Goal: Task Accomplishment & Management: Manage account settings

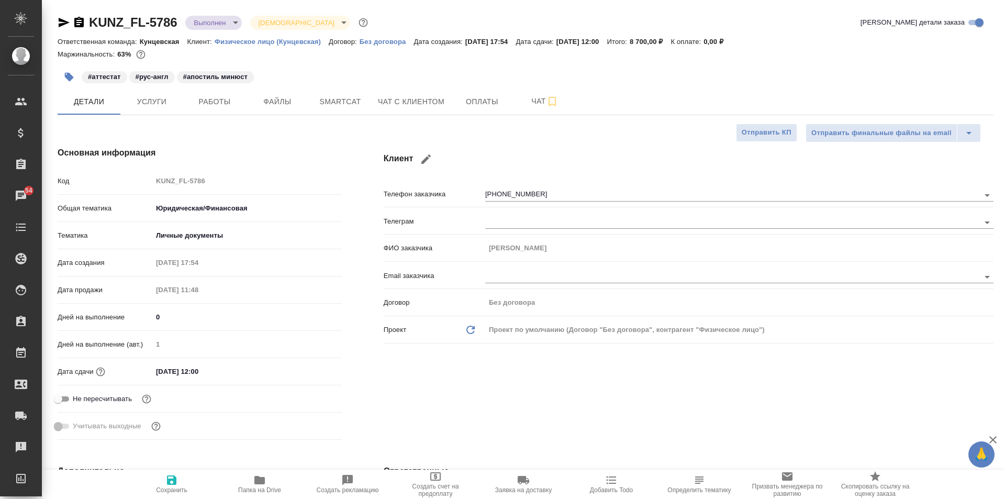
select select "RU"
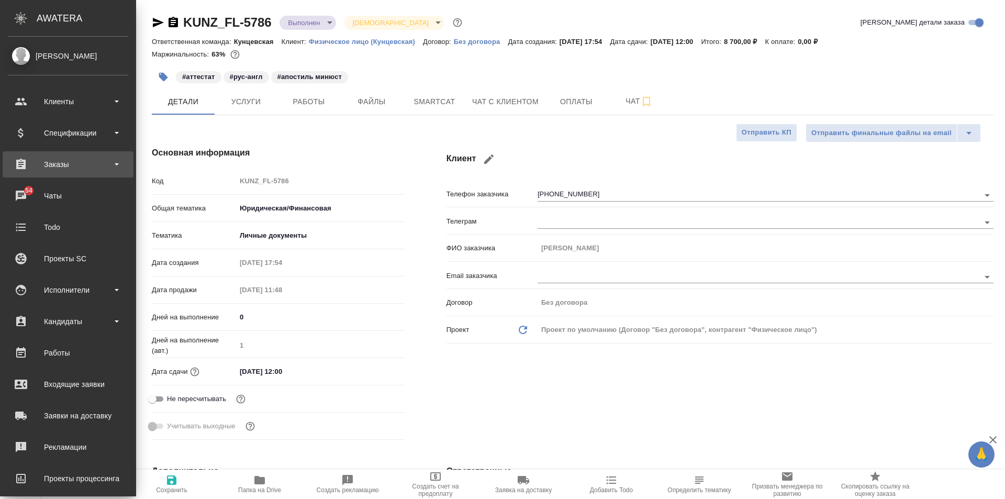
click at [61, 154] on div "Заказы" at bounding box center [68, 164] width 131 height 26
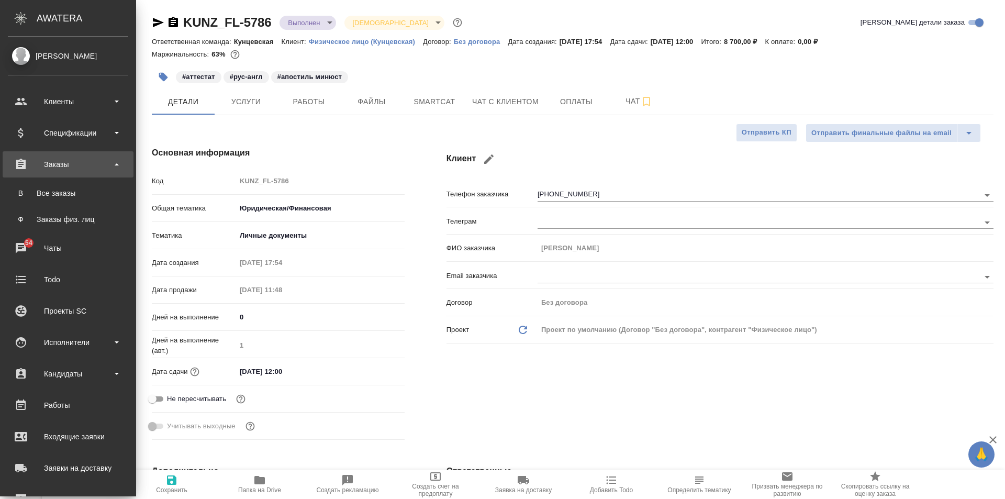
click at [64, 165] on div "Заказы" at bounding box center [68, 164] width 120 height 16
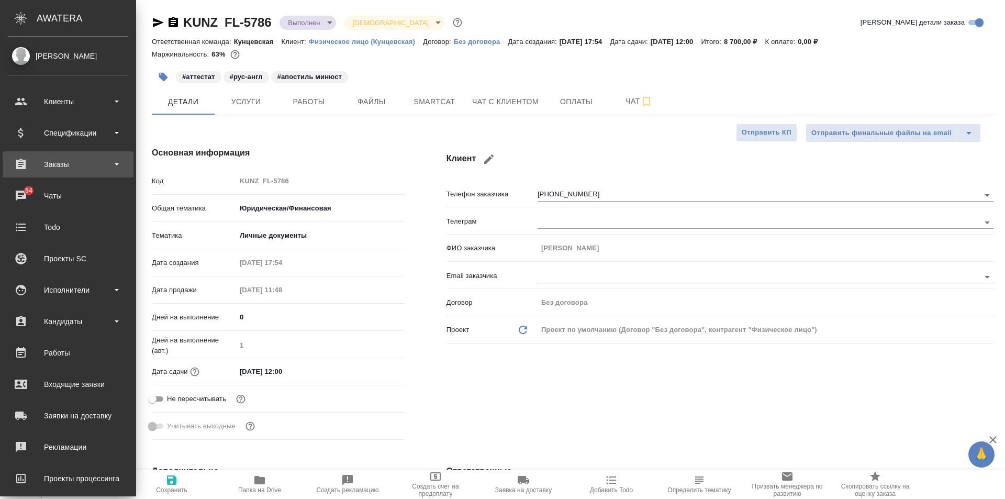
click at [59, 163] on div "Заказы" at bounding box center [68, 164] width 120 height 16
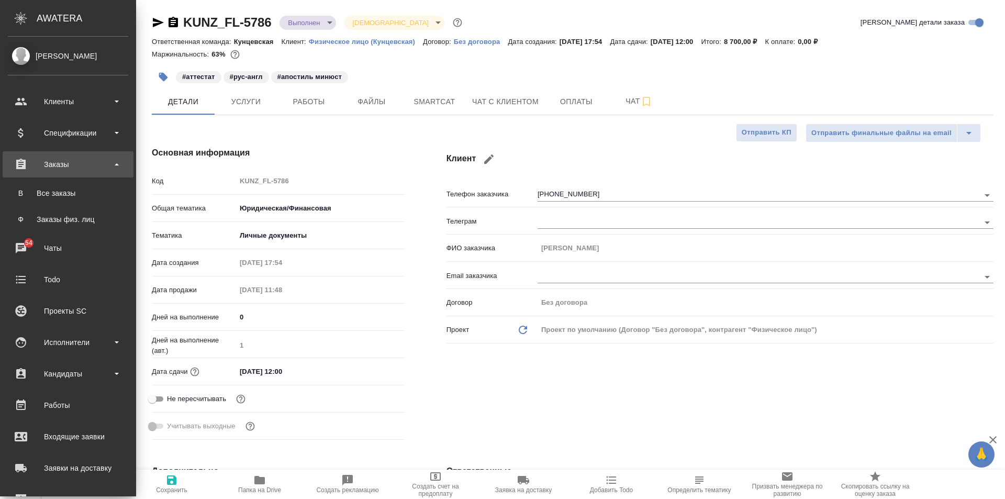
click at [59, 163] on div "Заказы" at bounding box center [68, 164] width 120 height 16
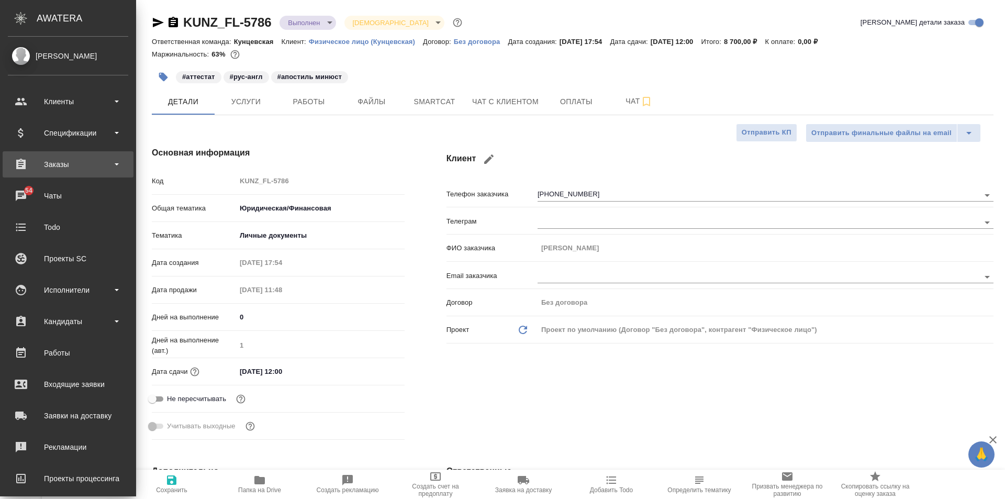
click at [59, 163] on div "Заказы" at bounding box center [68, 164] width 120 height 16
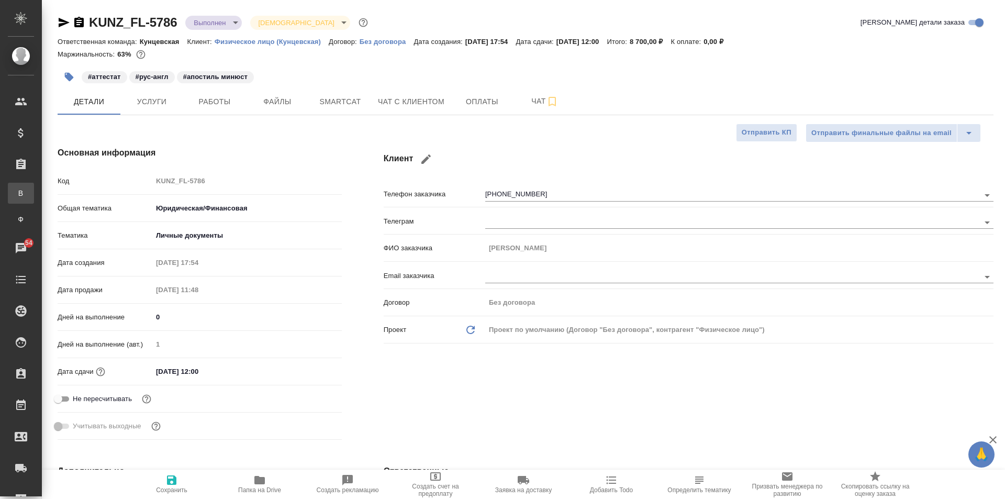
click at [16, 196] on div "Все заказы" at bounding box center [8, 193] width 16 height 10
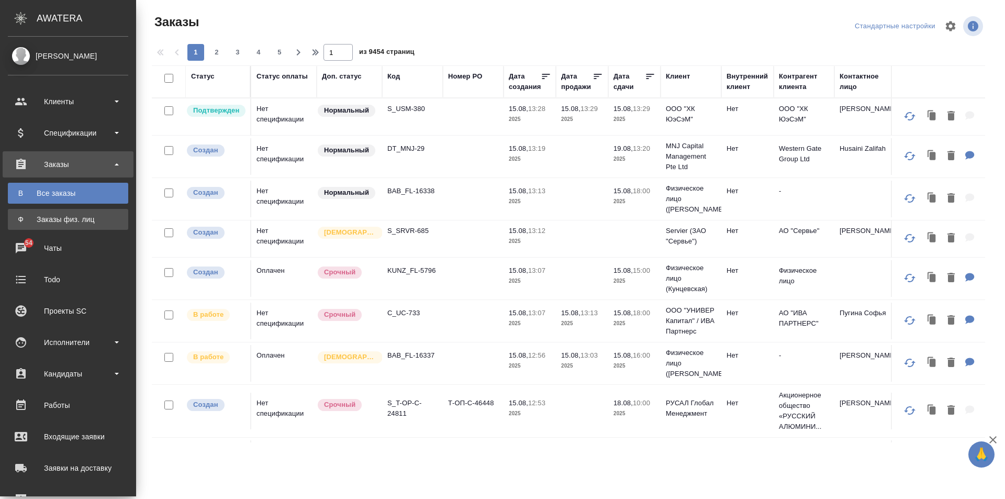
click at [76, 217] on div "Заказы физ. лиц" at bounding box center [68, 219] width 110 height 10
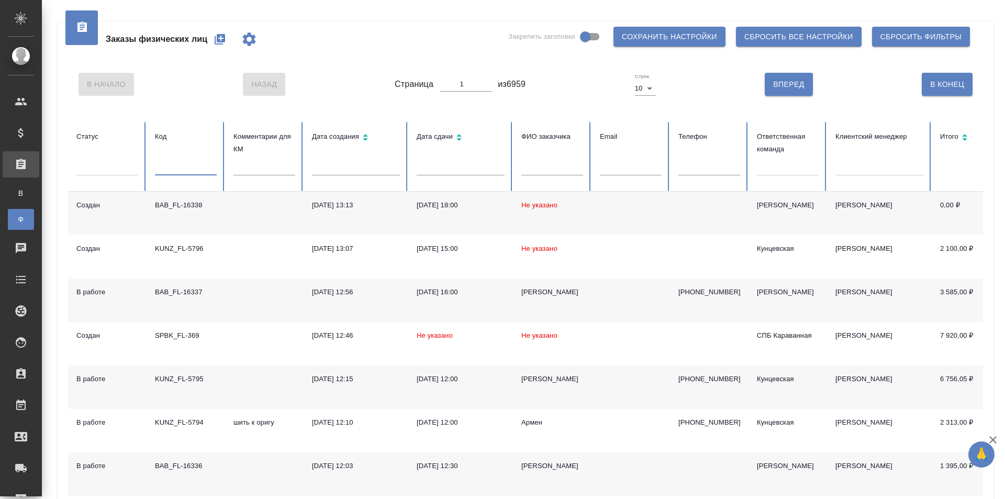
click at [183, 164] on input "text" at bounding box center [186, 168] width 62 height 15
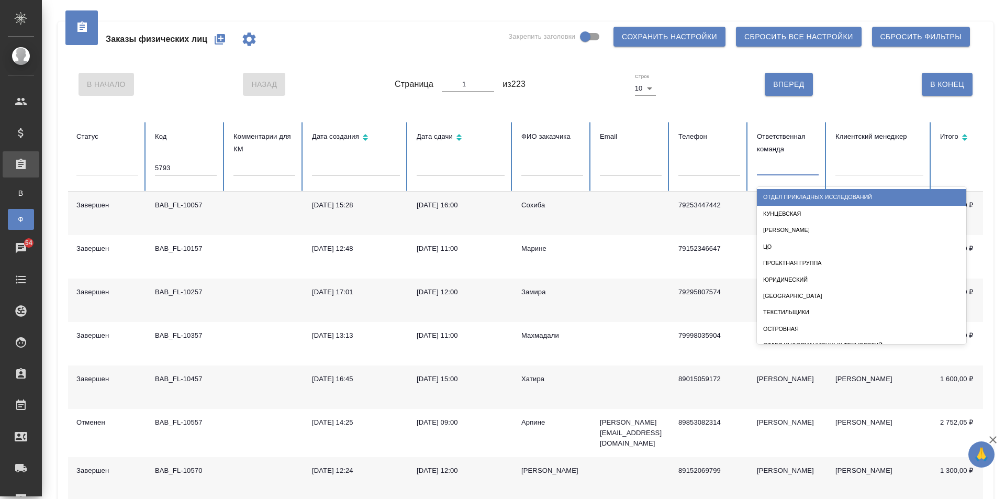
click at [782, 166] on div at bounding box center [788, 165] width 62 height 15
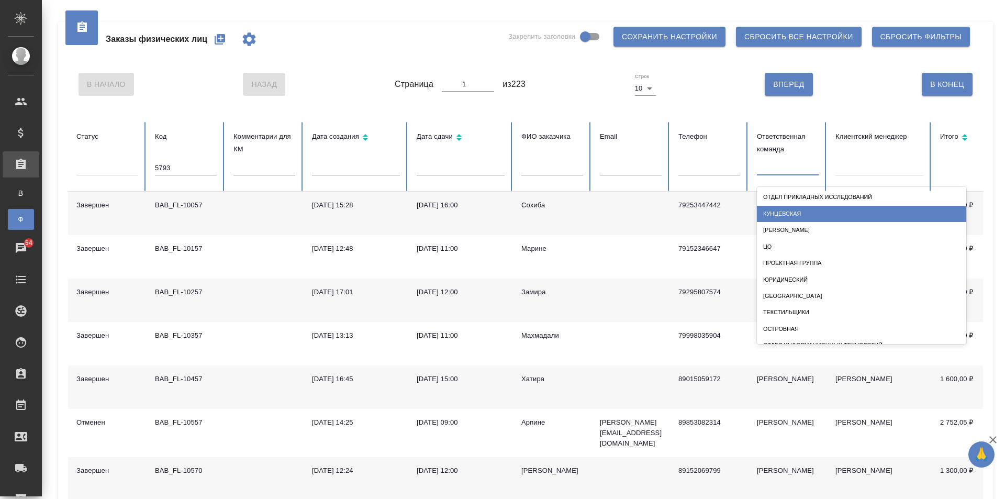
drag, startPoint x: 792, startPoint y: 216, endPoint x: 777, endPoint y: 218, distance: 15.8
click at [792, 216] on div "Кунцевская" at bounding box center [861, 214] width 209 height 16
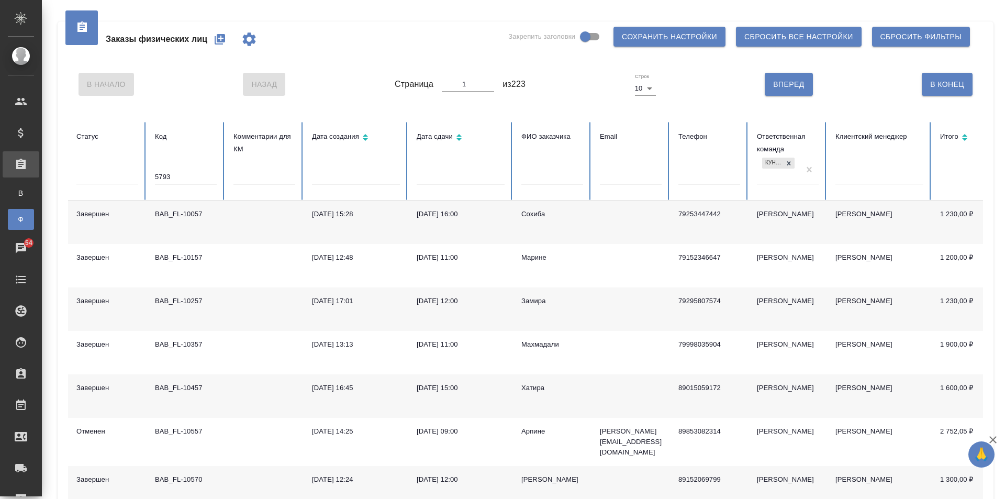
click at [176, 175] on input "5793" at bounding box center [186, 177] width 62 height 15
type input "5"
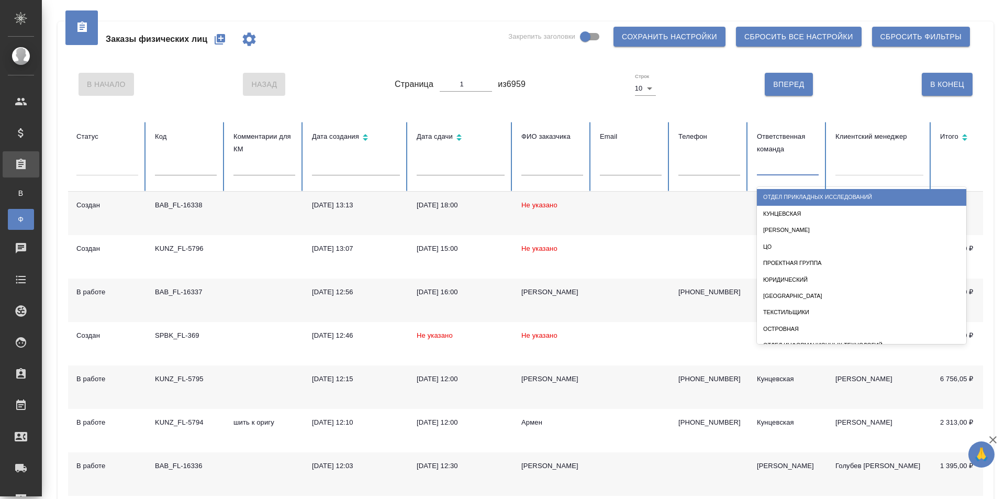
click at [777, 167] on div at bounding box center [788, 165] width 62 height 15
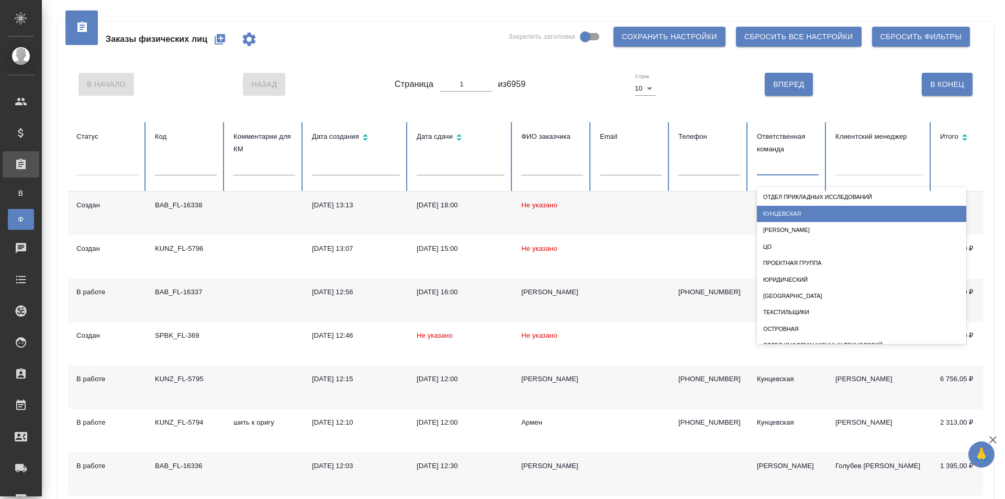
click at [784, 214] on div "Кунцевская" at bounding box center [861, 214] width 209 height 16
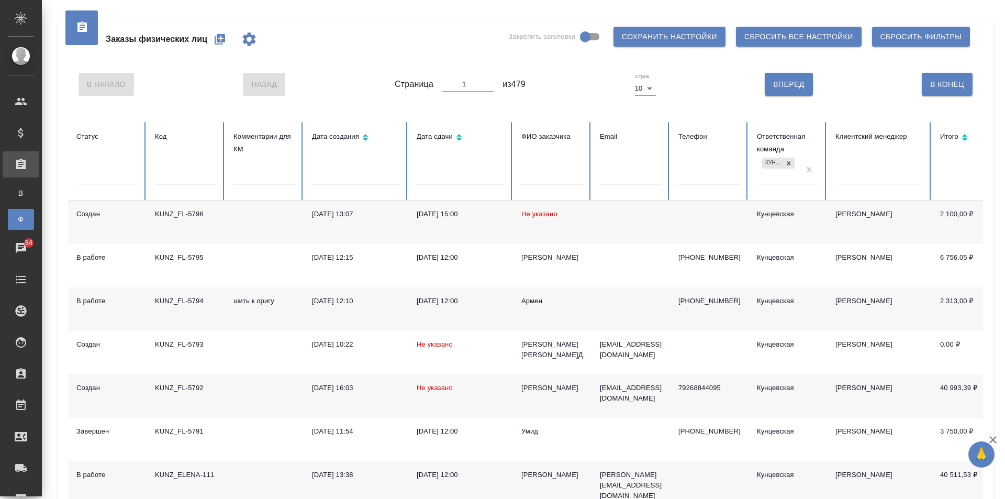
scroll to position [52, 0]
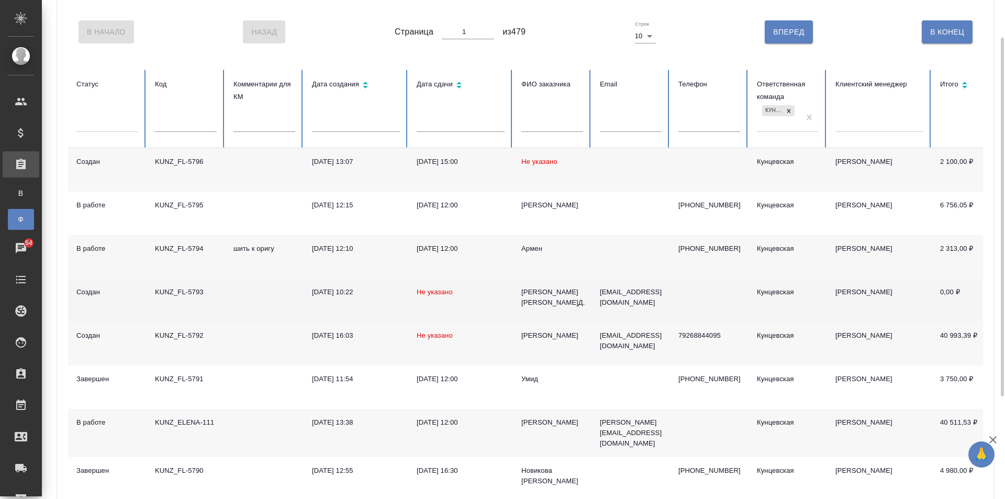
click at [174, 286] on td "KUNZ_FL-5793" at bounding box center [186, 299] width 79 height 43
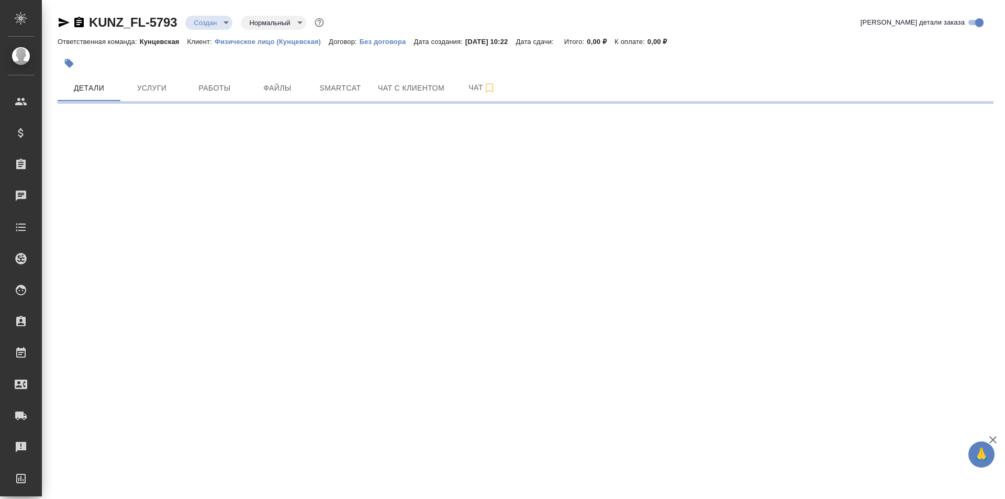
select select "RU"
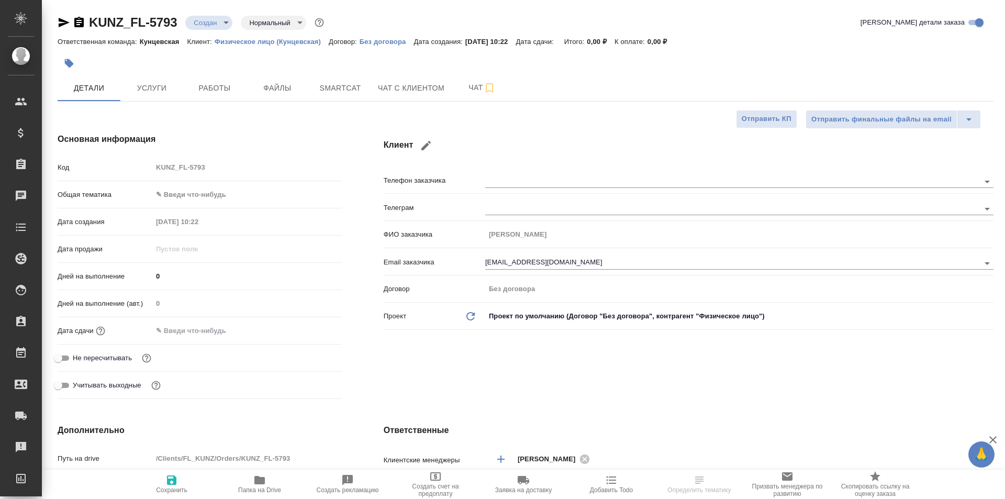
type textarea "x"
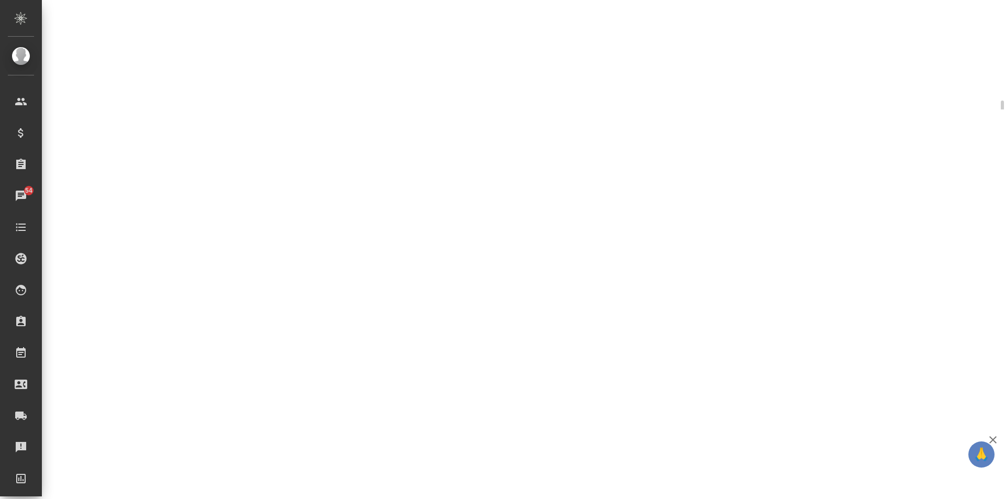
select select "RU"
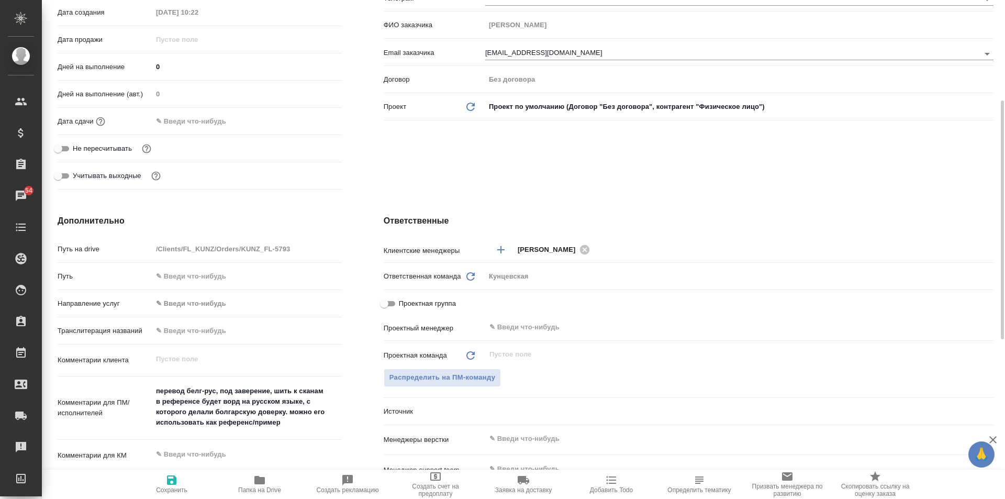
type textarea "x"
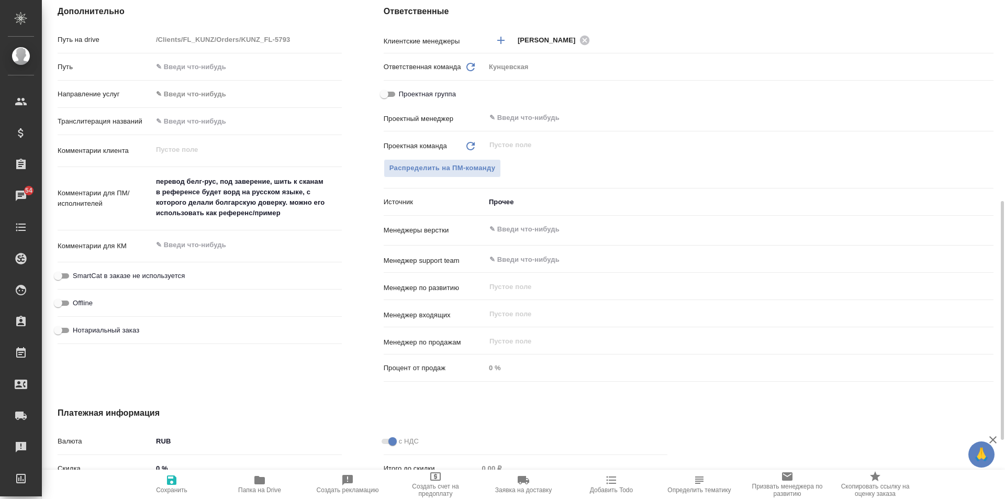
scroll to position [471, 0]
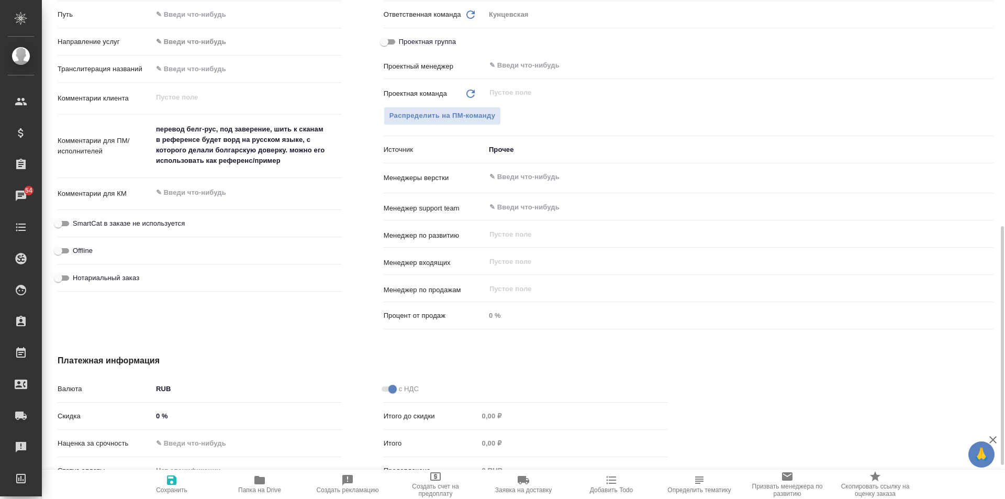
type textarea "x"
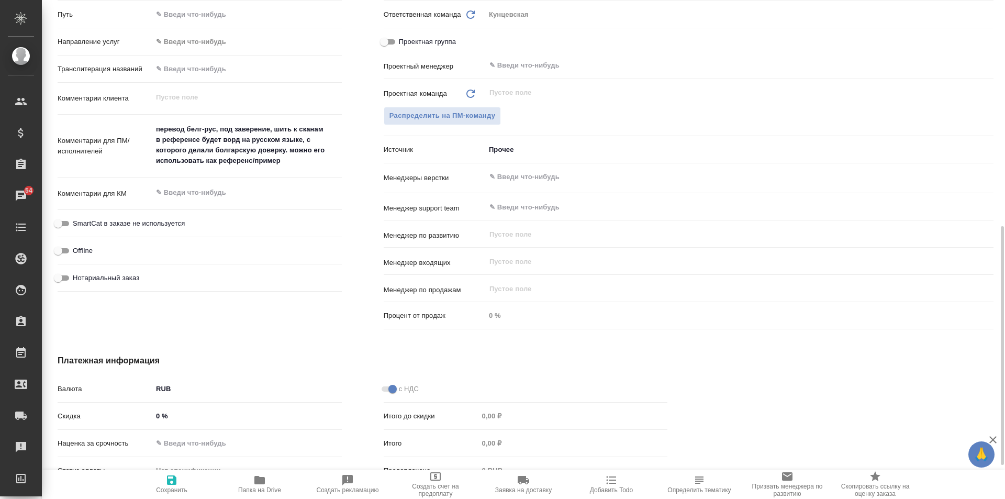
type textarea "x"
click at [256, 482] on icon "button" at bounding box center [259, 480] width 10 height 8
type textarea "x"
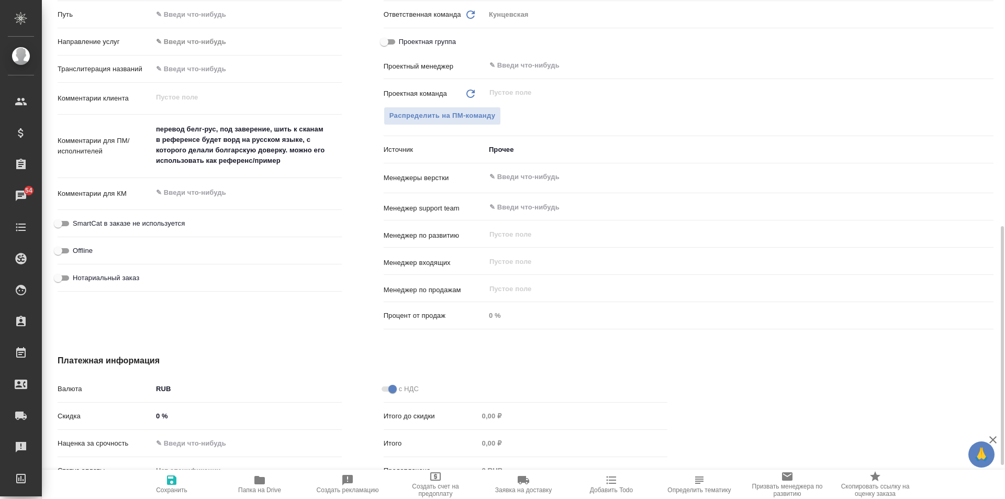
type textarea "x"
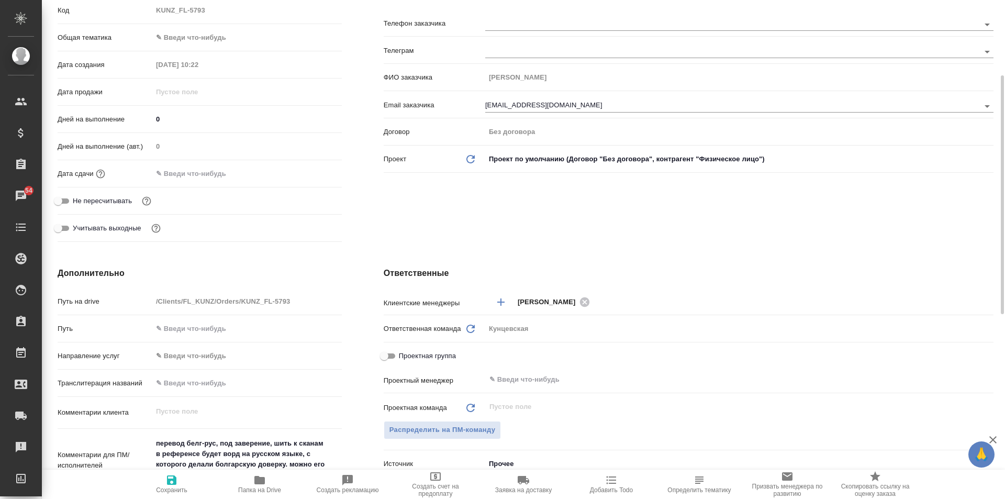
scroll to position [0, 0]
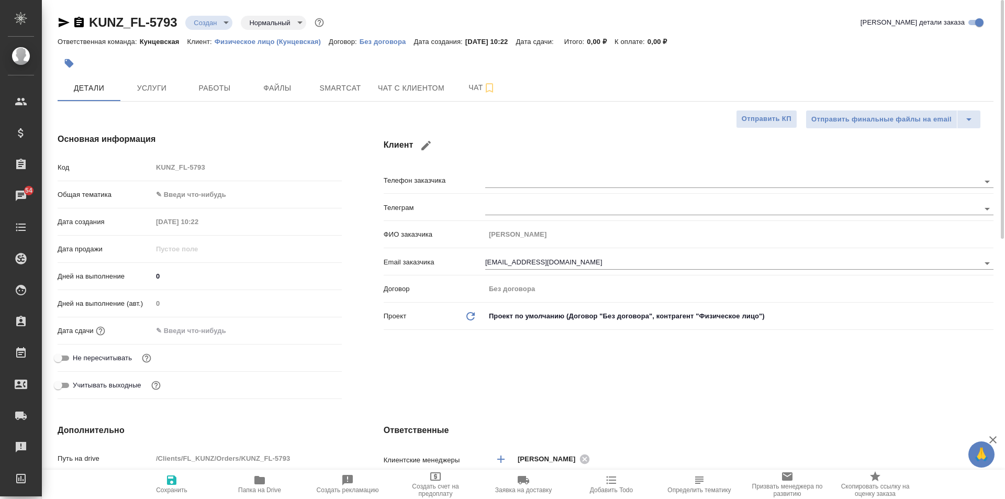
click at [194, 196] on body "🙏 .cls-1 fill:#fff; AWATERA Moskalets Alina Клиенты Спецификации Заказы 54 Чаты…" at bounding box center [502, 249] width 1005 height 499
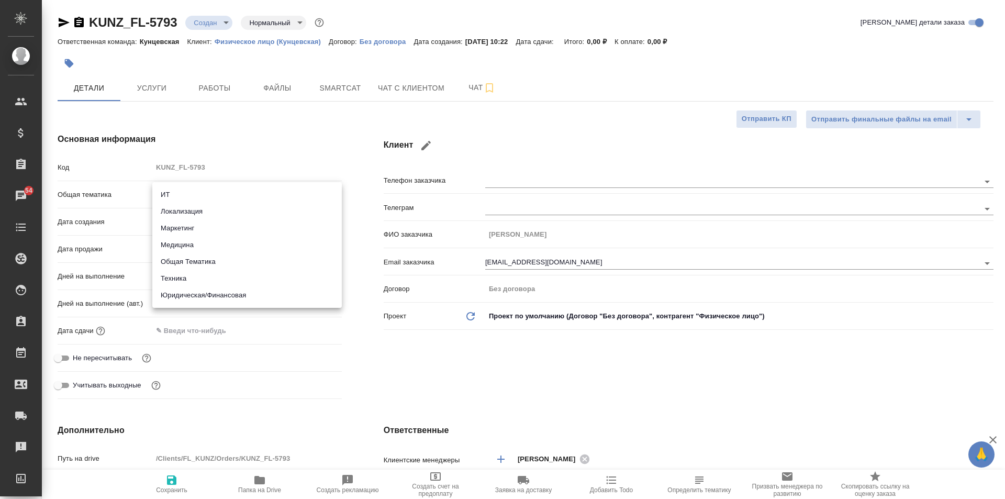
click at [237, 291] on li "Юридическая/Финансовая" at bounding box center [246, 295] width 189 height 17
type input "yr-fn"
type textarea "x"
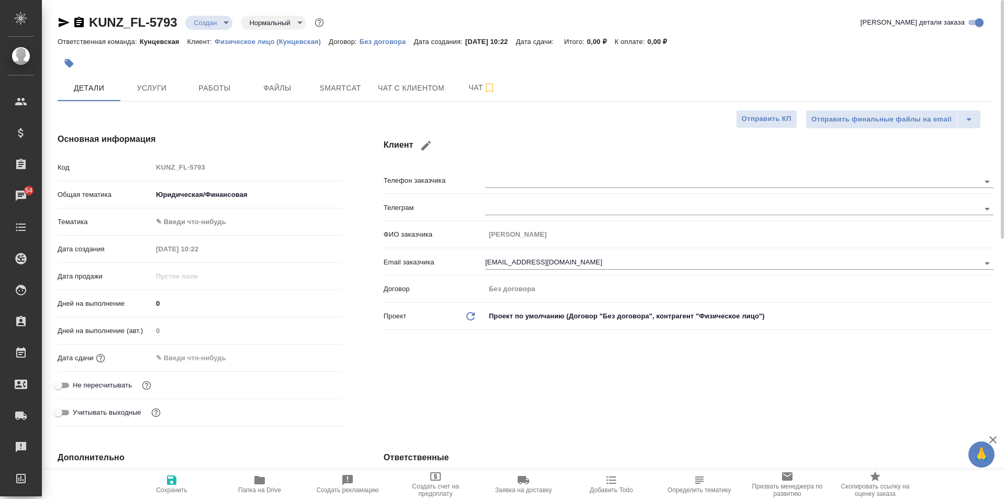
click at [197, 222] on body "🙏 .cls-1 fill:#fff; AWATERA Moskalets Alina Клиенты Спецификации Заказы 54 Чаты…" at bounding box center [502, 249] width 1005 height 499
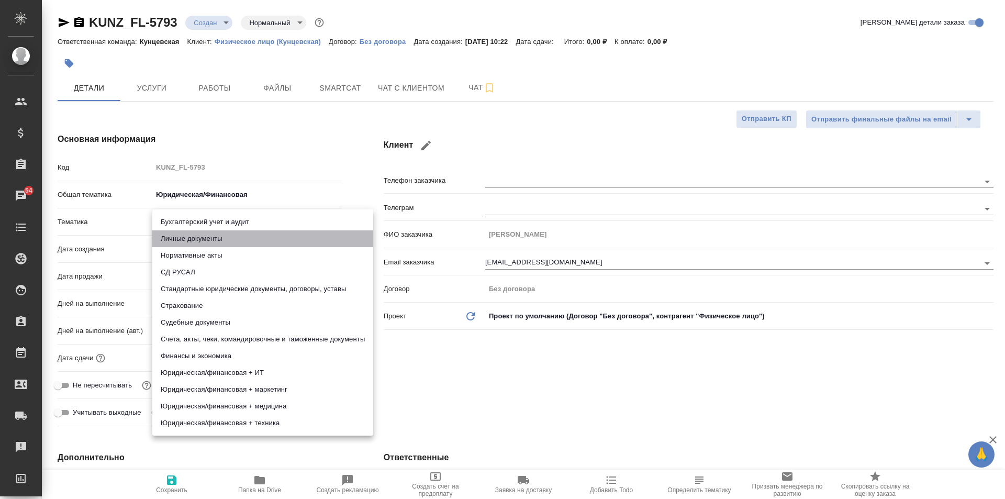
click at [206, 237] on li "Личные документы" at bounding box center [262, 238] width 221 height 17
type textarea "x"
type input "5a8b8b956a9677013d343cfe"
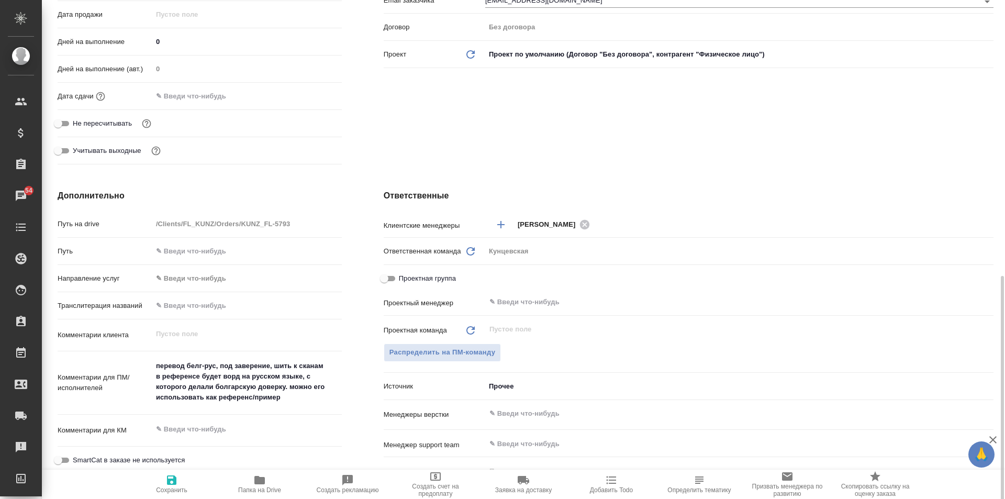
scroll to position [366, 0]
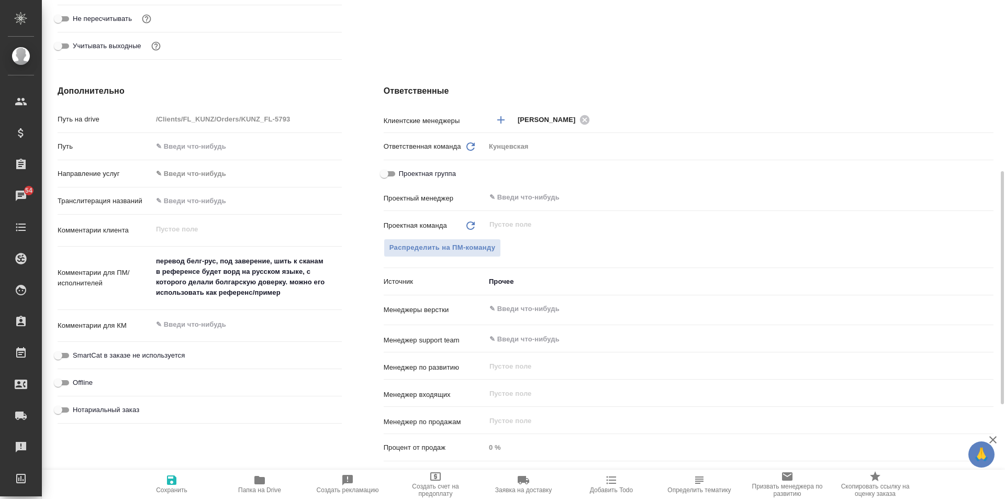
click at [59, 405] on input "Нотариальный заказ" at bounding box center [58, 410] width 38 height 13
checkbox input "true"
type textarea "x"
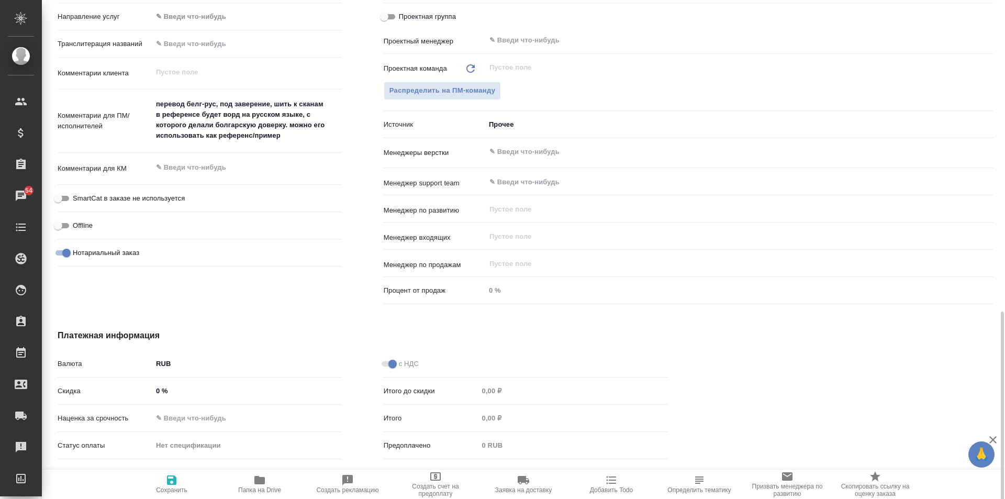
scroll to position [569, 0]
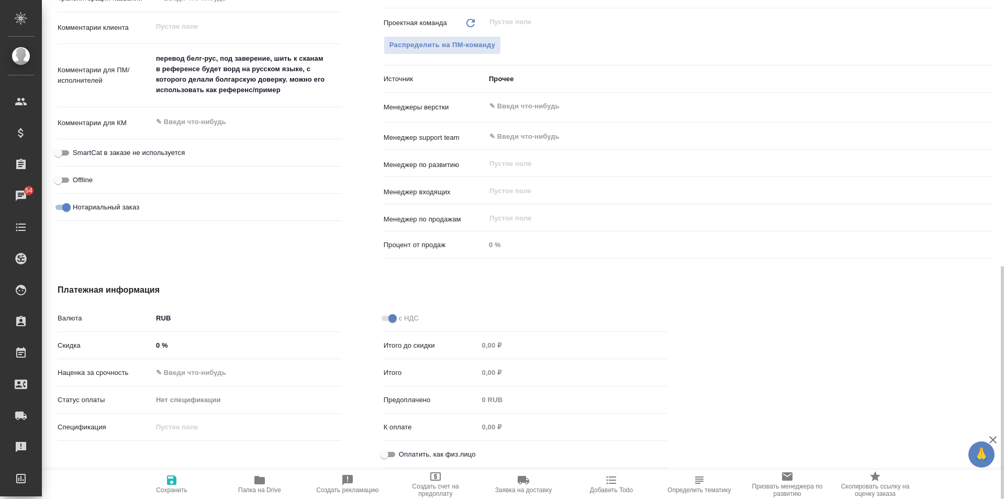
click at [384, 453] on input "Оплатить, как физ.лицо" at bounding box center [384, 454] width 38 height 13
checkbox input "true"
type textarea "x"
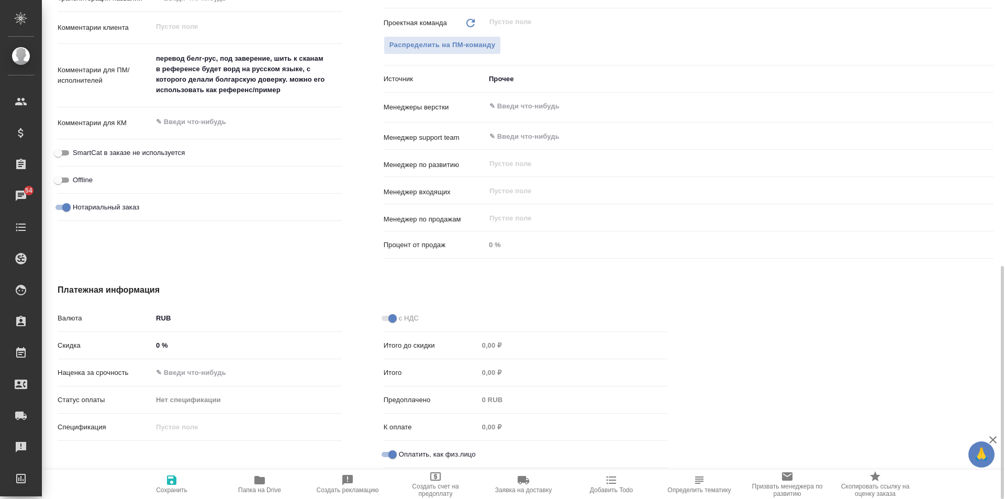
click at [164, 482] on span "Сохранить" at bounding box center [171, 484] width 75 height 20
type textarea "x"
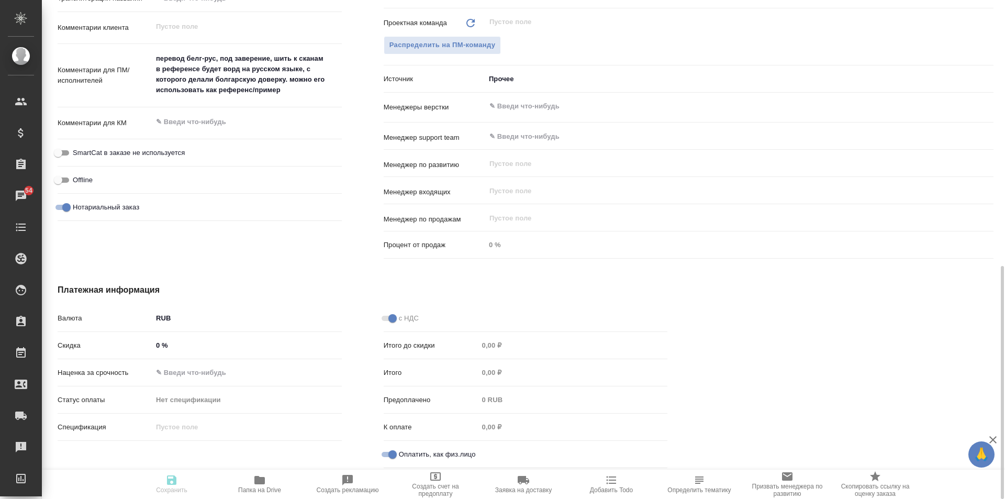
type textarea "x"
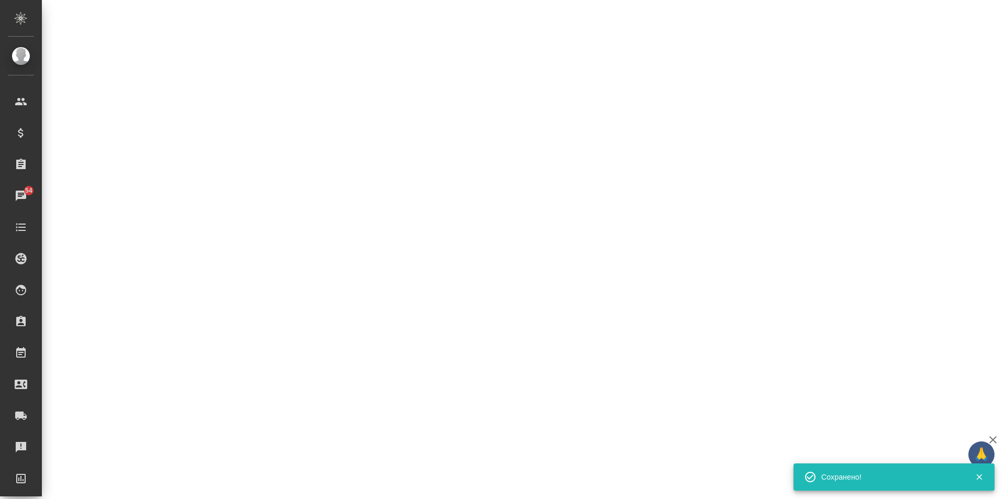
select select "RU"
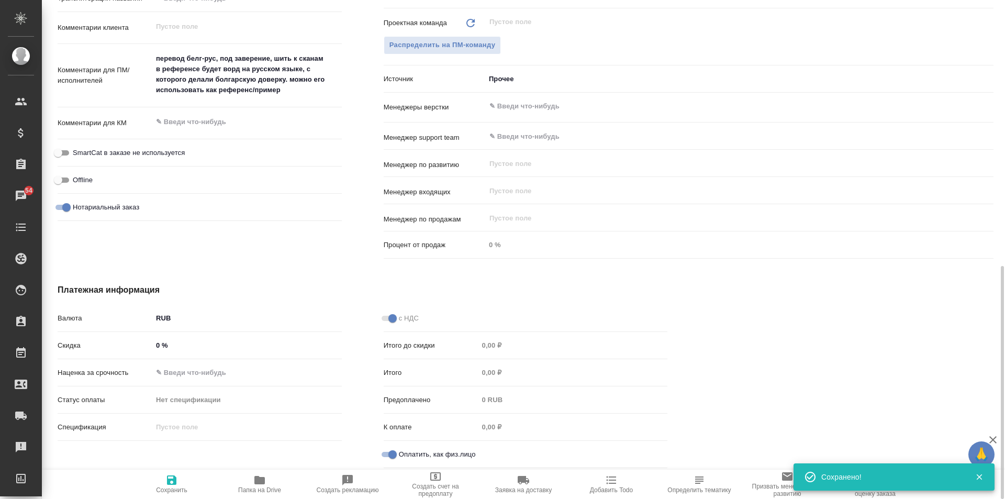
type textarea "x"
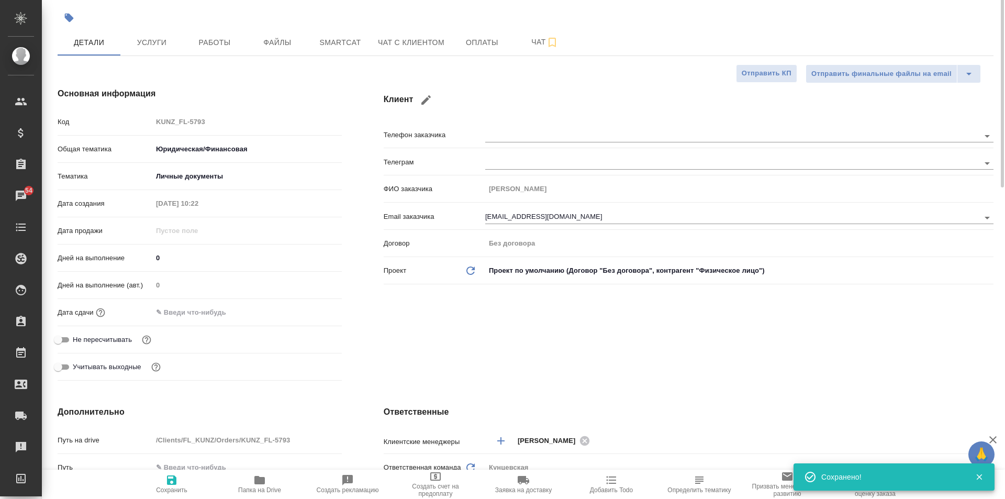
scroll to position [0, 0]
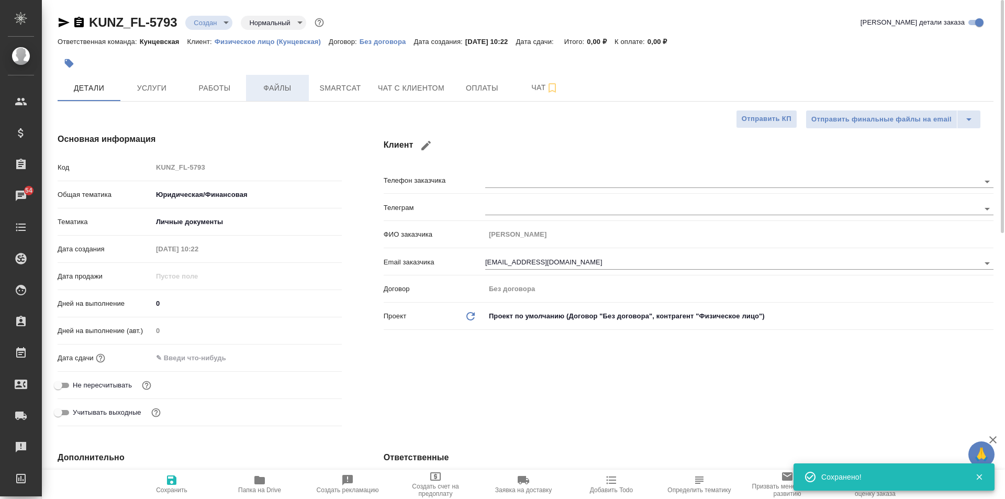
click at [274, 79] on button "Файлы" at bounding box center [277, 88] width 63 height 26
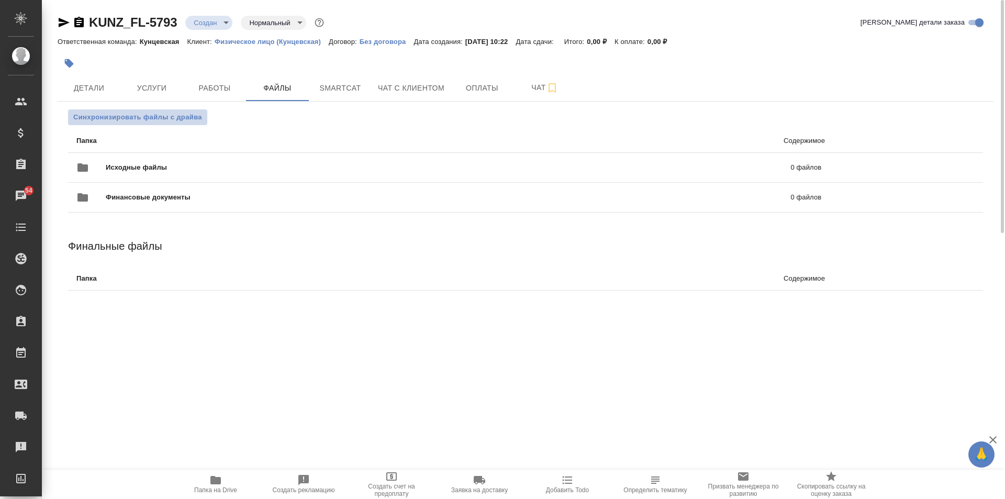
click at [150, 113] on span "Синхронизировать файлы с драйва" at bounding box center [137, 117] width 129 height 10
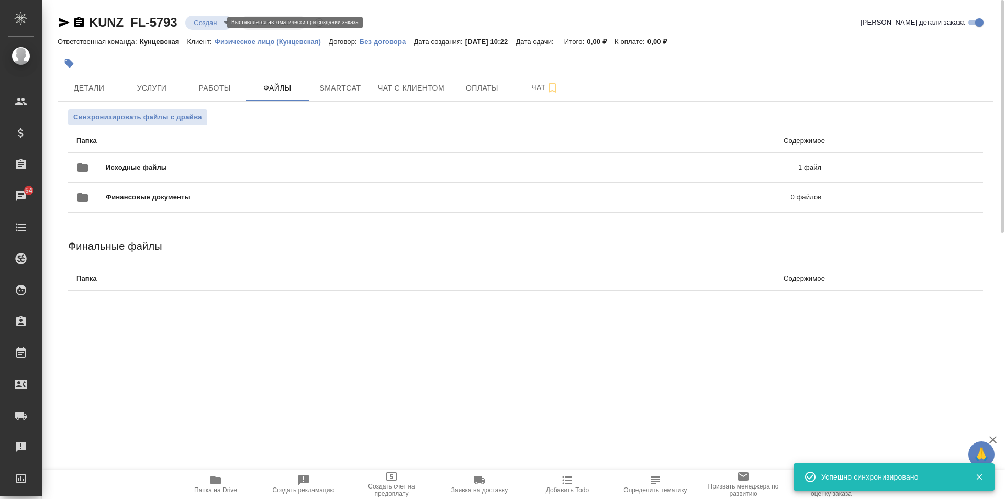
click at [216, 24] on body "🙏 .cls-1 fill:#fff; AWATERA Moskalets Alina Клиенты Спецификации Заказы 54 Чаты…" at bounding box center [502, 249] width 1005 height 499
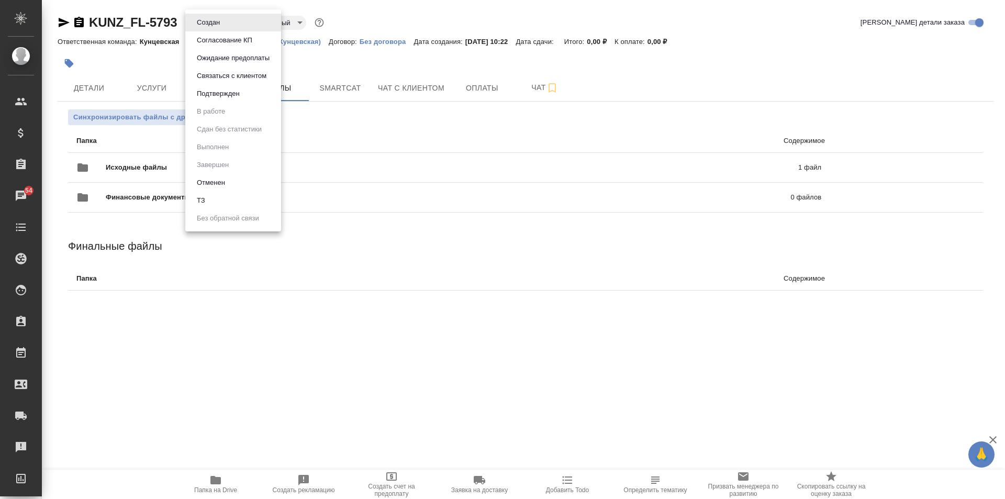
click at [201, 193] on li "ТЗ" at bounding box center [233, 201] width 96 height 18
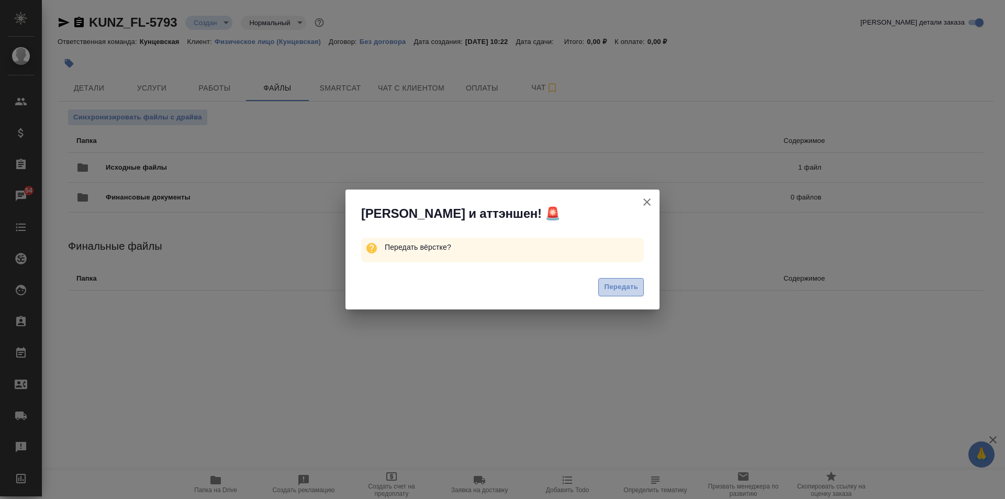
click at [622, 285] on span "Передать" at bounding box center [621, 287] width 34 height 12
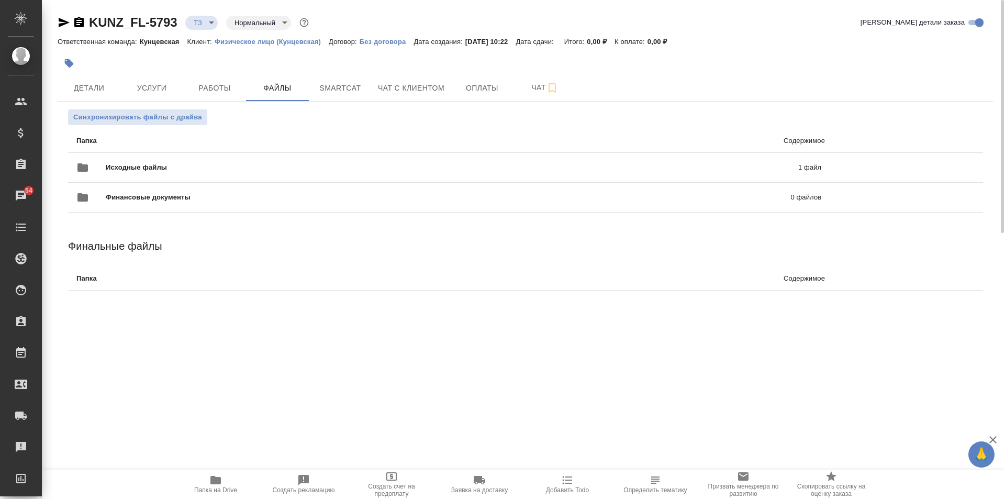
click at [140, 73] on div at bounding box center [370, 63] width 624 height 23
click at [143, 86] on span "Услуги" at bounding box center [152, 88] width 50 height 13
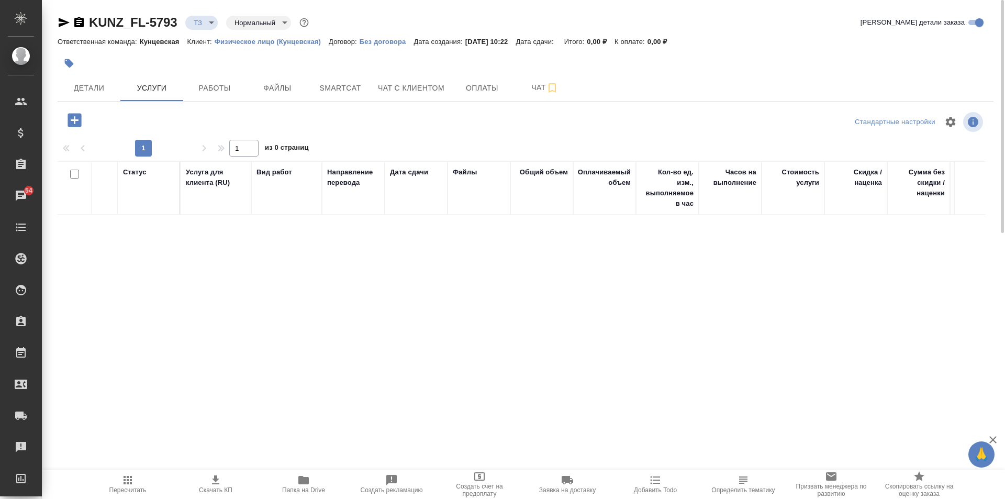
click at [70, 119] on icon "button" at bounding box center [75, 120] width 14 height 14
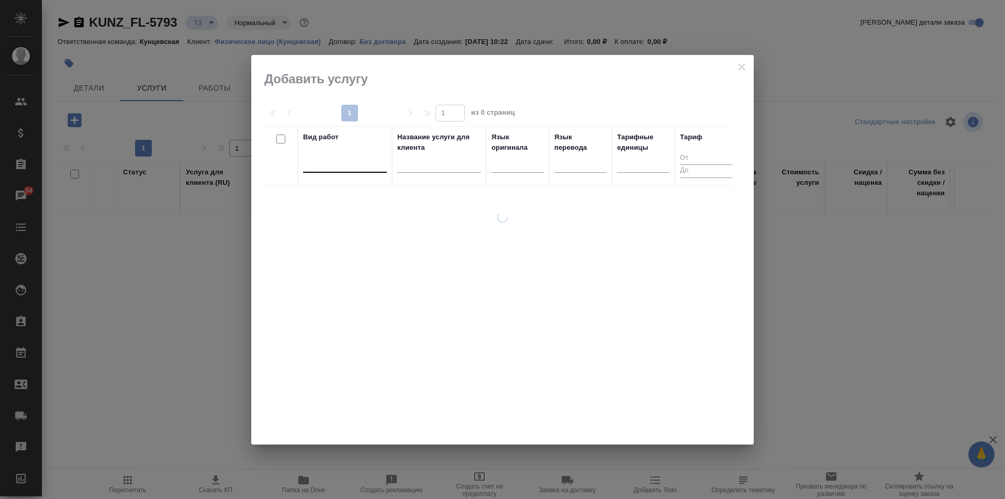
click at [324, 164] on div at bounding box center [345, 161] width 84 height 15
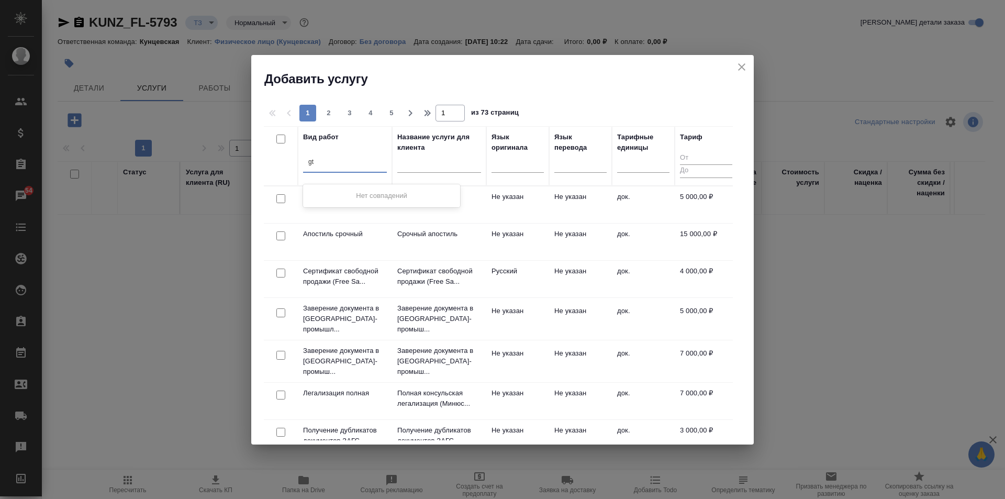
type input "g"
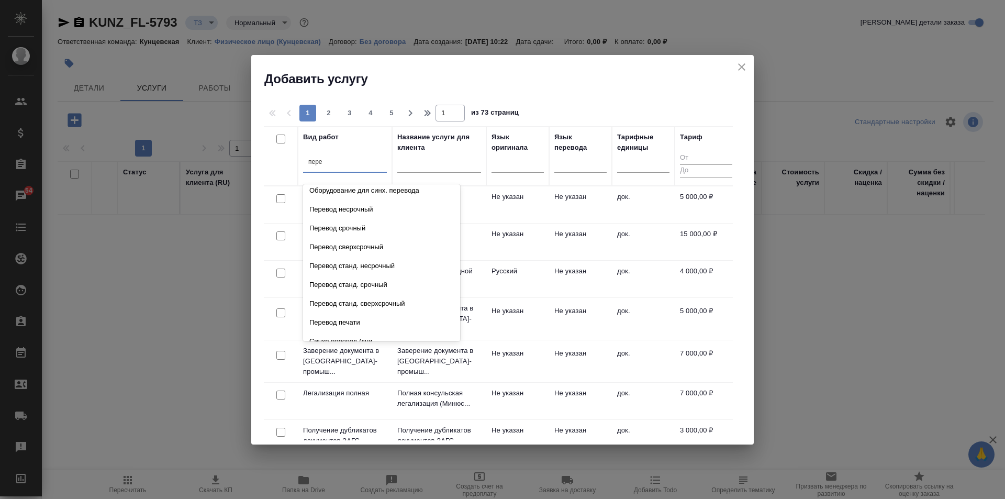
scroll to position [52, 0]
type input "пере"
click at [497, 166] on div at bounding box center [497, 162] width 1 height 9
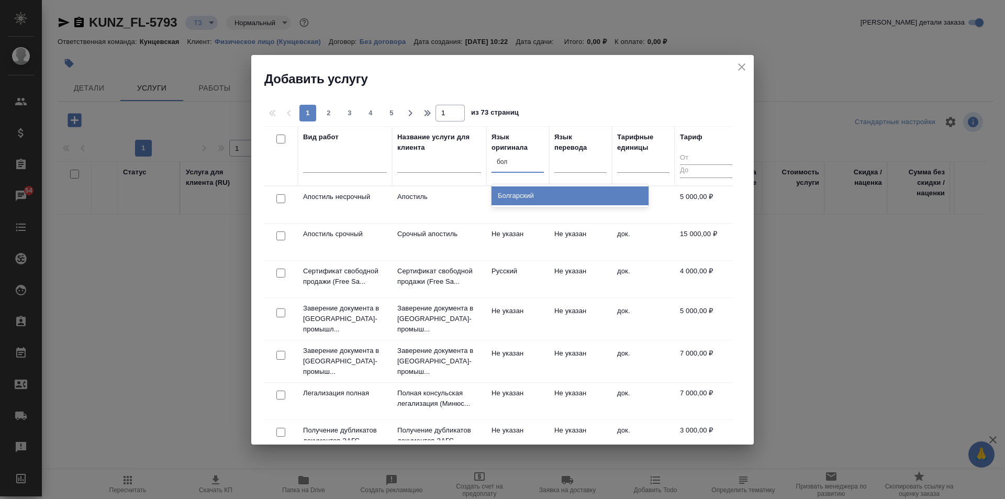
type input "болг"
click at [526, 193] on div "Болгарский" at bounding box center [569, 195] width 157 height 19
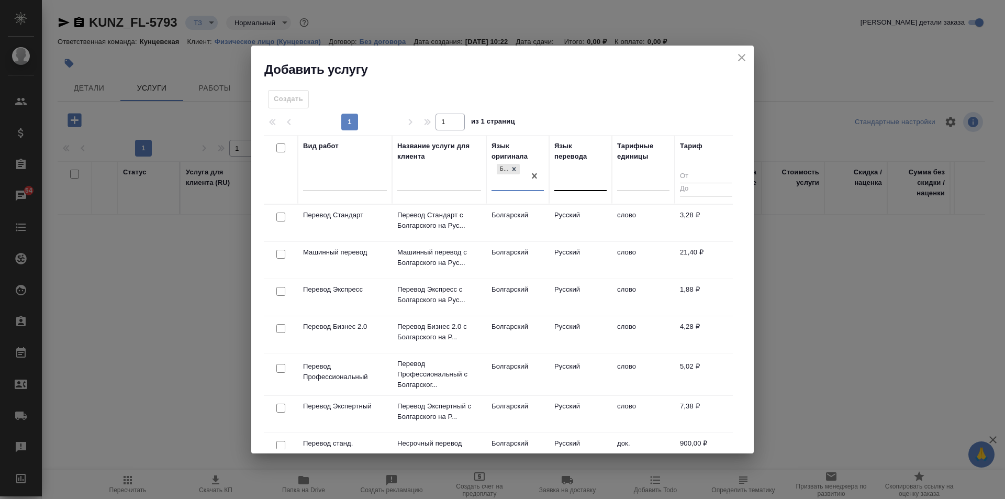
click at [568, 179] on div at bounding box center [580, 180] width 52 height 15
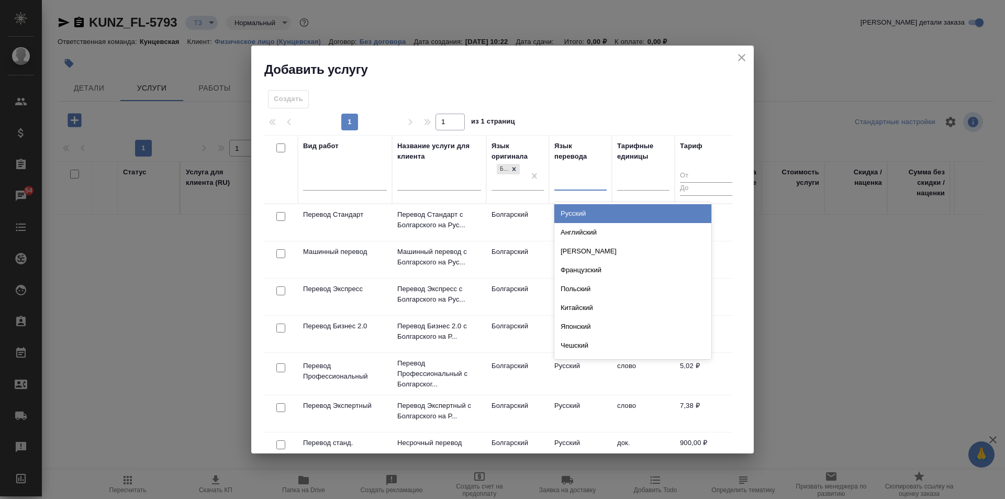
click at [568, 209] on div "Русский" at bounding box center [632, 213] width 157 height 19
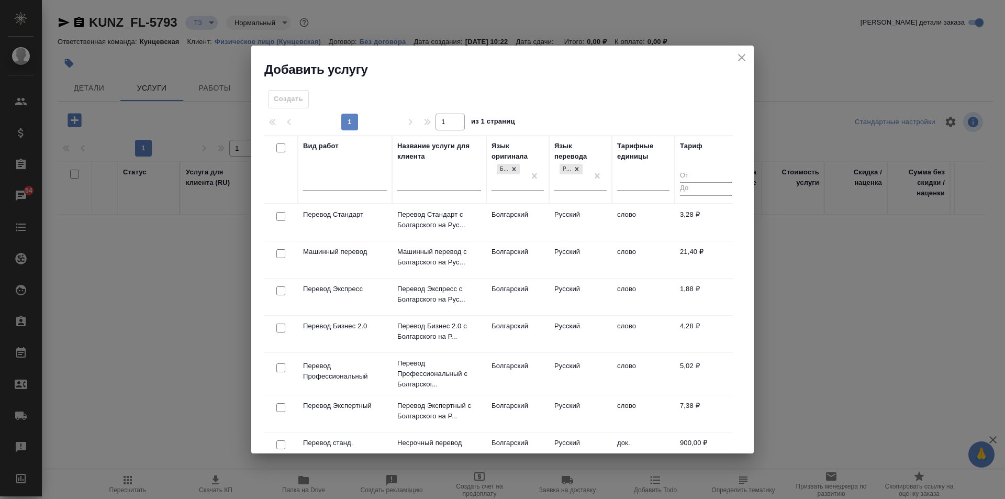
click at [278, 214] on input "checkbox" at bounding box center [280, 216] width 9 height 9
checkbox input "true"
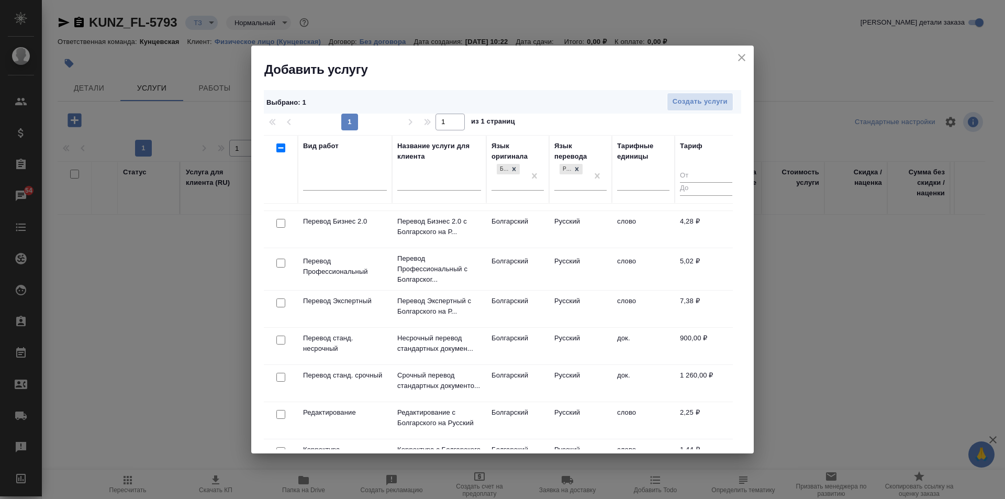
scroll to position [0, 0]
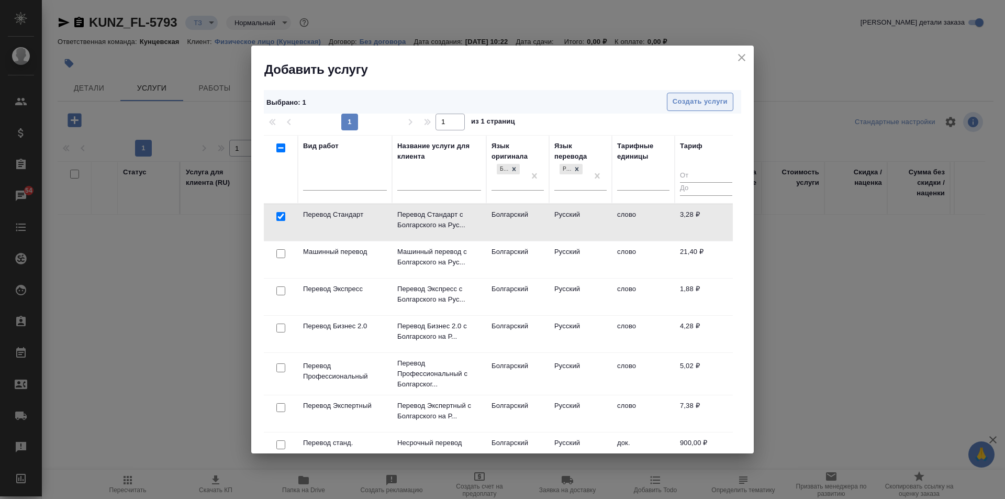
click at [704, 104] on span "Создать услуги" at bounding box center [700, 102] width 55 height 12
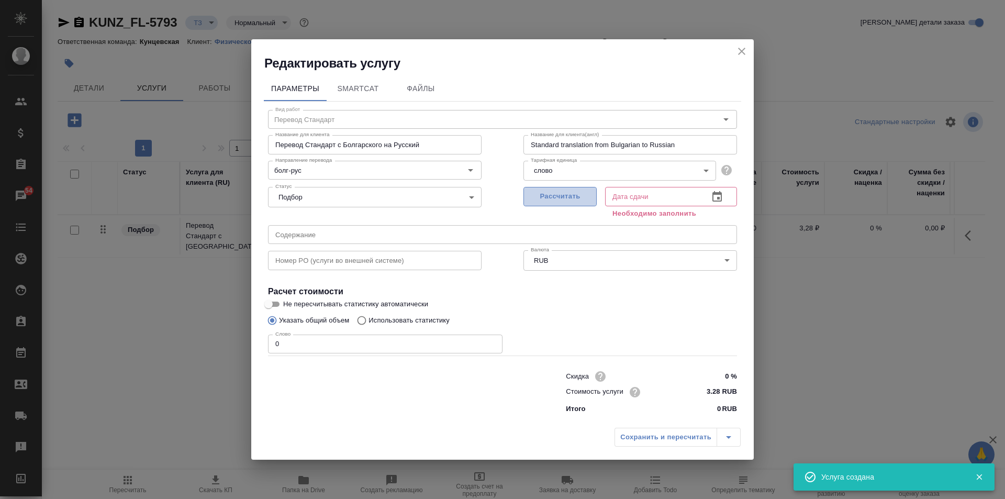
click at [567, 189] on button "Рассчитать" at bounding box center [559, 196] width 73 height 19
type input "15.08.2025 13:44"
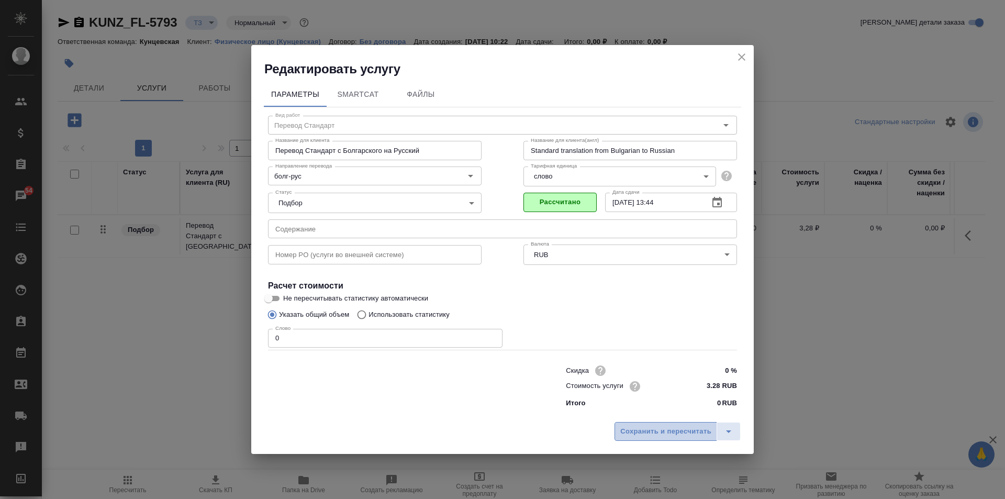
click at [657, 431] on span "Сохранить и пересчитать" at bounding box center [665, 432] width 91 height 12
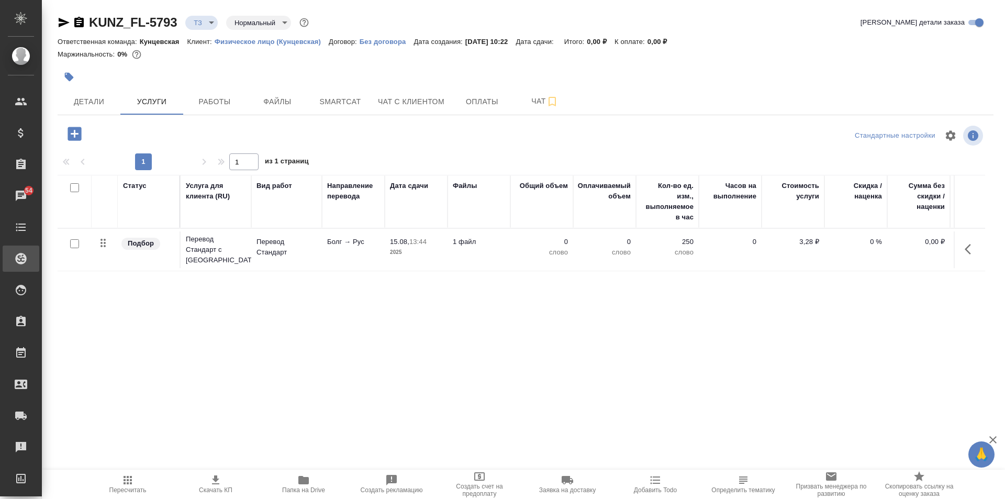
click at [21, 255] on div "Проекты SC" at bounding box center [8, 259] width 26 height 16
click at [68, 240] on div at bounding box center [75, 244] width 24 height 15
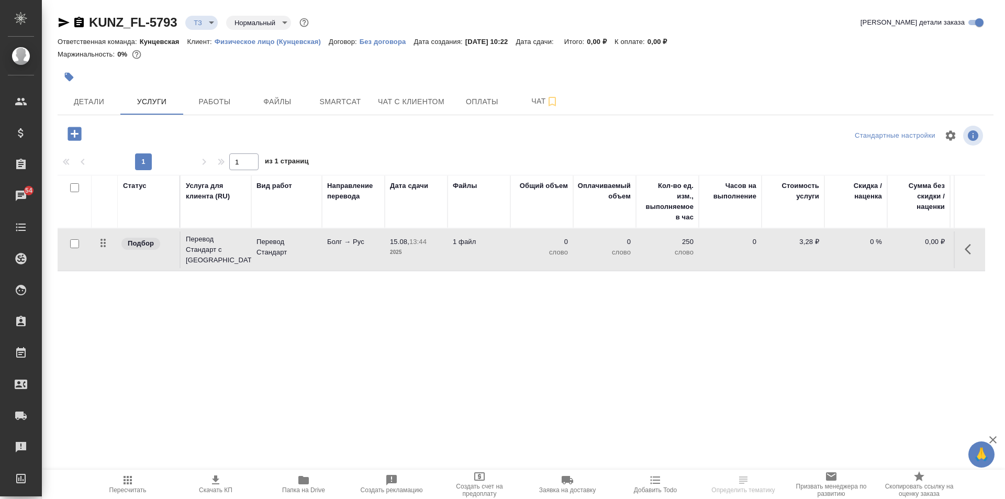
click at [69, 240] on div at bounding box center [75, 244] width 24 height 15
click at [65, 232] on td at bounding box center [75, 249] width 34 height 37
click at [65, 238] on div at bounding box center [75, 244] width 24 height 15
click at [68, 241] on div at bounding box center [75, 244] width 24 height 15
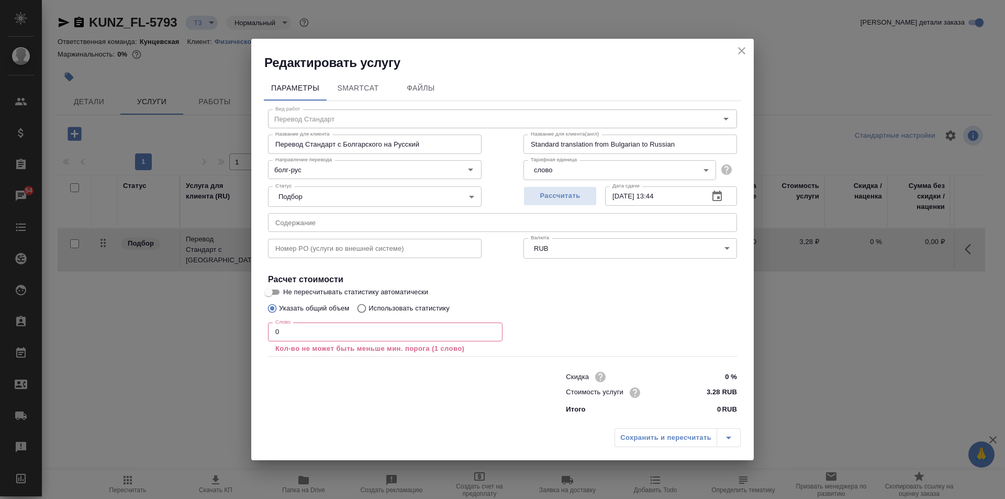
click at [740, 47] on icon "close" at bounding box center [741, 50] width 13 height 13
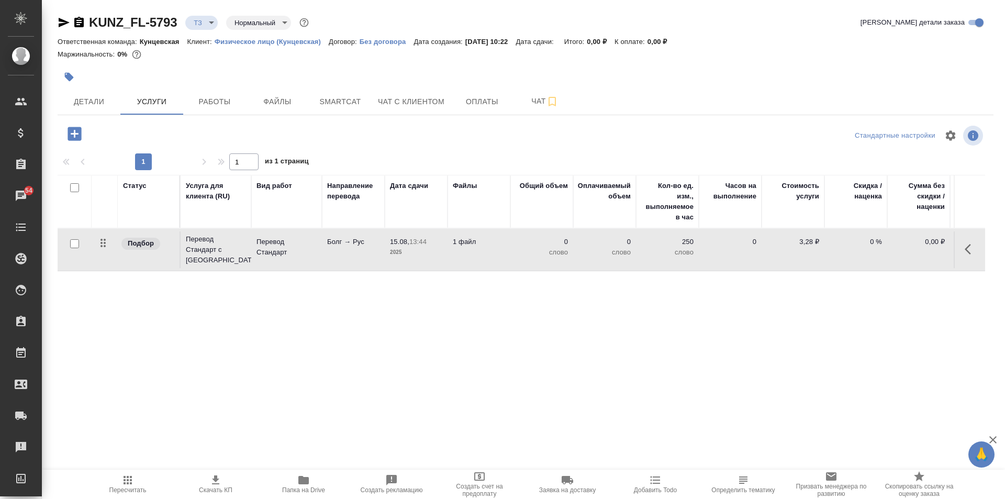
click at [68, 240] on div at bounding box center [75, 244] width 24 height 15
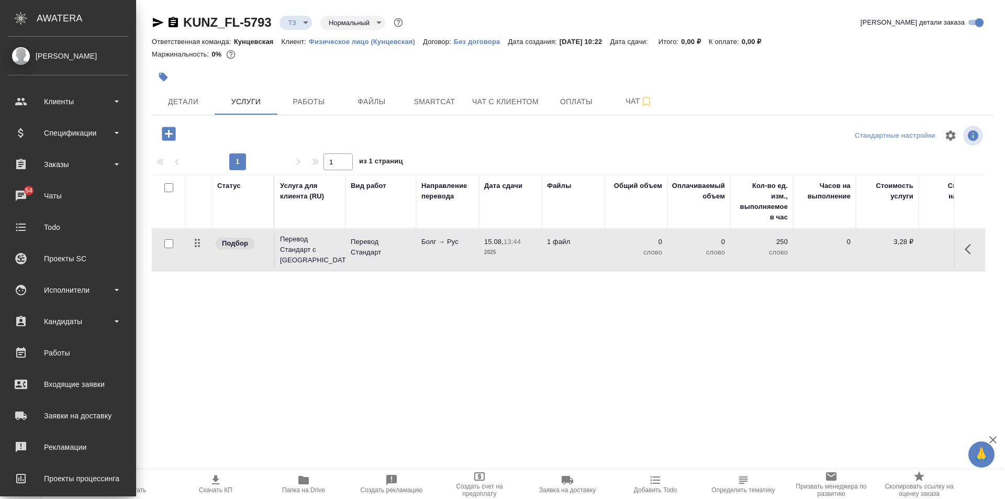
click at [53, 48] on link "[PERSON_NAME]" at bounding box center [68, 56] width 136 height 18
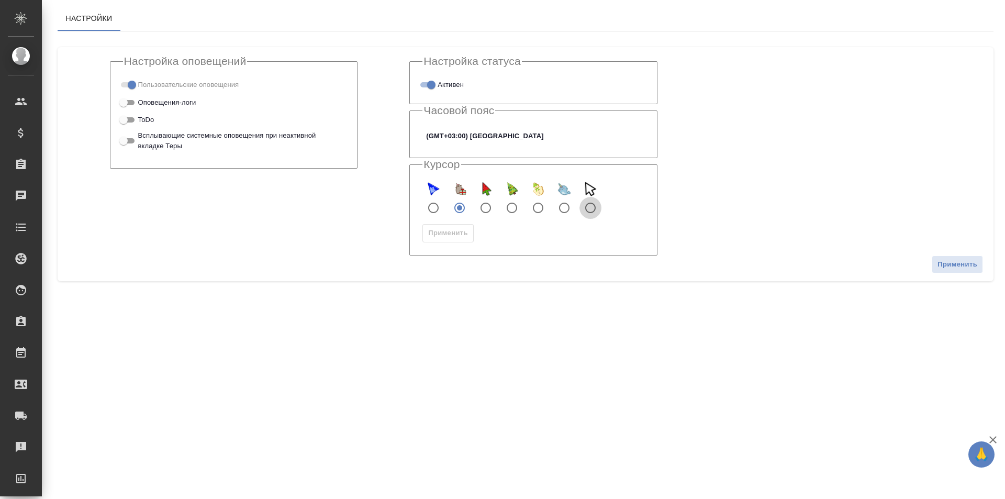
click at [585, 204] on input "default" at bounding box center [590, 208] width 22 height 22
radio input "true"
click at [463, 228] on span "Применить" at bounding box center [448, 233] width 40 height 12
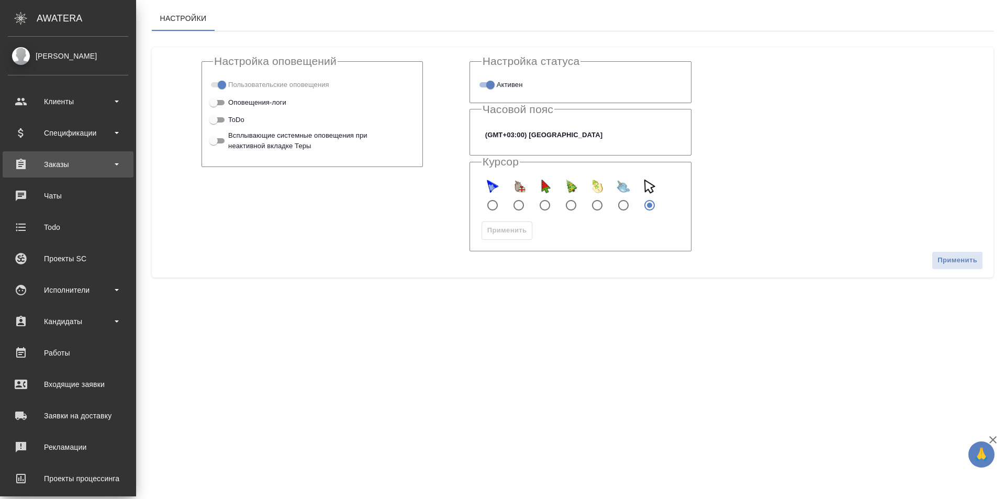
click at [68, 170] on div "Заказы" at bounding box center [68, 164] width 120 height 16
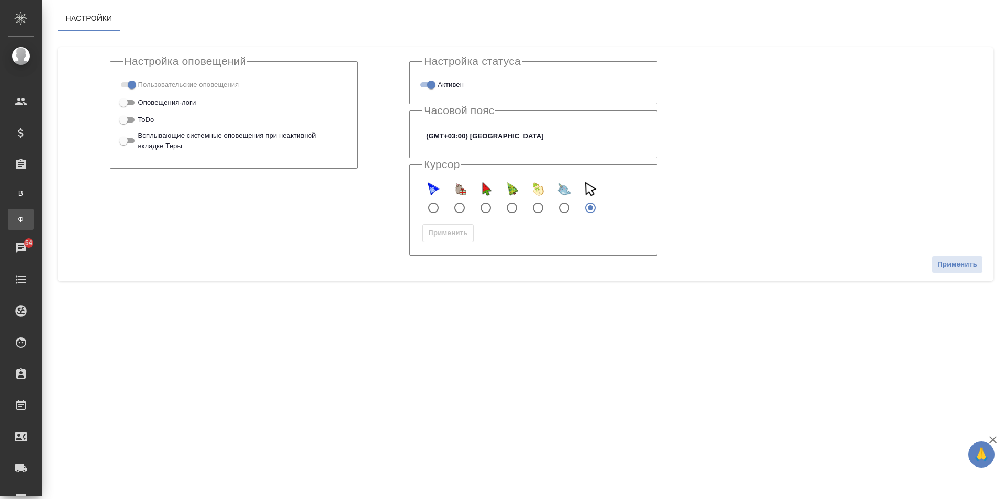
click at [16, 218] on div "Заказы физ. лиц" at bounding box center [8, 219] width 16 height 10
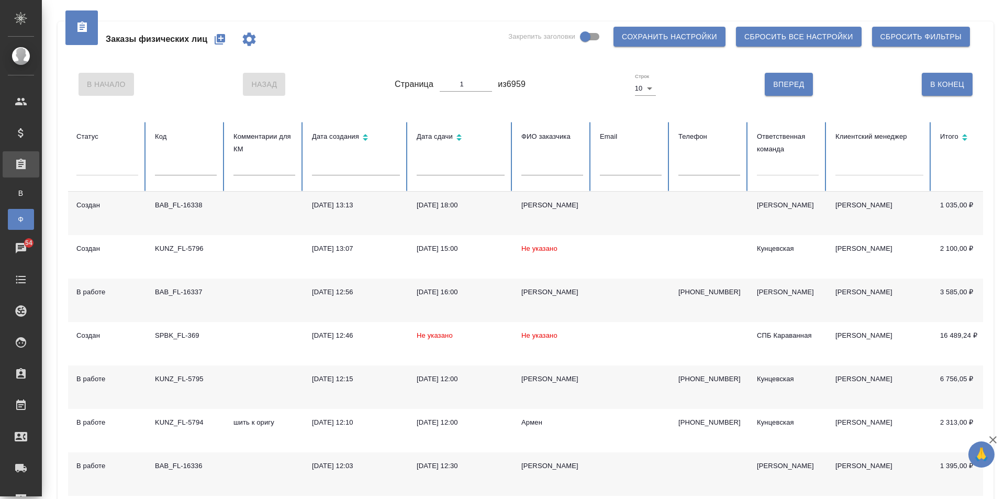
click at [783, 178] on div at bounding box center [788, 168] width 62 height 27
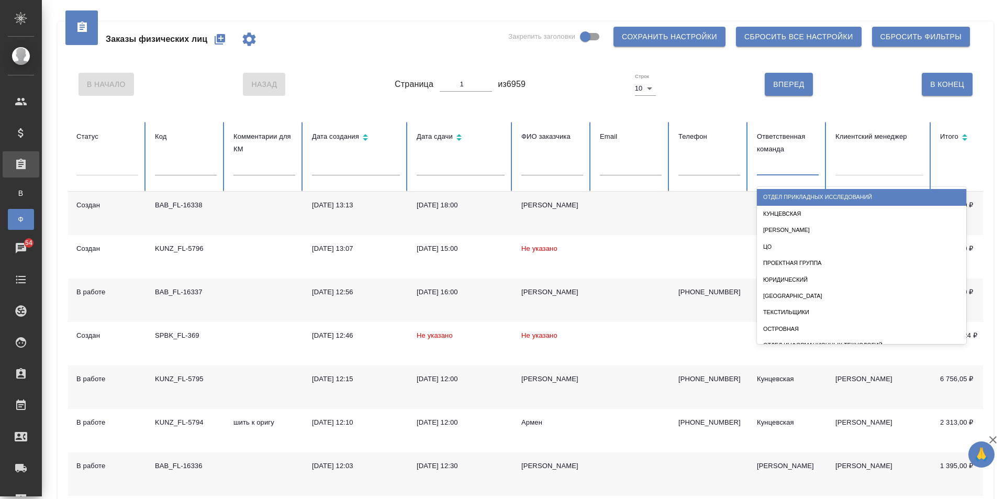
click at [779, 168] on div at bounding box center [788, 165] width 62 height 15
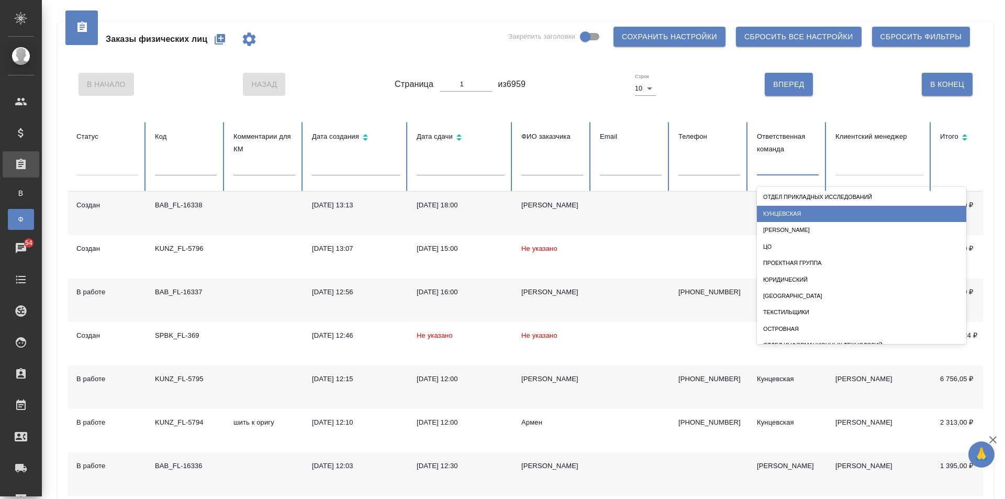
click at [786, 215] on div "Кунцевская" at bounding box center [861, 214] width 209 height 16
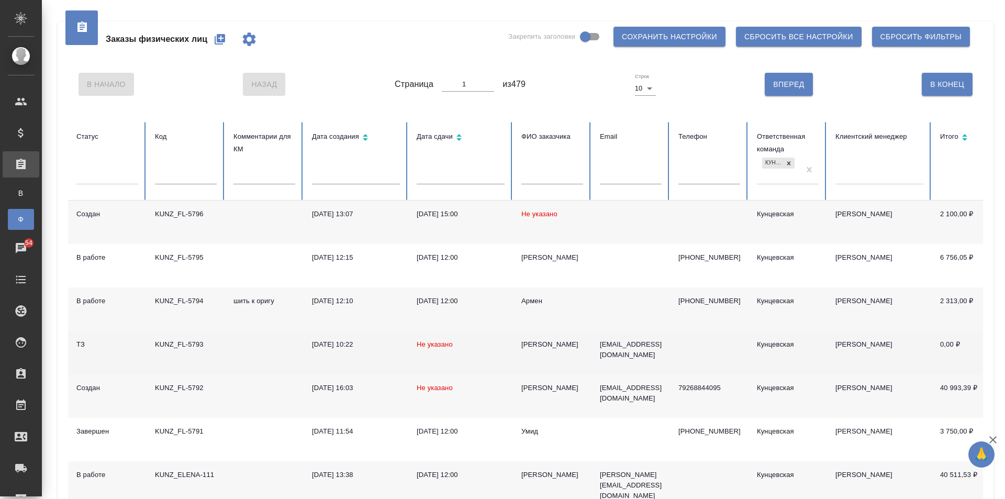
click at [203, 356] on td "KUNZ_FL-5793" at bounding box center [186, 352] width 79 height 43
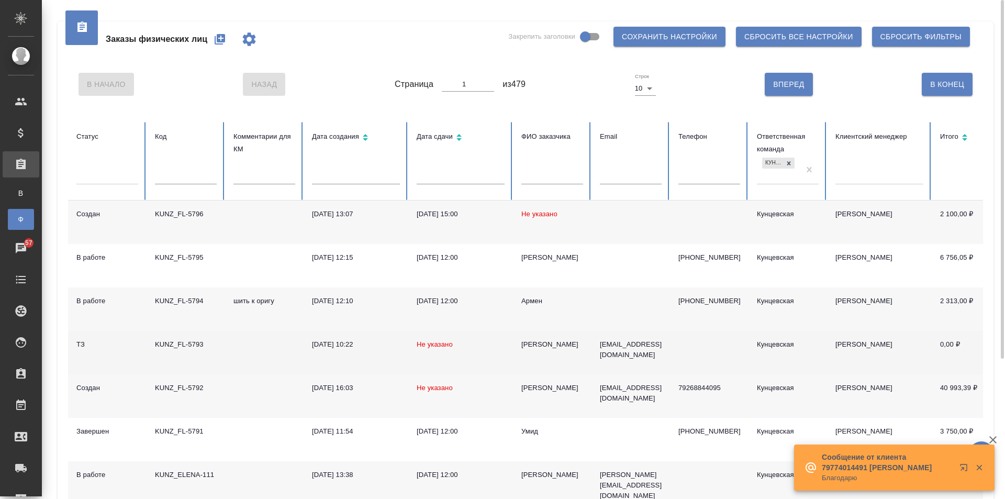
click at [202, 364] on td "KUNZ_FL-5793" at bounding box center [186, 352] width 79 height 43
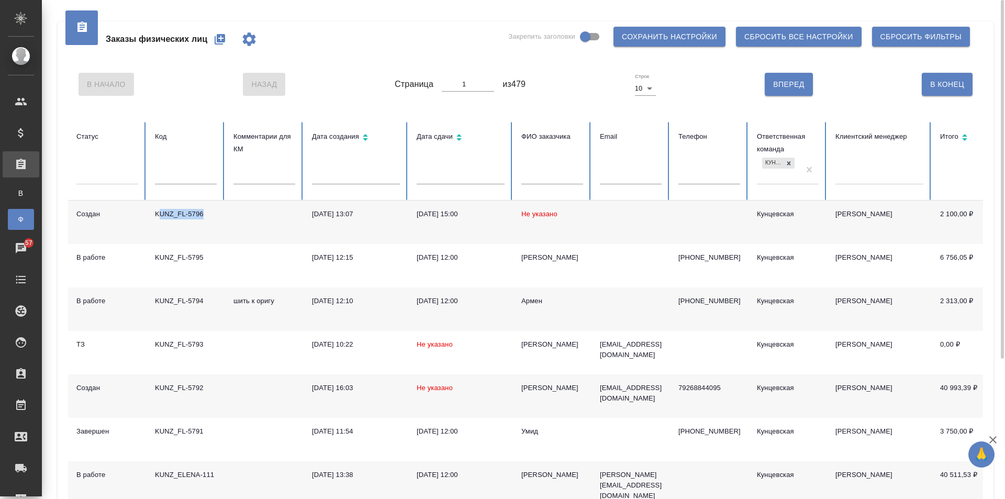
drag, startPoint x: 207, startPoint y: 214, endPoint x: 158, endPoint y: 211, distance: 49.3
click at [158, 211] on div "KUNZ_FL-5796" at bounding box center [186, 214] width 62 height 10
click at [204, 233] on td "KUNZ_FL-5796" at bounding box center [186, 221] width 79 height 43
click at [206, 218] on div "KUNZ_FL-5796" at bounding box center [186, 214] width 62 height 10
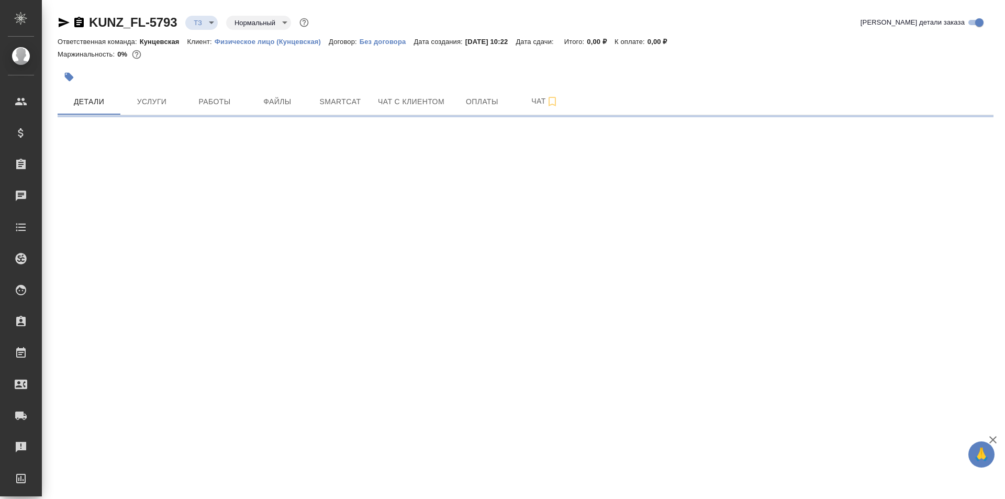
select select "RU"
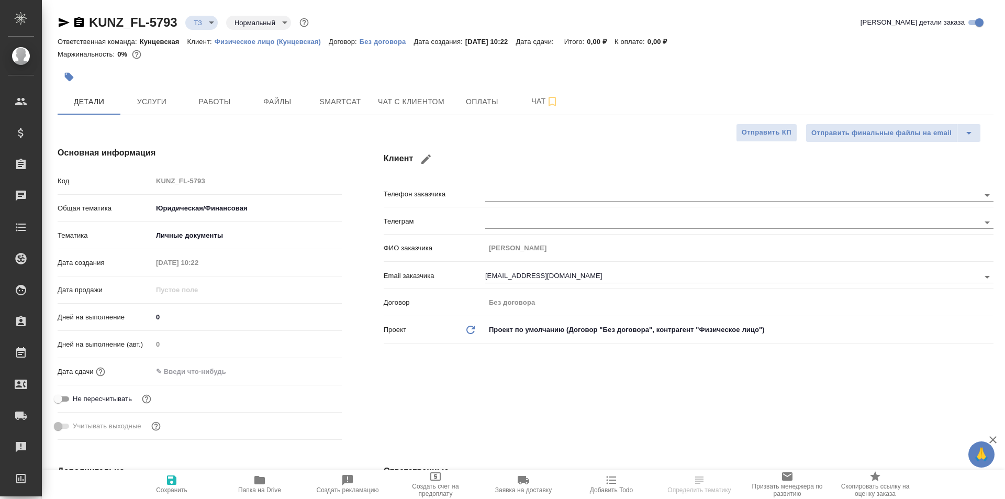
type textarea "x"
click at [166, 103] on span "Услуги" at bounding box center [152, 101] width 50 height 13
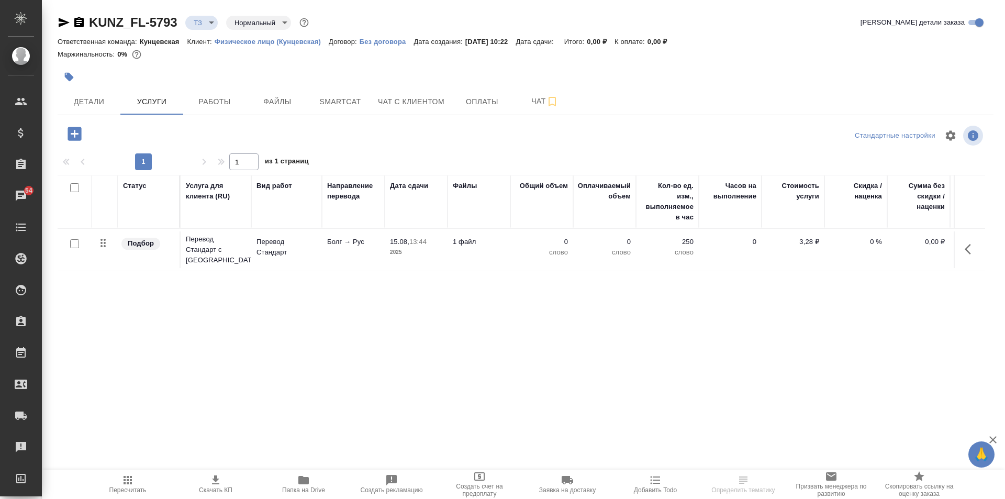
click at [74, 243] on input "checkbox" at bounding box center [74, 243] width 9 height 9
checkbox input "true"
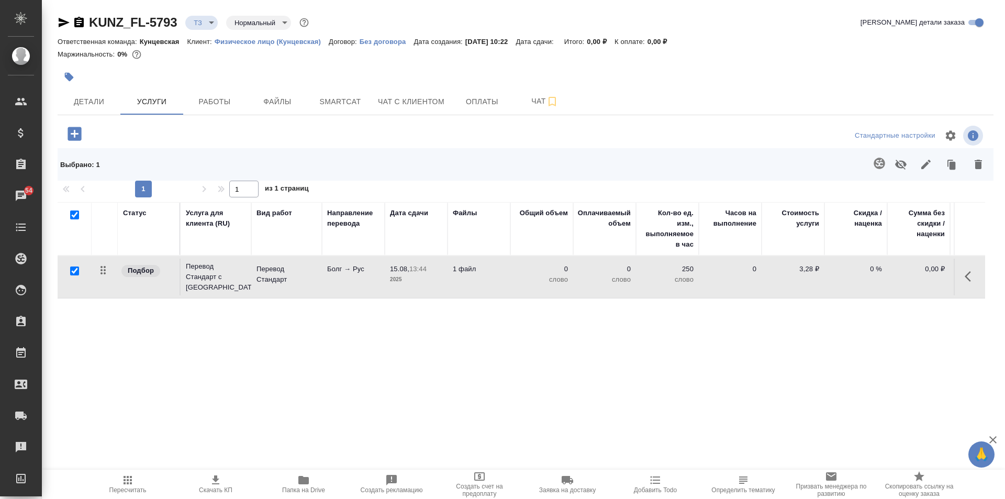
click at [881, 165] on icon "button" at bounding box center [879, 163] width 11 height 11
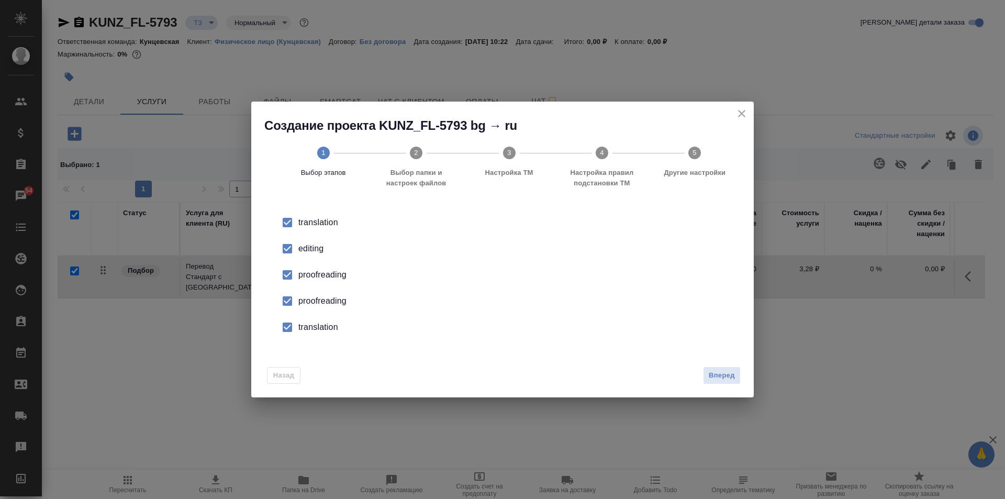
click at [285, 250] on input "checkbox" at bounding box center [287, 249] width 22 height 22
click at [284, 277] on input "checkbox" at bounding box center [287, 275] width 22 height 22
click at [285, 298] on input "checkbox" at bounding box center [287, 301] width 22 height 22
click at [292, 331] on input "checkbox" at bounding box center [287, 327] width 22 height 22
click at [721, 377] on span "Вперед" at bounding box center [722, 376] width 26 height 12
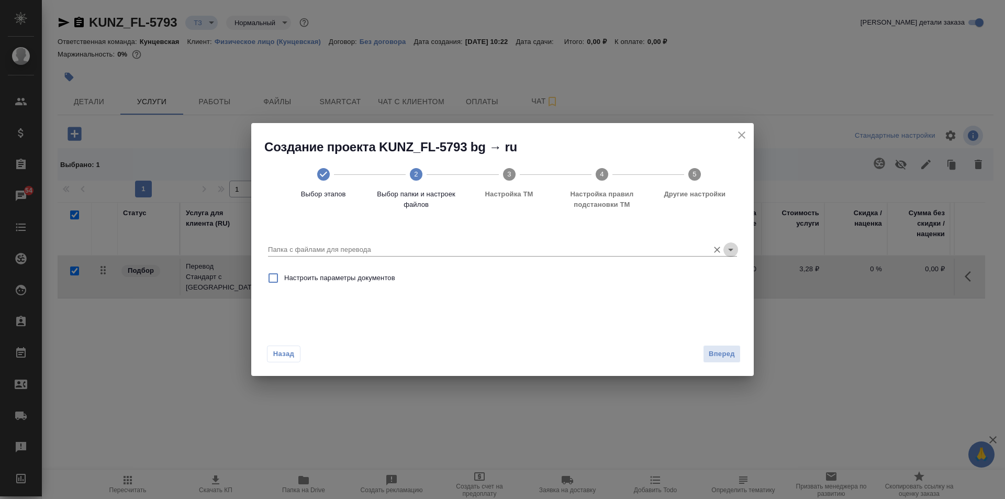
click at [733, 248] on icon "Open" at bounding box center [730, 249] width 13 height 13
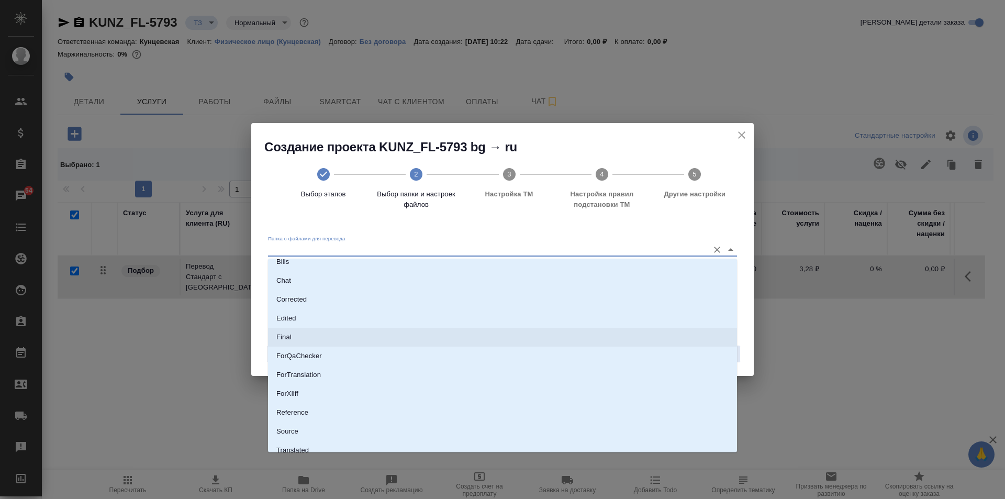
scroll to position [54, 0]
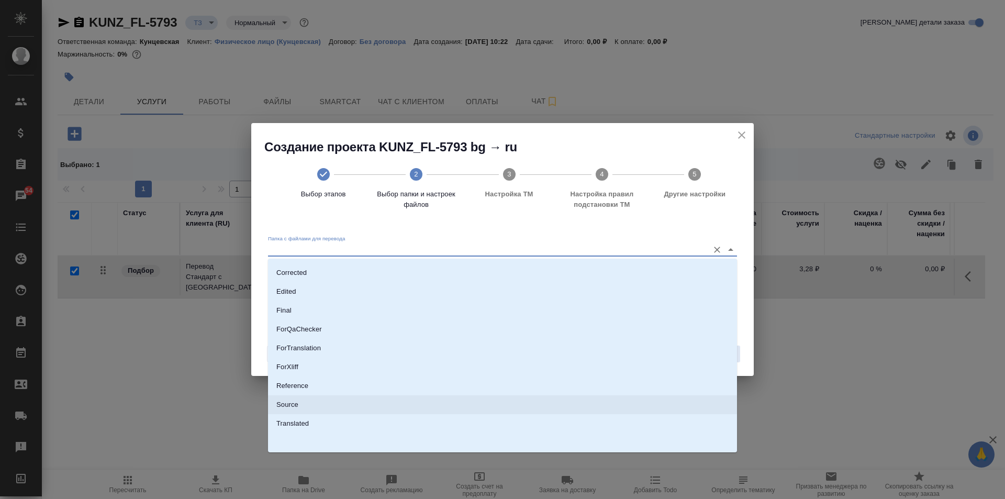
click at [323, 407] on li "Source" at bounding box center [502, 404] width 469 height 19
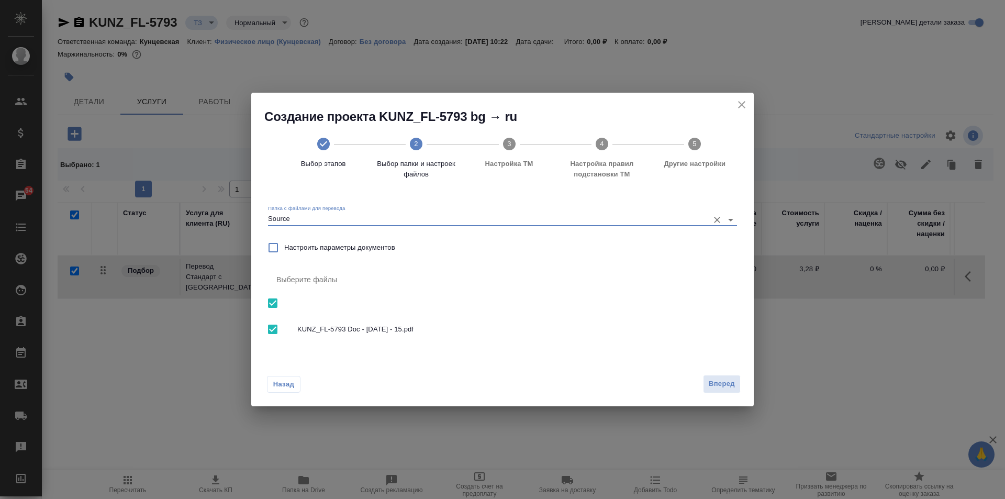
type input "Source"
click at [719, 385] on span "Вперед" at bounding box center [722, 384] width 26 height 12
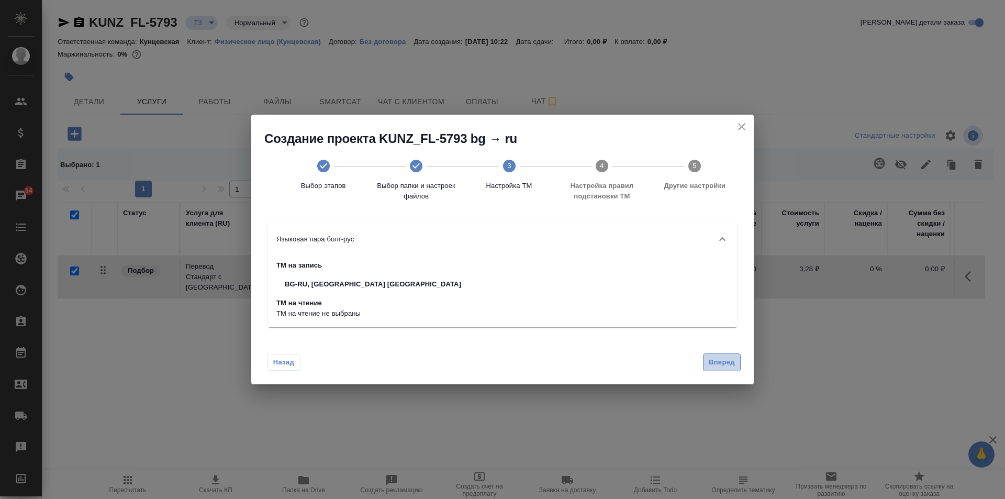
click at [729, 361] on span "Вперед" at bounding box center [722, 362] width 26 height 12
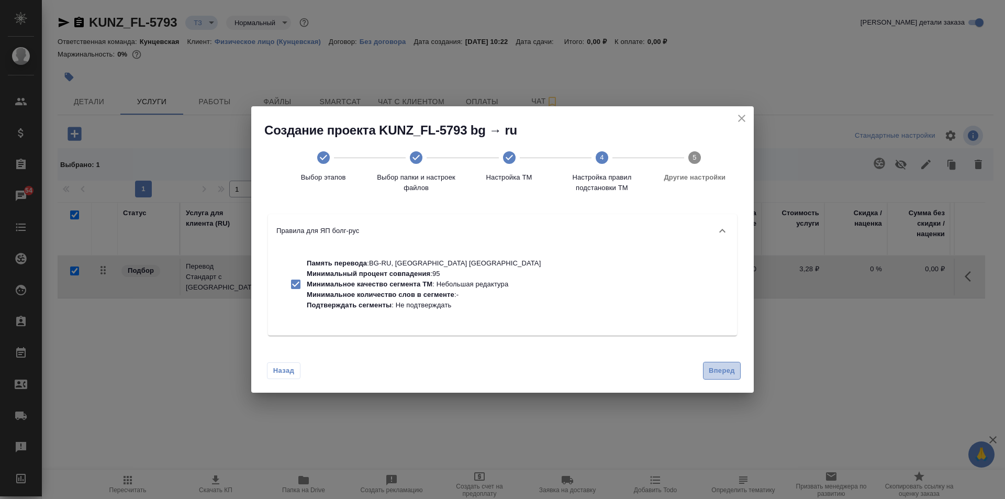
click at [733, 372] on span "Вперед" at bounding box center [722, 371] width 26 height 12
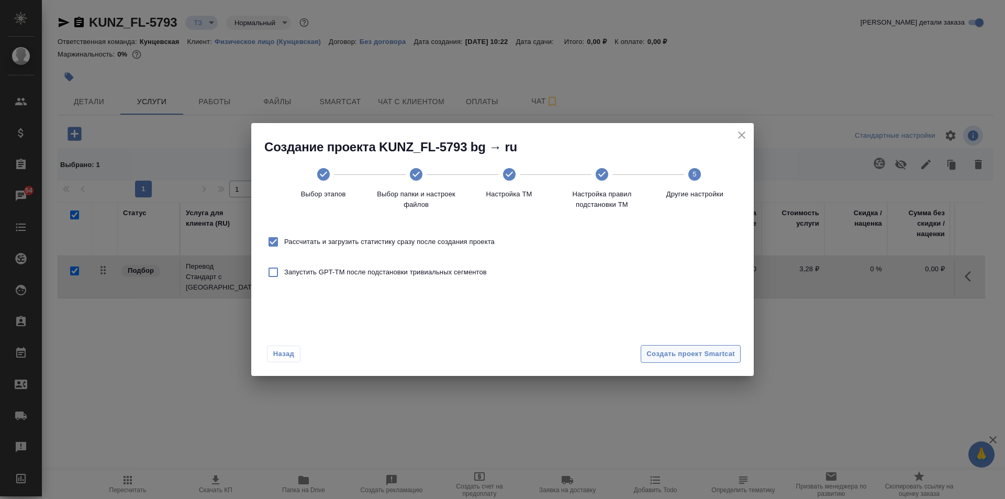
click at [682, 349] on span "Создать проект Smartcat" at bounding box center [690, 354] width 88 height 12
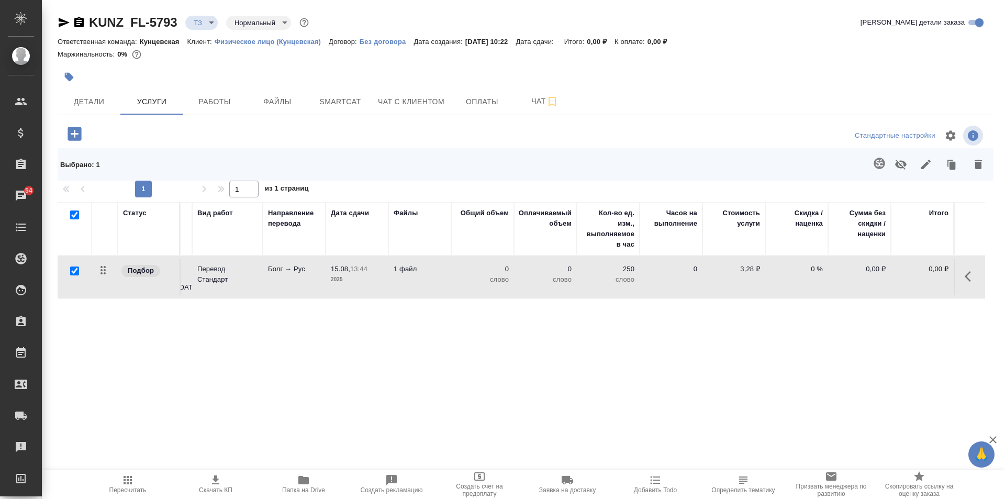
scroll to position [0, 0]
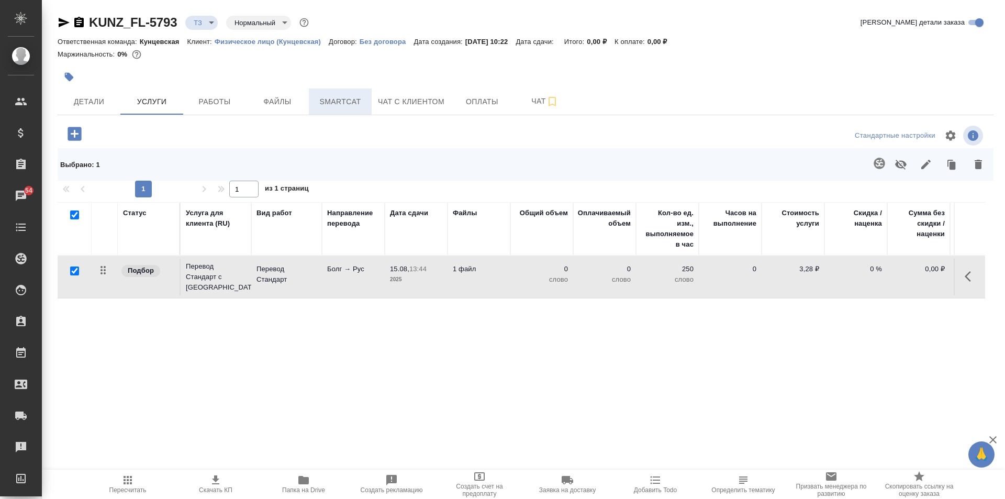
click at [349, 102] on span "Smartcat" at bounding box center [340, 101] width 50 height 13
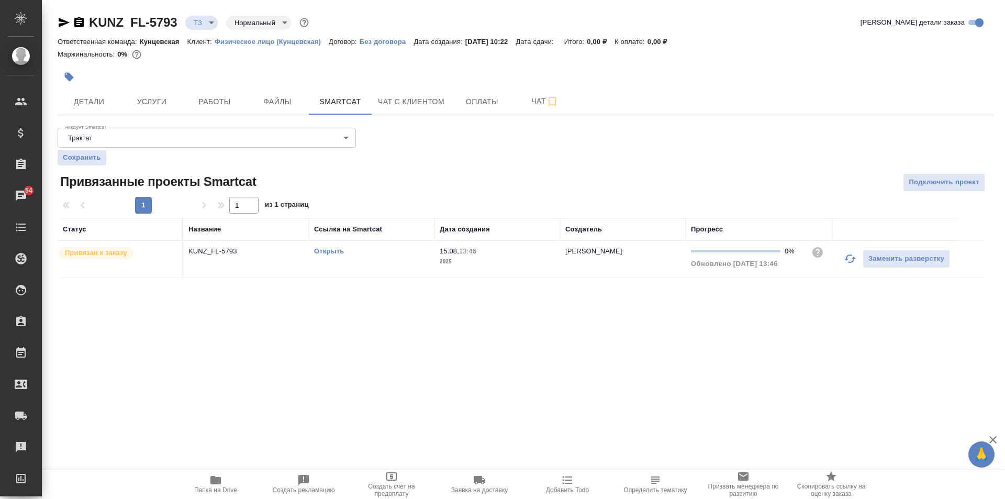
click at [318, 251] on link "Открыть" at bounding box center [329, 251] width 30 height 8
click at [163, 105] on span "Услуги" at bounding box center [152, 101] width 50 height 13
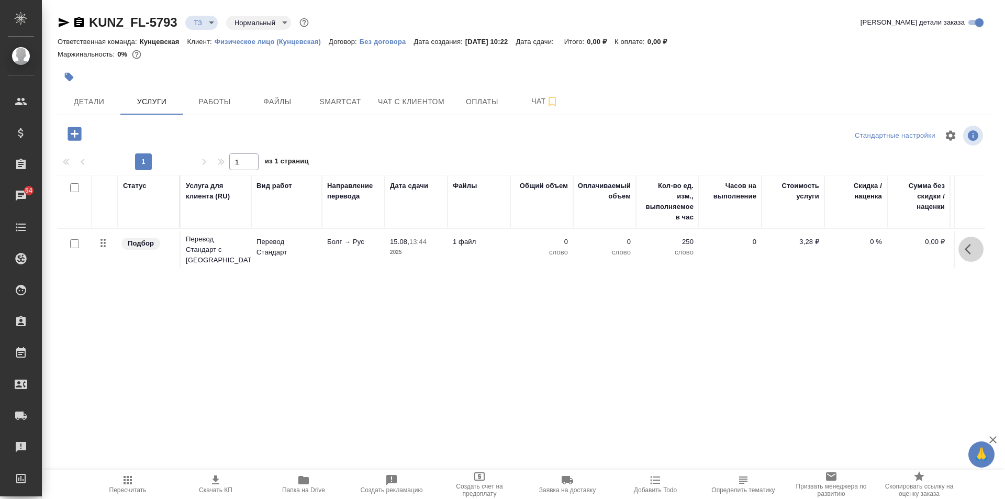
click at [971, 250] on icon "button" at bounding box center [971, 249] width 13 height 13
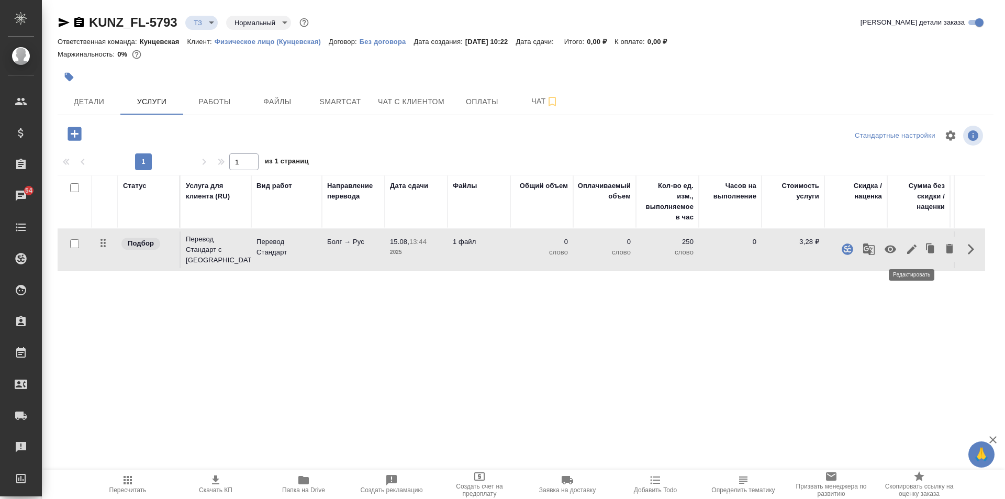
click at [907, 247] on icon "button" at bounding box center [911, 249] width 13 height 13
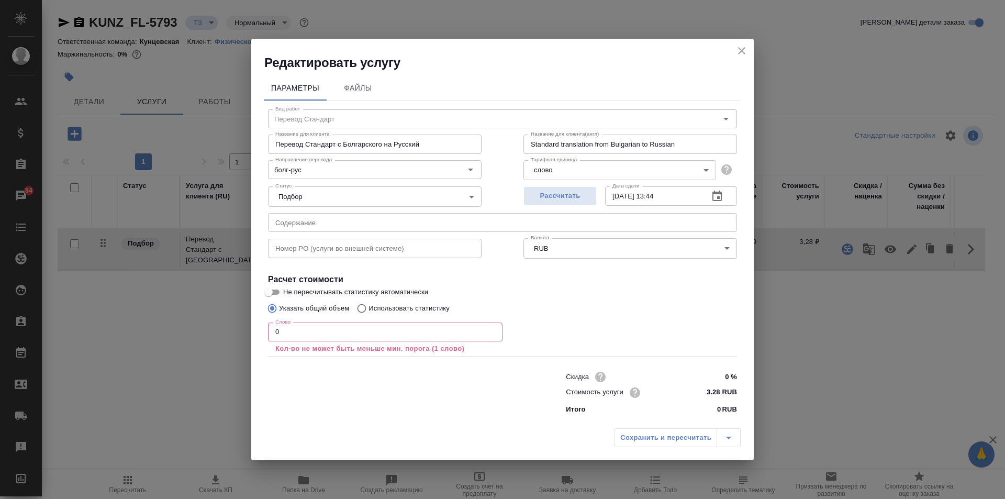
click at [364, 310] on input "Использовать статистику" at bounding box center [360, 308] width 17 height 20
radio input "true"
radio input "false"
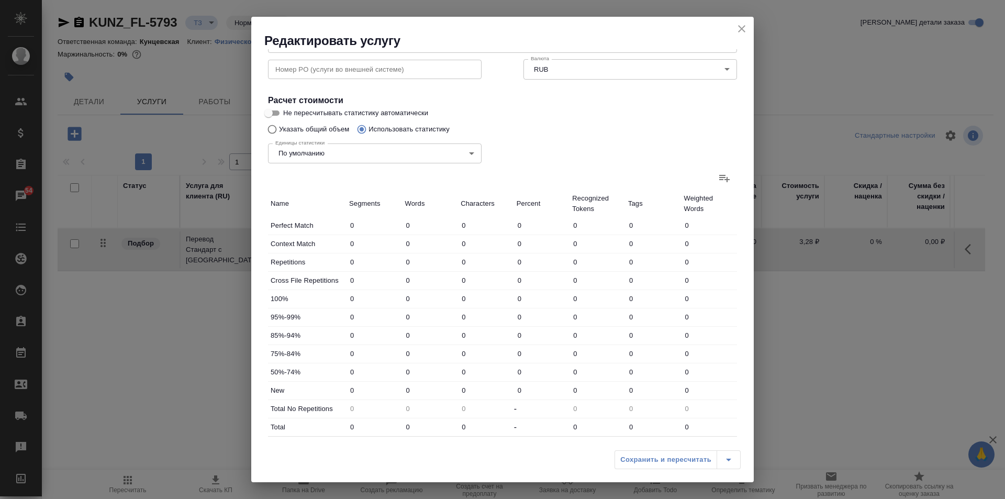
scroll to position [215, 0]
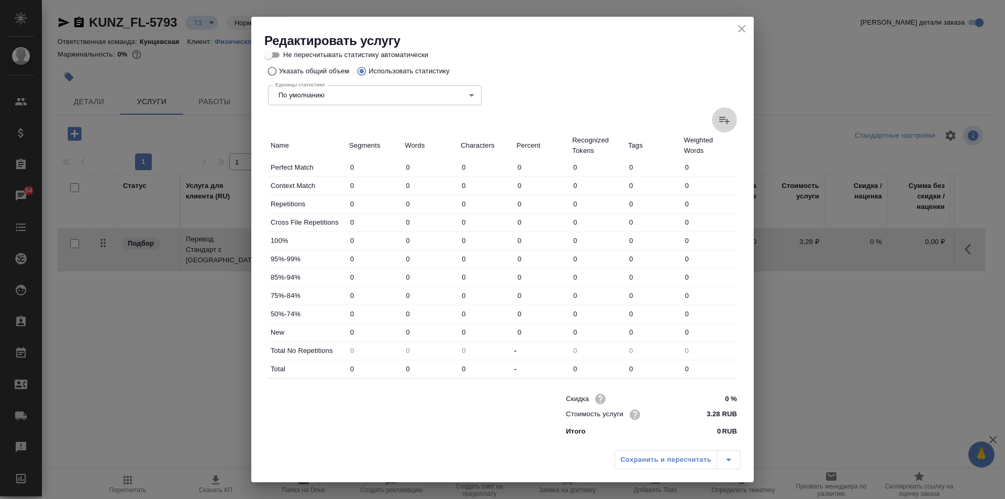
click at [718, 116] on icon at bounding box center [724, 120] width 13 height 13
click at [0, 0] on input "file" at bounding box center [0, 0] width 0 height 0
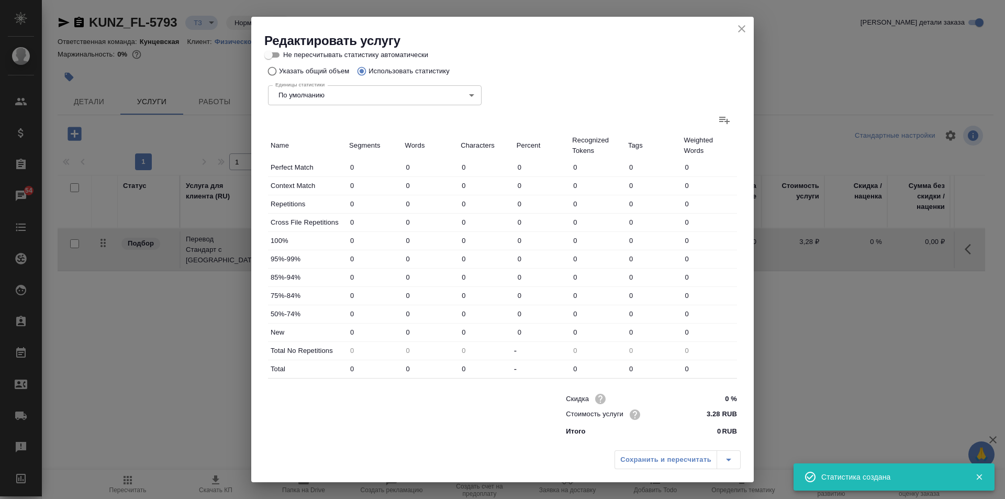
type input "19"
type input "22"
type input "96"
type input "11"
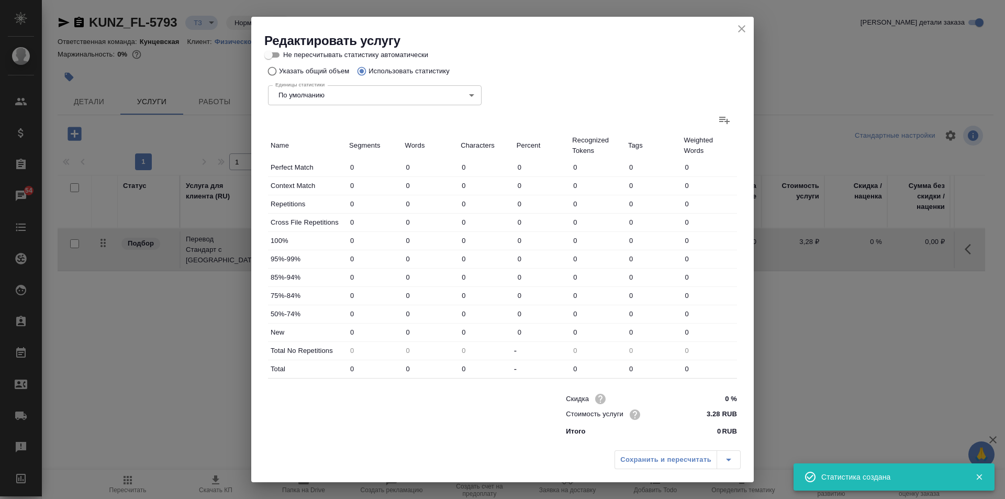
type input "35"
type input "8"
type input "9"
type input "39"
type input "2"
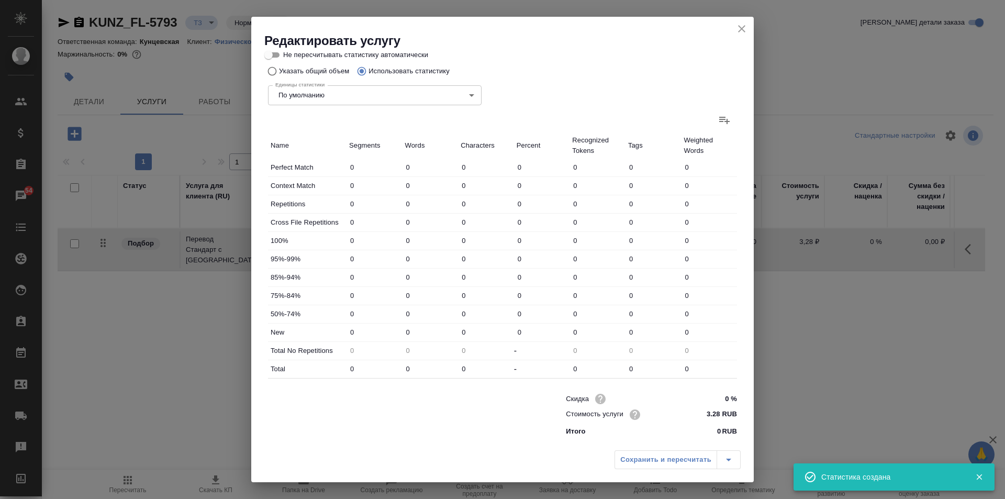
type input "5"
type input "33"
type input "122"
type input "1249"
type input "8649"
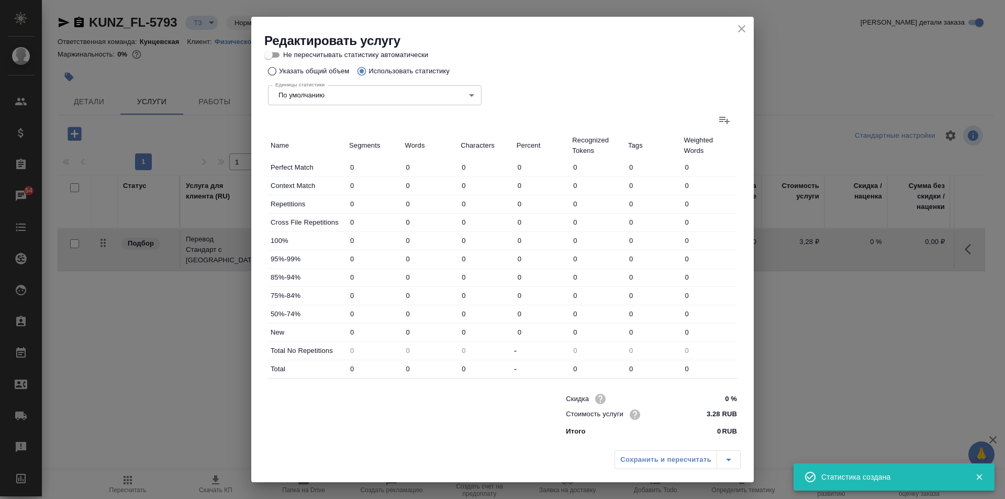
type input "143"
type input "1274"
type input "8756"
type input "162"
type input "1296"
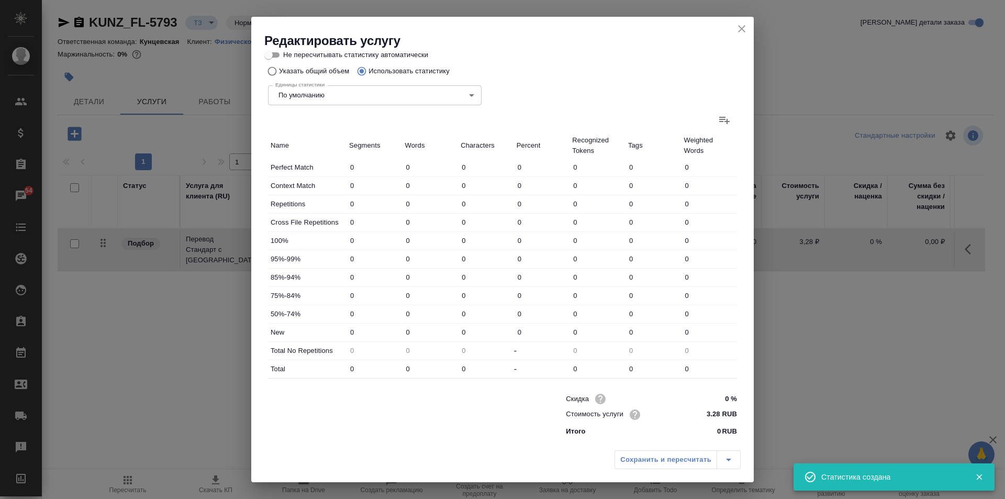
type input "8852"
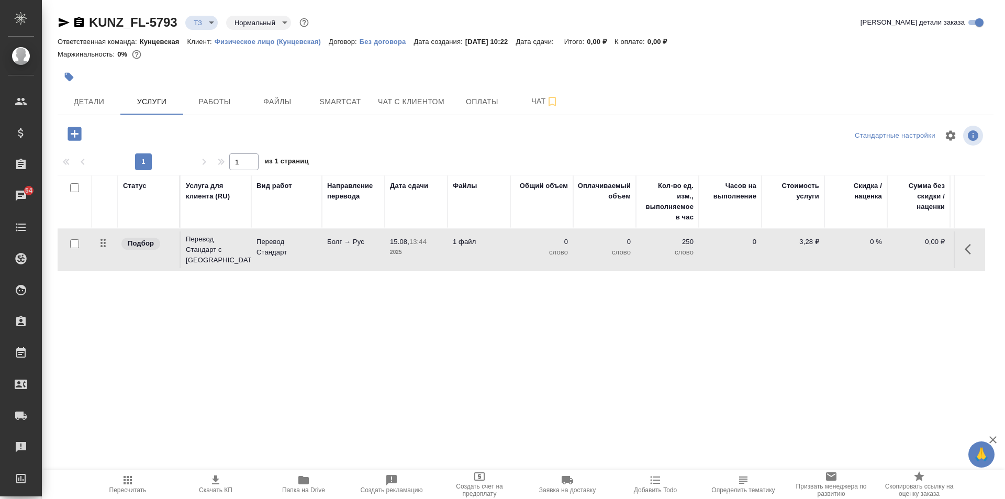
click at [119, 486] on span "Пересчитать" at bounding box center [127, 489] width 37 height 7
click at [76, 133] on icon "button" at bounding box center [75, 134] width 14 height 14
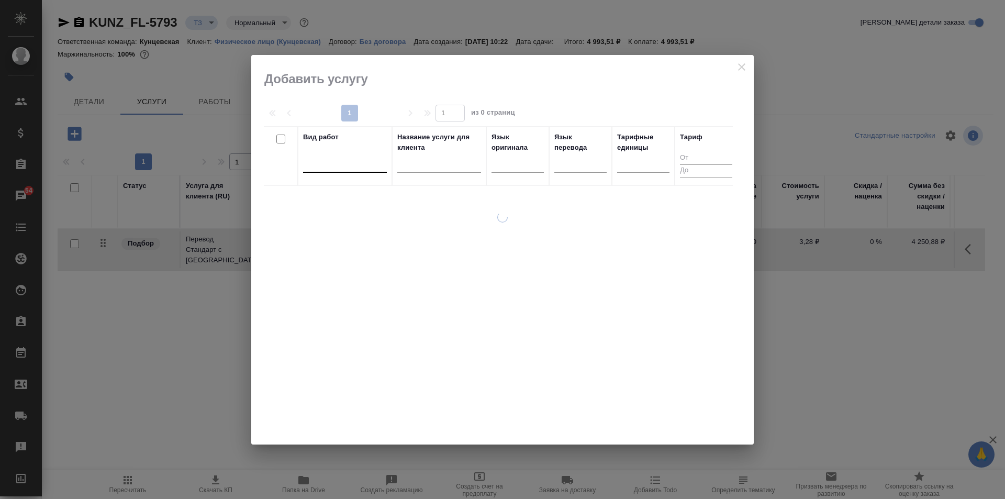
click at [353, 168] on div at bounding box center [345, 161] width 84 height 15
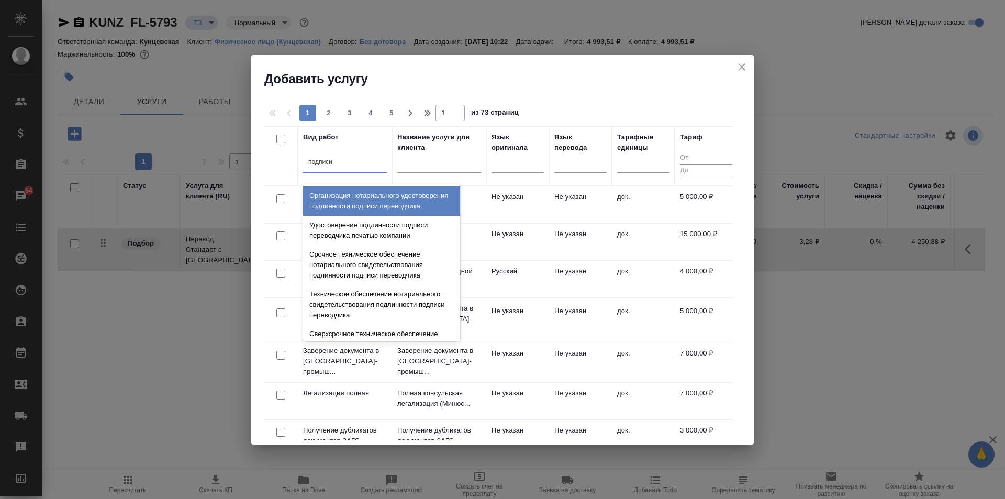
type input "подписи"
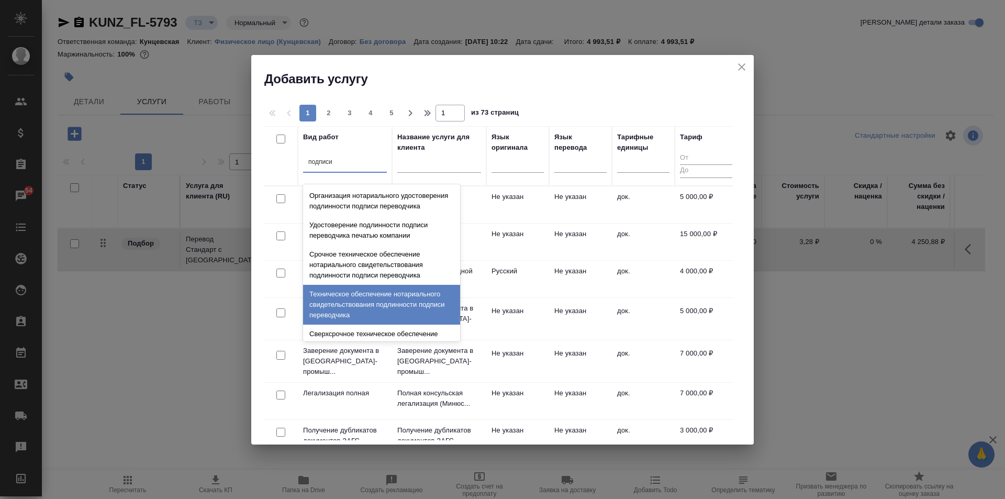
click at [413, 309] on div "Техническое обеспечение нотариального свидетельствования подлинности подписи пе…" at bounding box center [381, 305] width 157 height 40
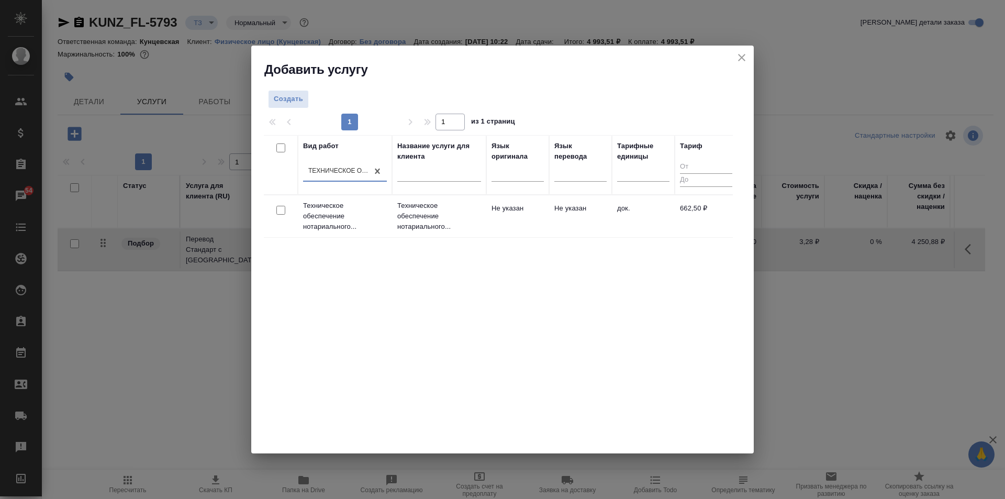
click at [281, 210] on input "checkbox" at bounding box center [280, 210] width 9 height 9
checkbox input "true"
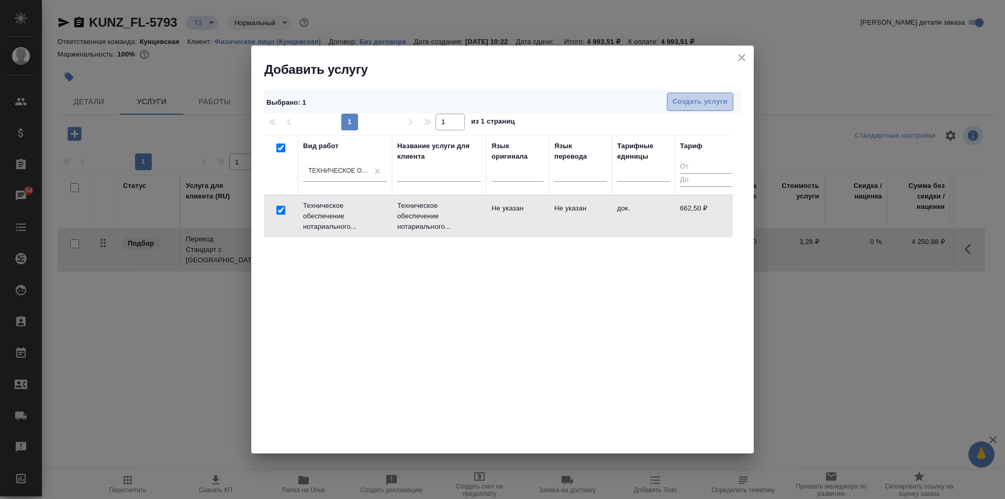
click at [715, 97] on span "Создать услуги" at bounding box center [700, 102] width 55 height 12
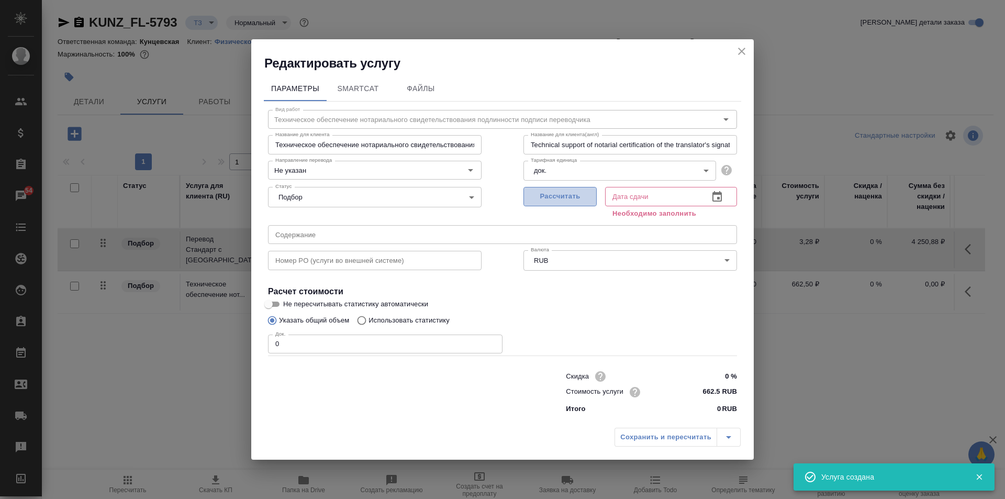
click at [549, 192] on span "Рассчитать" at bounding box center [560, 197] width 62 height 12
type input "15.08.2025 13:50"
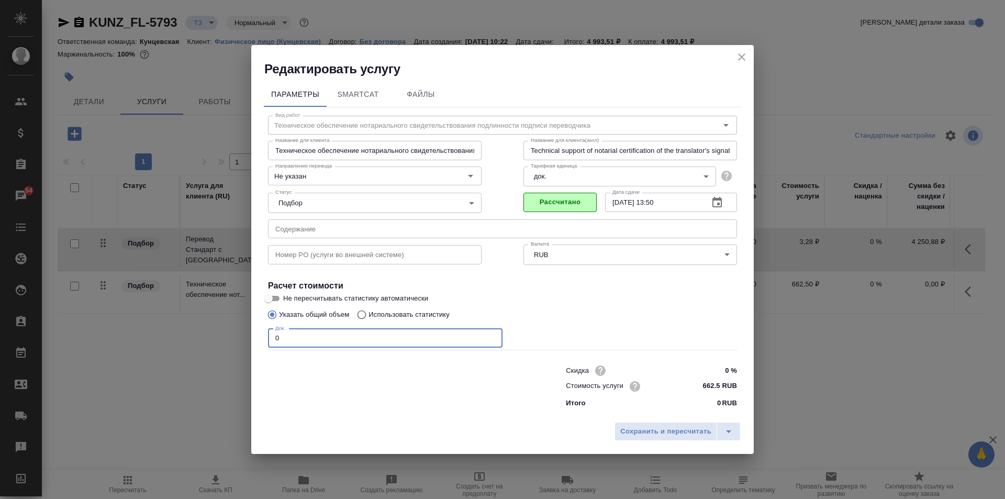
click at [321, 346] on input "0" at bounding box center [385, 338] width 234 height 19
type input "1"
click at [665, 430] on span "Сохранить и пересчитать" at bounding box center [665, 432] width 91 height 12
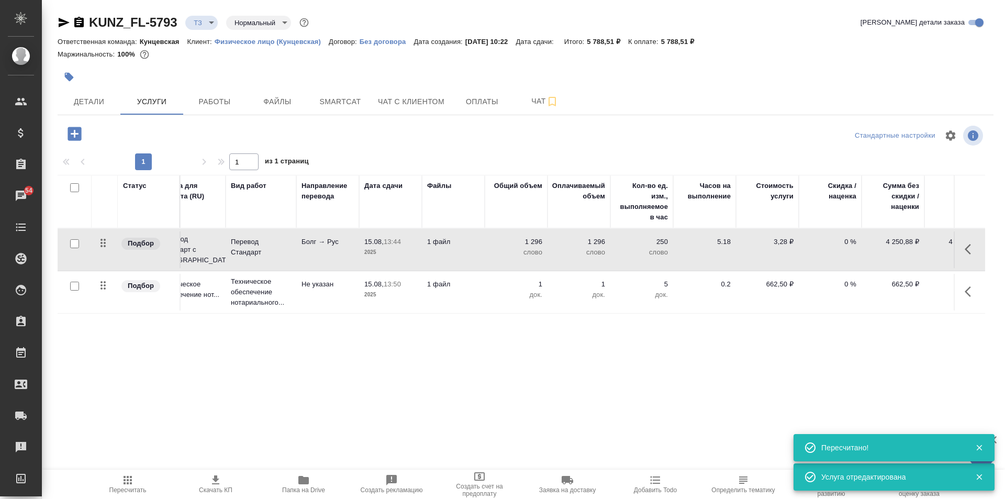
scroll to position [0, 59]
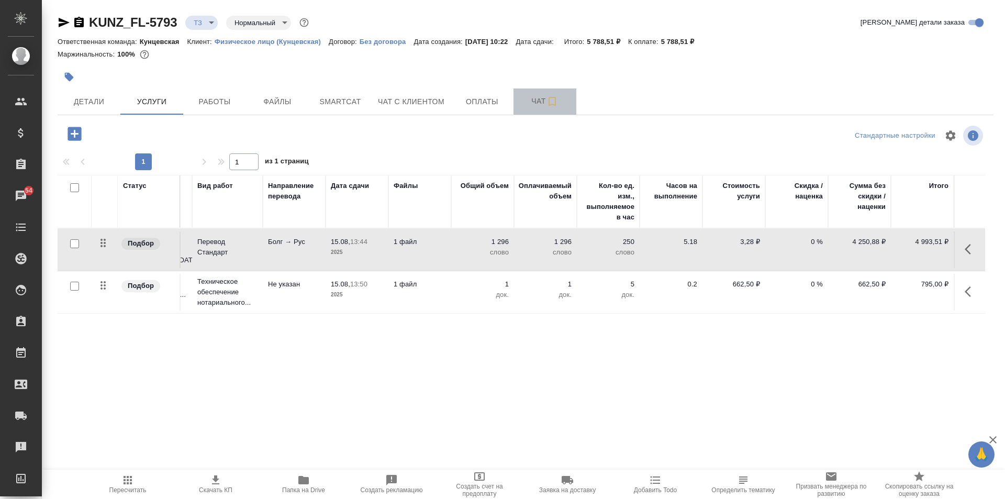
click at [529, 98] on span "Чат" at bounding box center [545, 101] width 50 height 13
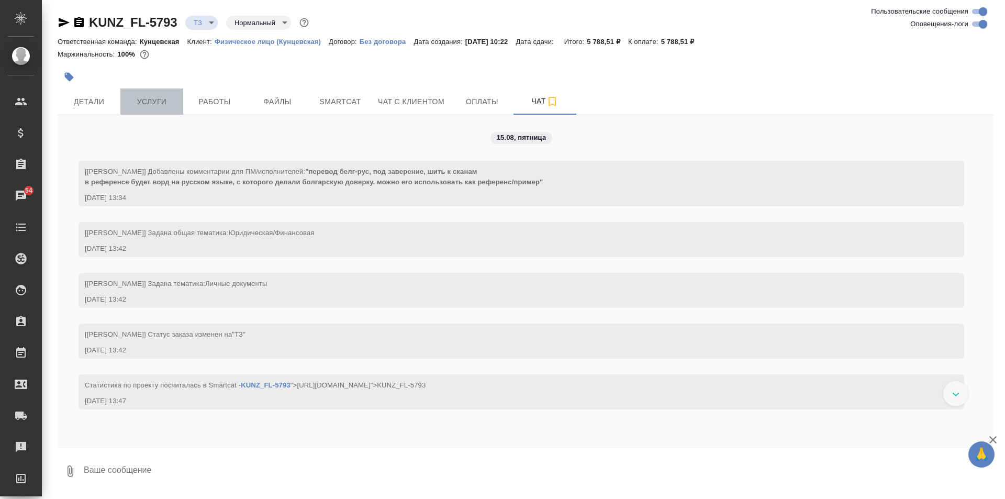
click at [156, 104] on span "Услуги" at bounding box center [152, 101] width 50 height 13
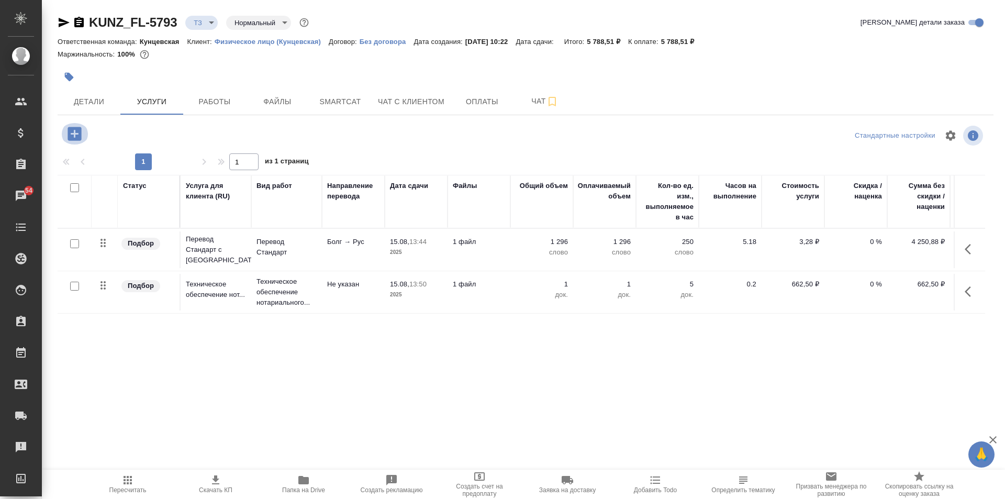
click at [69, 136] on icon "button" at bounding box center [75, 134] width 14 height 14
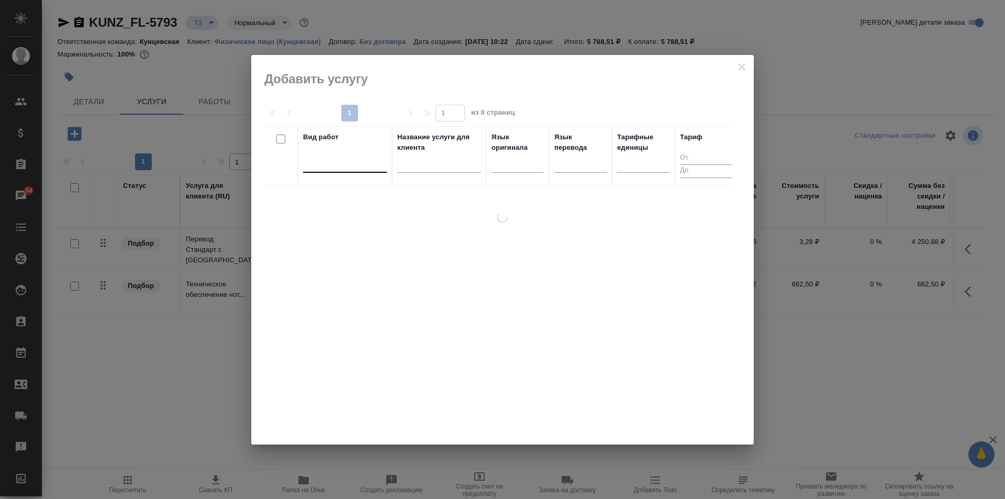
click at [328, 162] on div at bounding box center [345, 161] width 84 height 15
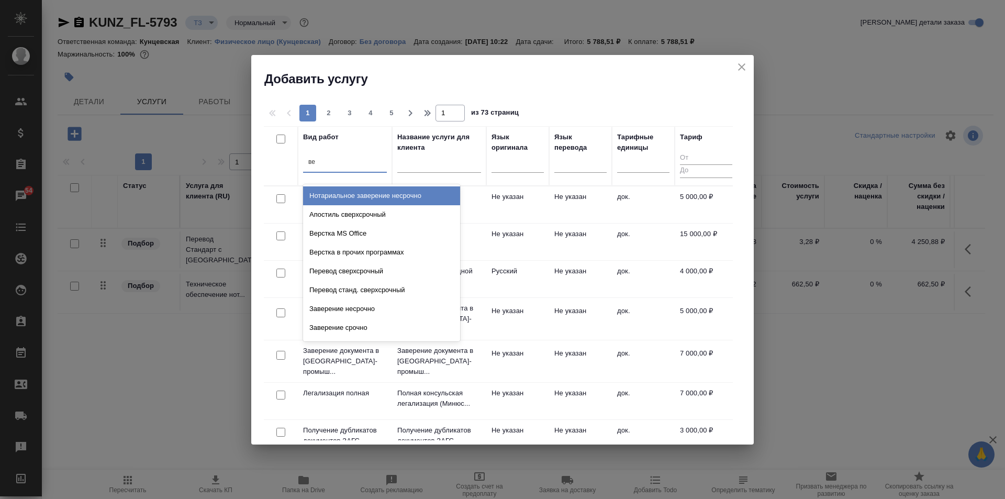
type input "в"
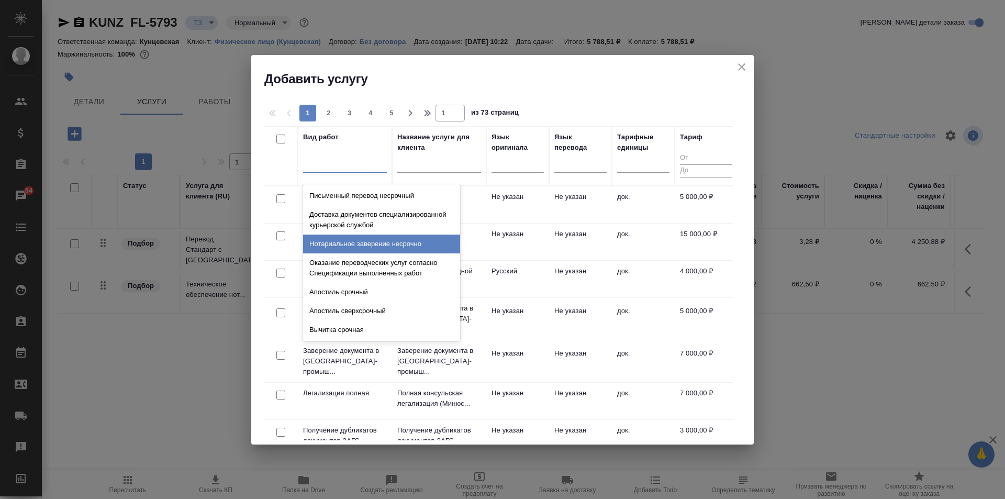
click at [736, 69] on icon "close" at bounding box center [741, 67] width 13 height 13
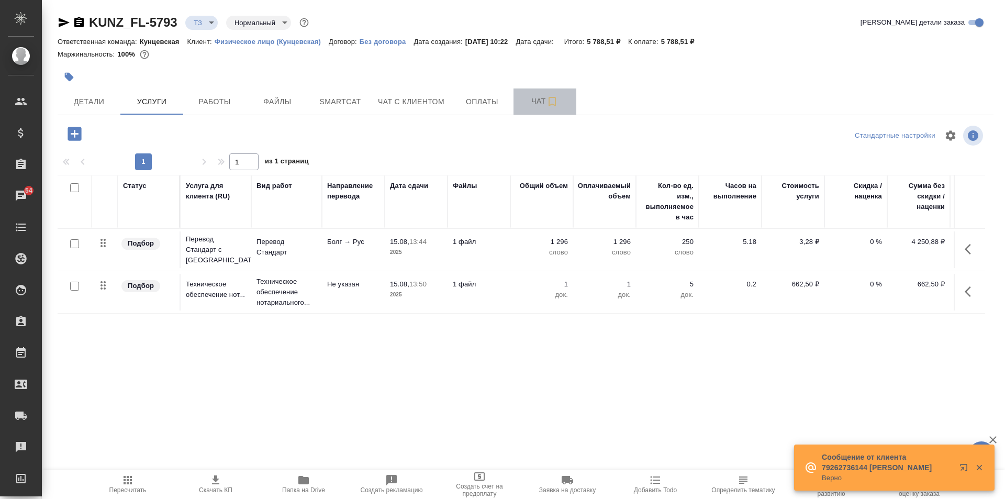
click at [539, 96] on span "Чат" at bounding box center [545, 101] width 50 height 13
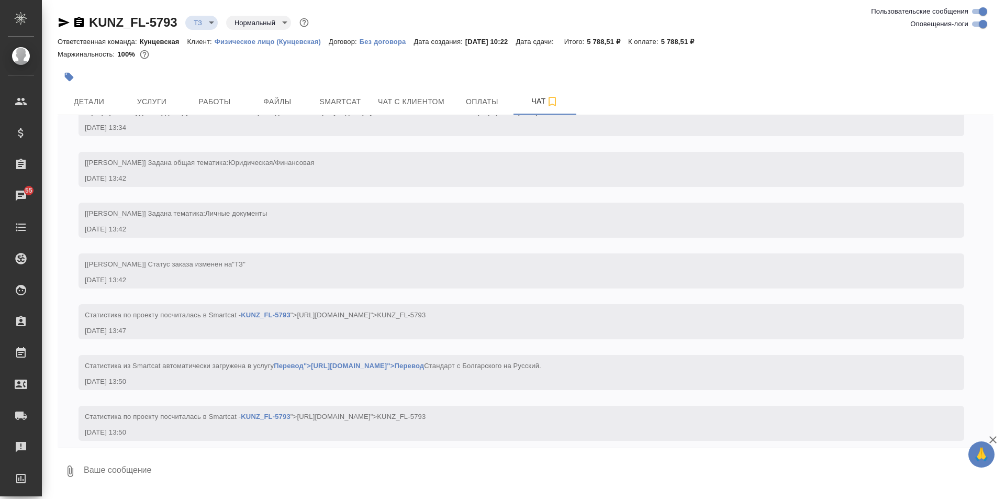
scroll to position [79, 0]
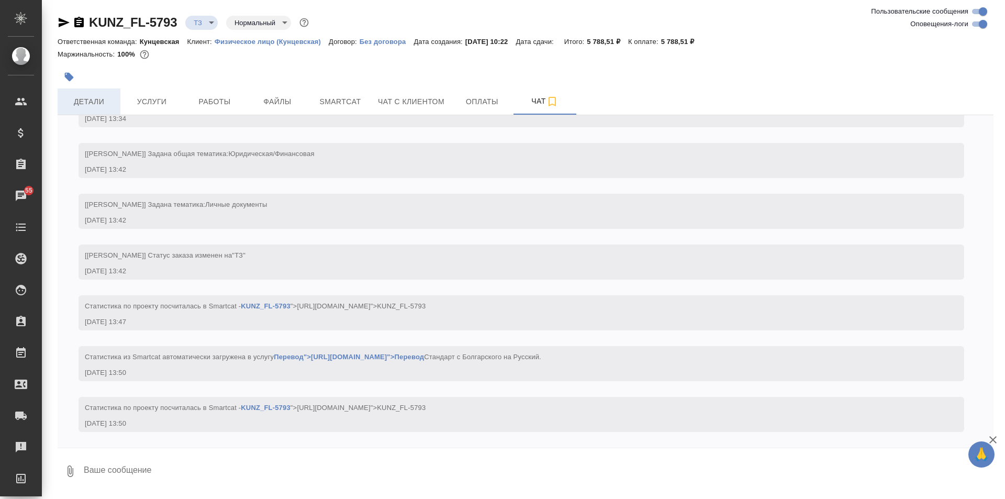
click at [95, 100] on span "Детали" at bounding box center [89, 101] width 50 height 13
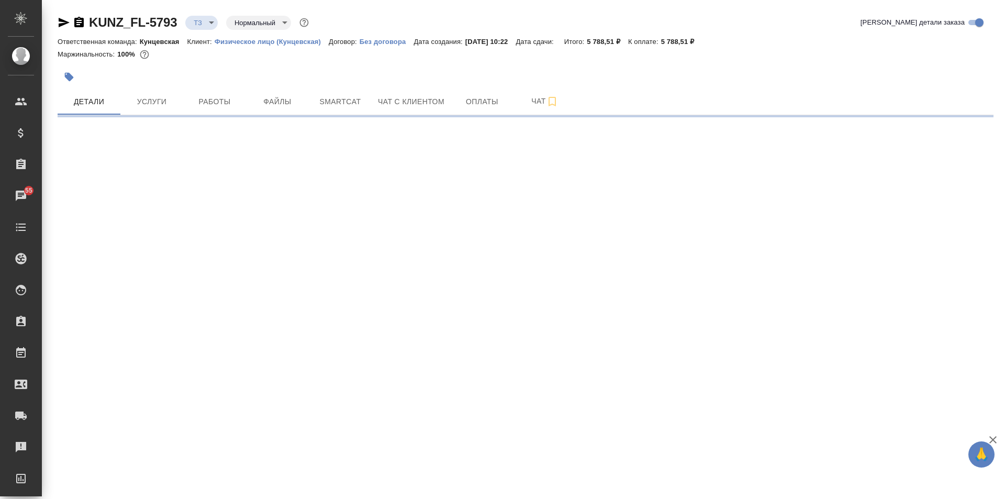
select select "RU"
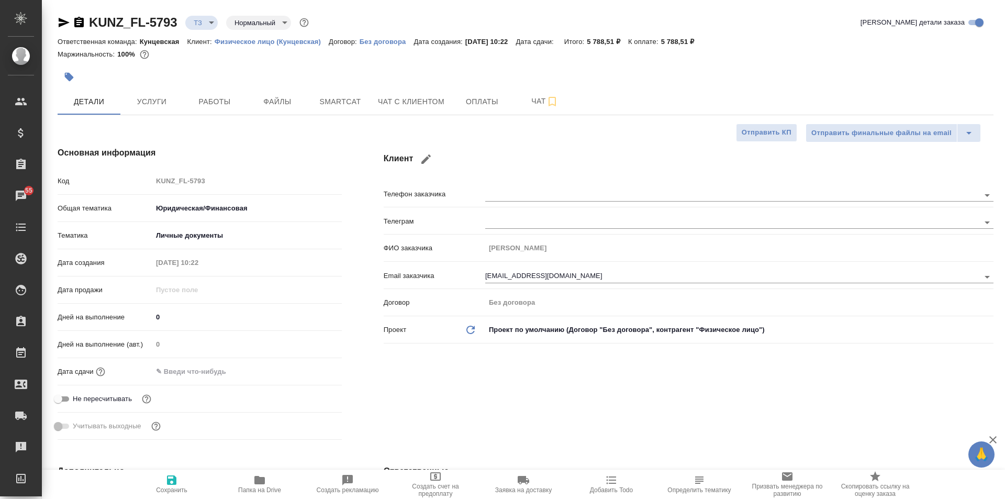
type textarea "x"
click at [148, 104] on span "Услуги" at bounding box center [152, 101] width 50 height 13
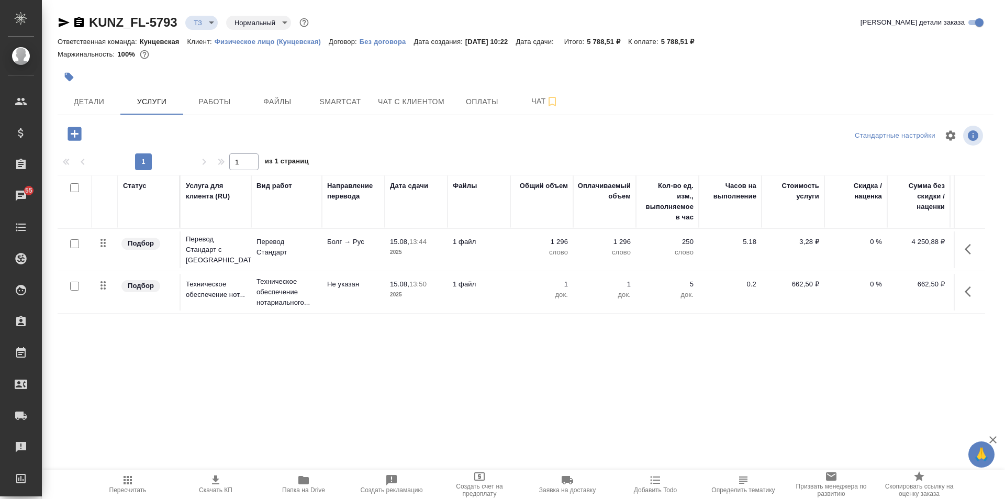
scroll to position [0, 59]
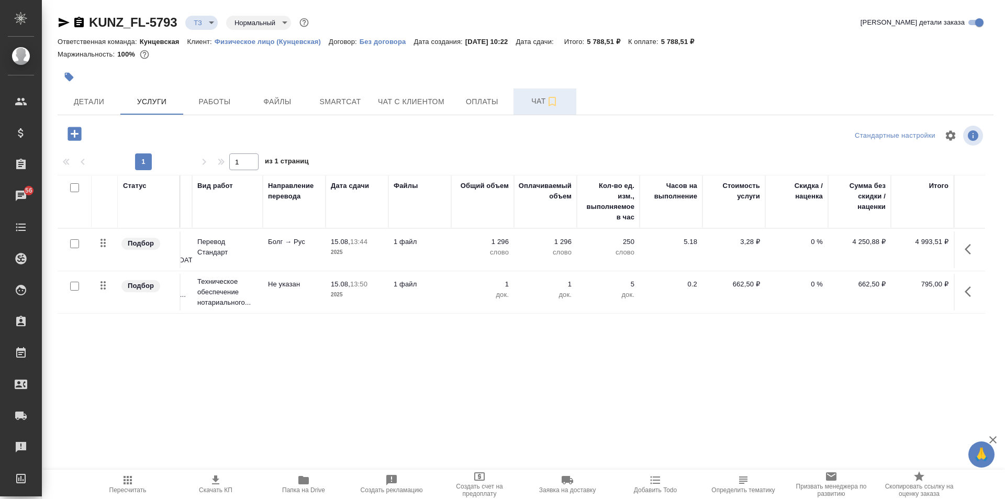
click at [524, 104] on span "Чат" at bounding box center [545, 101] width 50 height 13
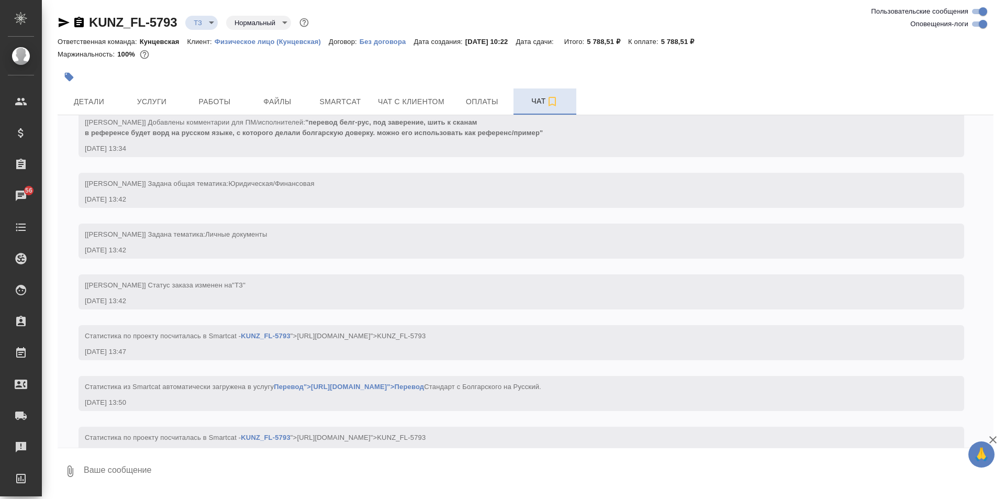
scroll to position [79, 0]
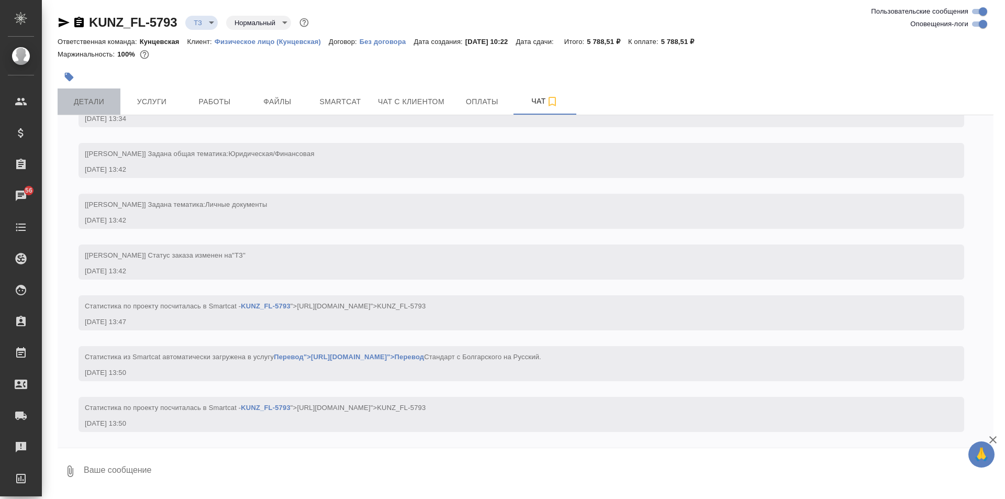
click at [79, 104] on span "Детали" at bounding box center [89, 101] width 50 height 13
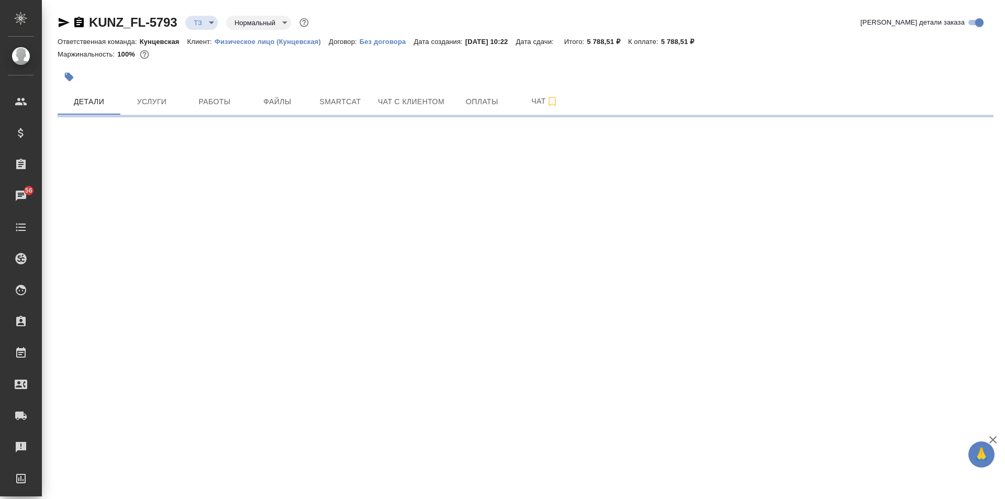
select select "RU"
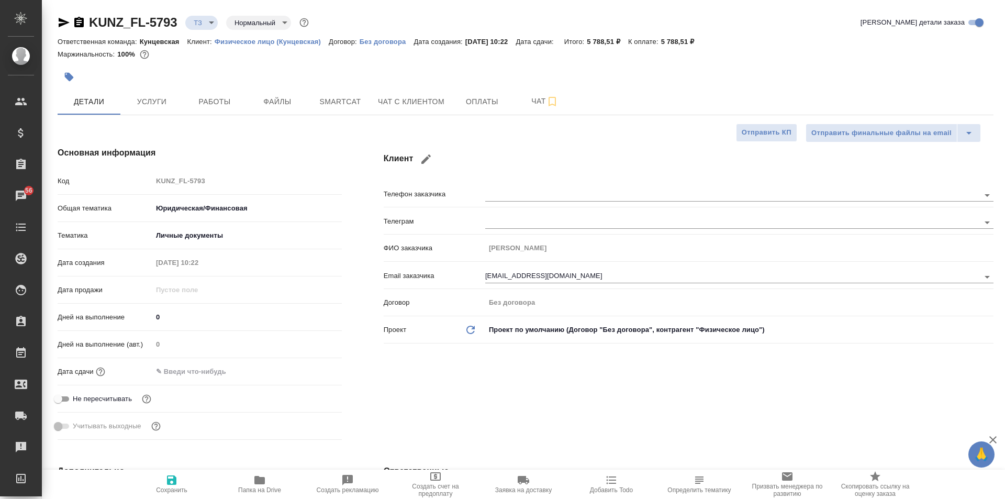
type textarea "x"
click at [218, 98] on span "Работы" at bounding box center [214, 101] width 50 height 13
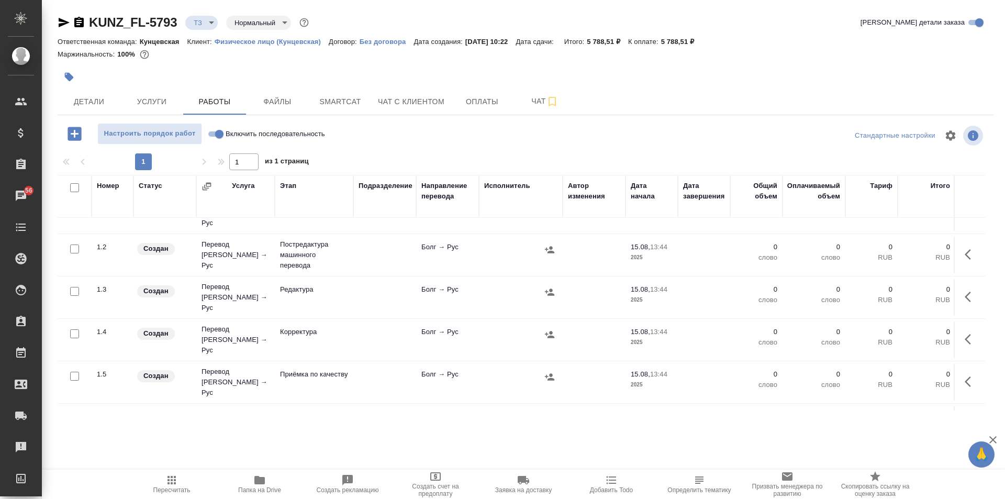
scroll to position [49, 0]
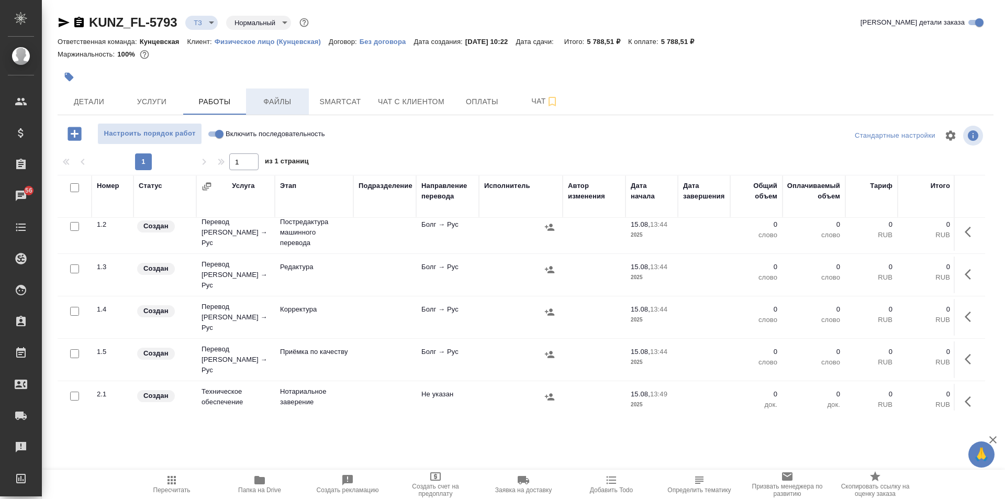
click at [288, 98] on span "Файлы" at bounding box center [277, 101] width 50 height 13
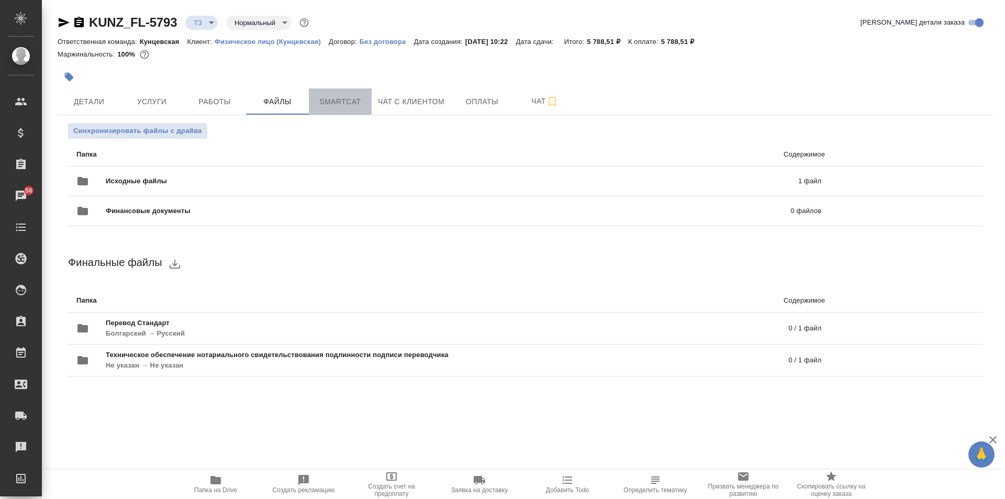
click at [338, 98] on span "Smartcat" at bounding box center [340, 101] width 50 height 13
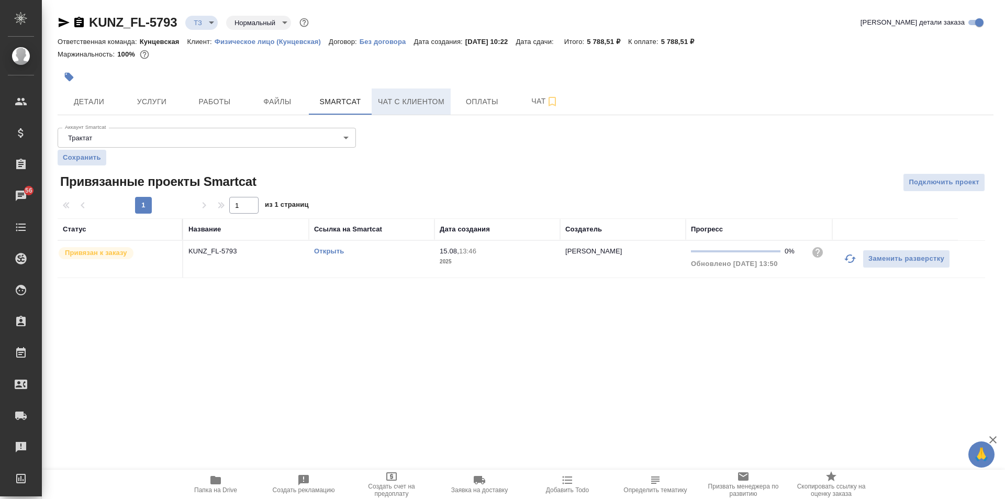
click at [384, 106] on span "Чат с клиентом" at bounding box center [411, 101] width 66 height 13
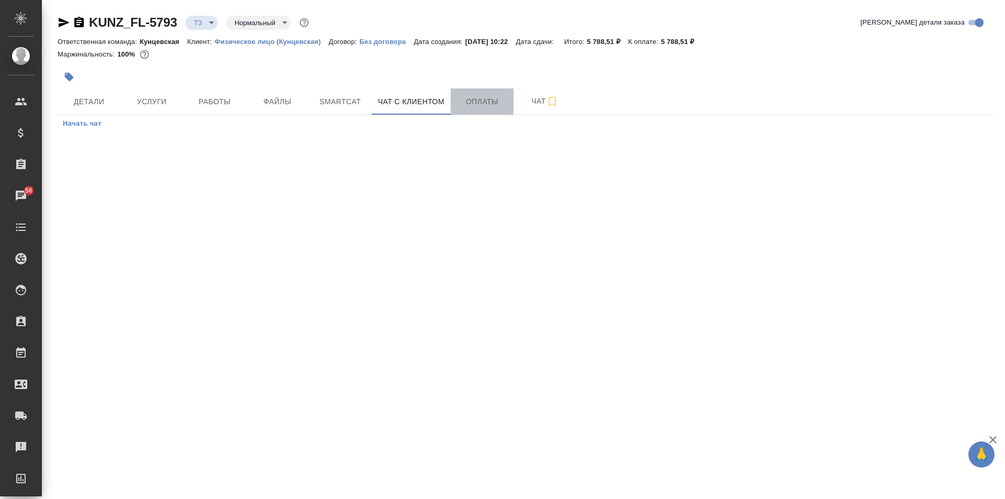
click at [488, 106] on span "Оплаты" at bounding box center [482, 101] width 50 height 13
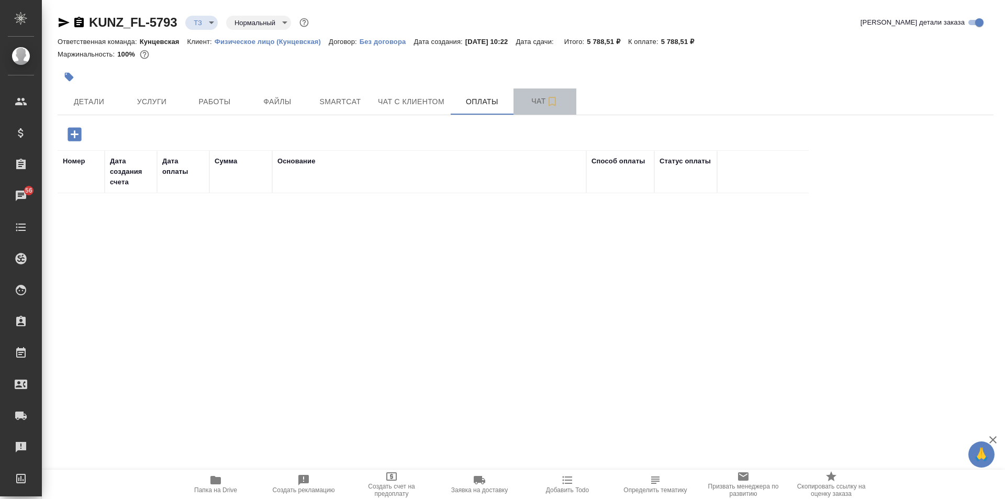
click at [541, 105] on span "Чат" at bounding box center [545, 101] width 50 height 13
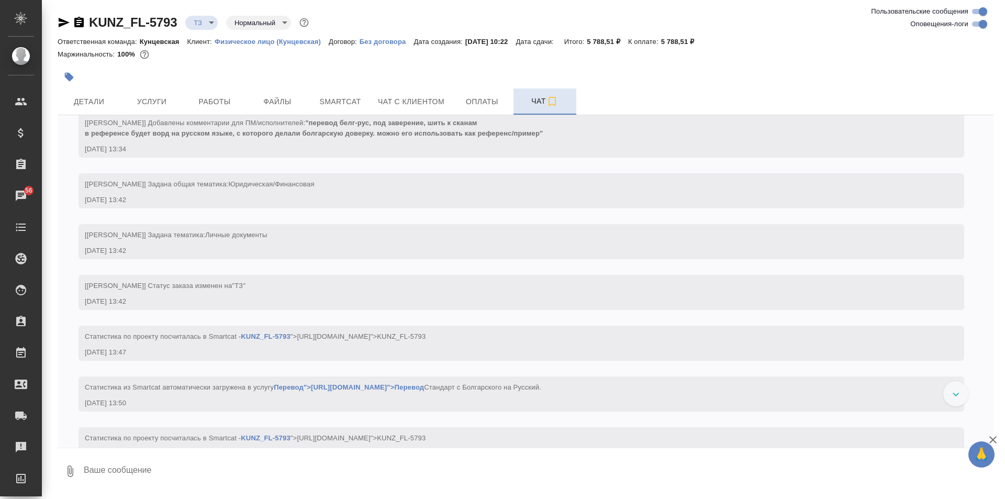
scroll to position [79, 0]
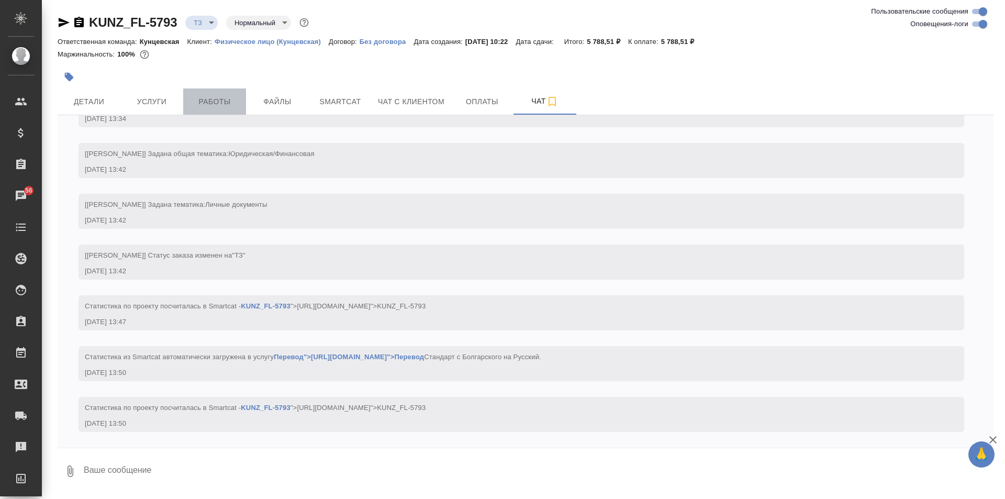
click at [216, 102] on span "Работы" at bounding box center [214, 101] width 50 height 13
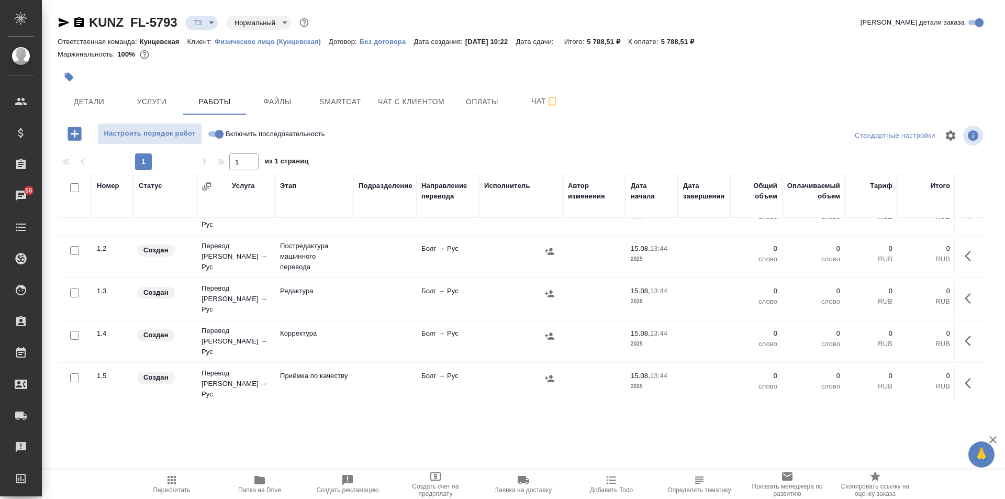
scroll to position [49, 0]
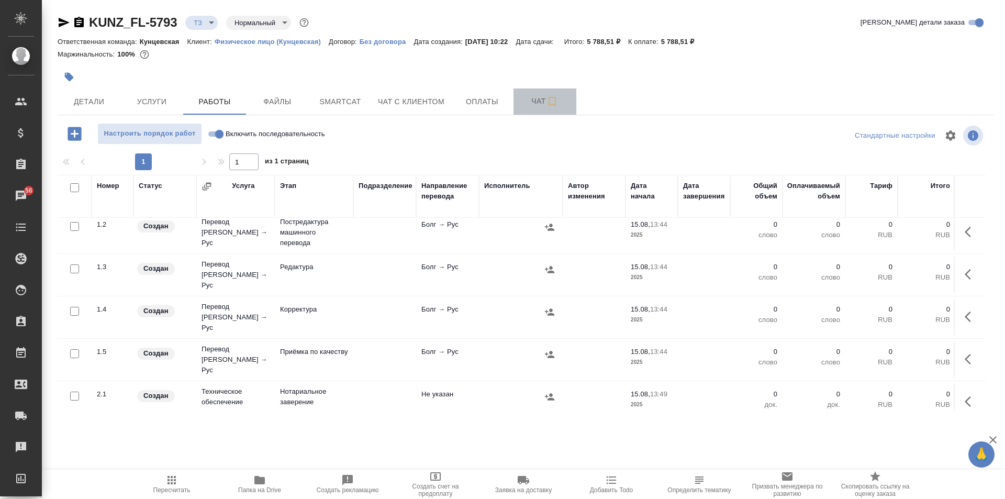
click at [534, 92] on button "Чат" at bounding box center [544, 101] width 63 height 26
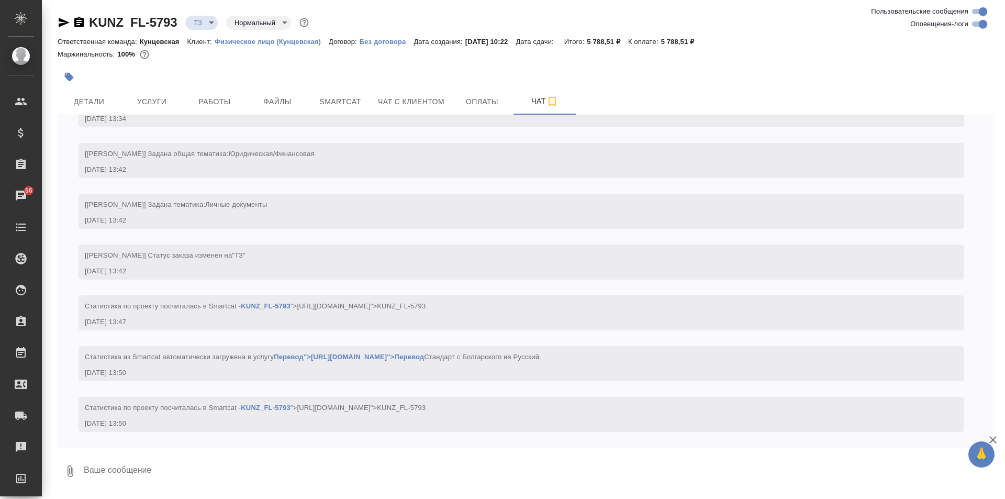
scroll to position [130, 0]
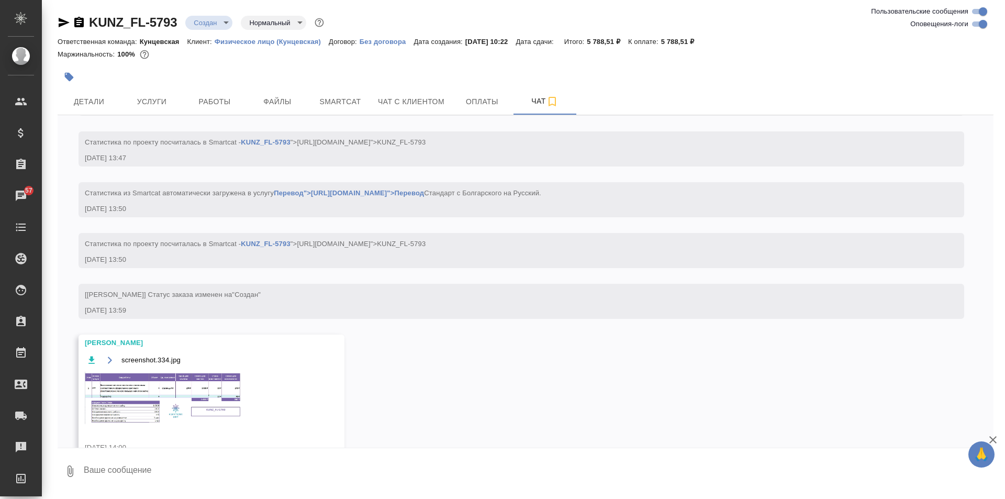
scroll to position [267, 0]
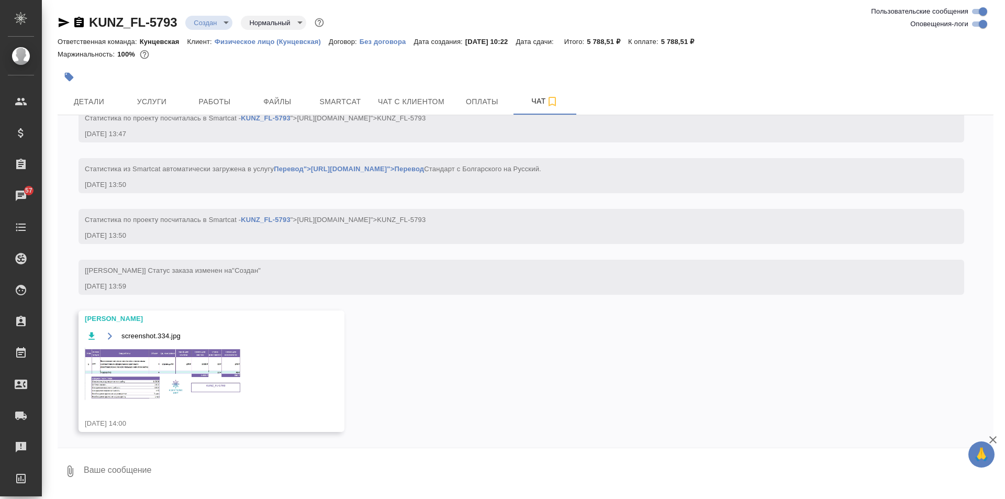
click at [148, 374] on img at bounding box center [163, 374] width 157 height 52
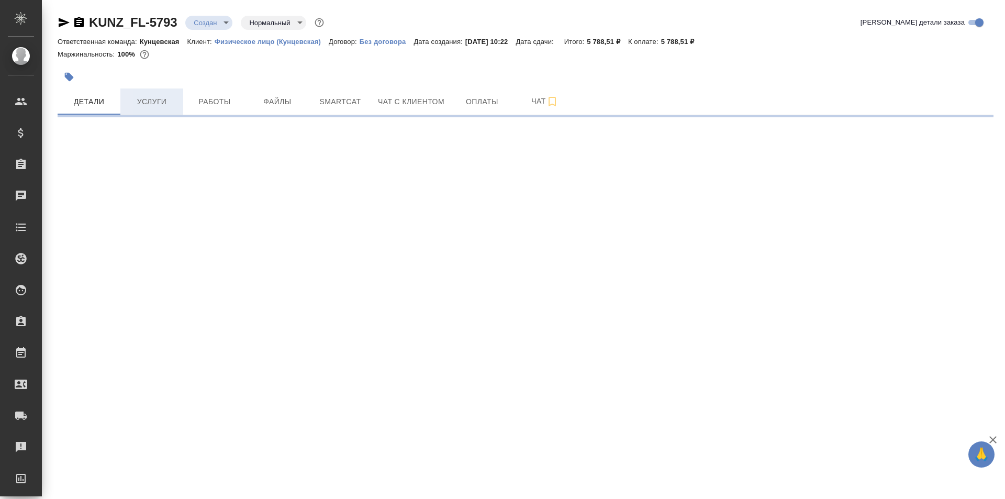
select select "RU"
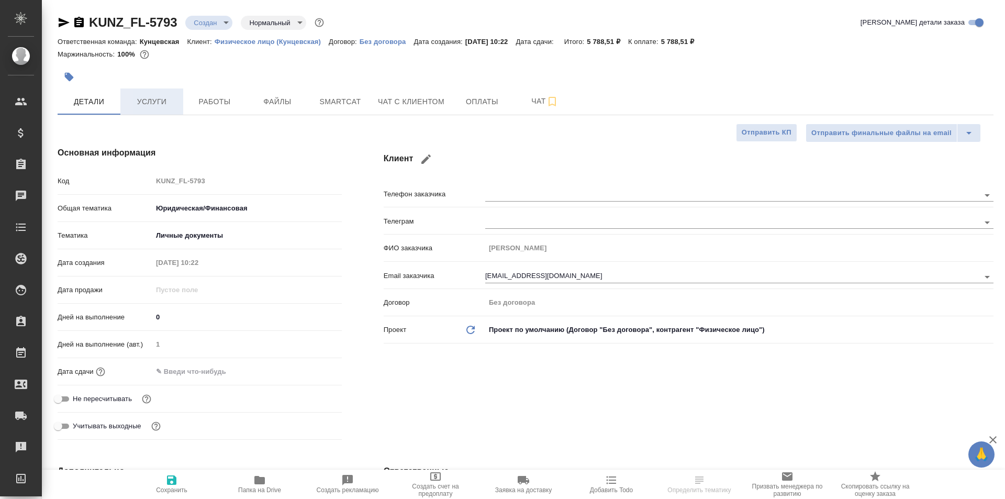
type textarea "x"
click at [141, 105] on span "Услуги" at bounding box center [152, 101] width 50 height 13
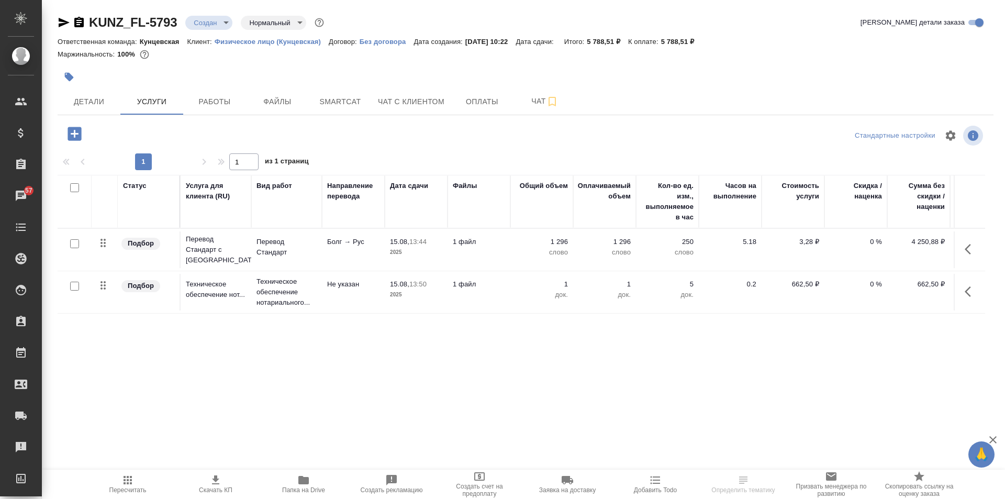
click at [73, 127] on icon "button" at bounding box center [75, 134] width 14 height 14
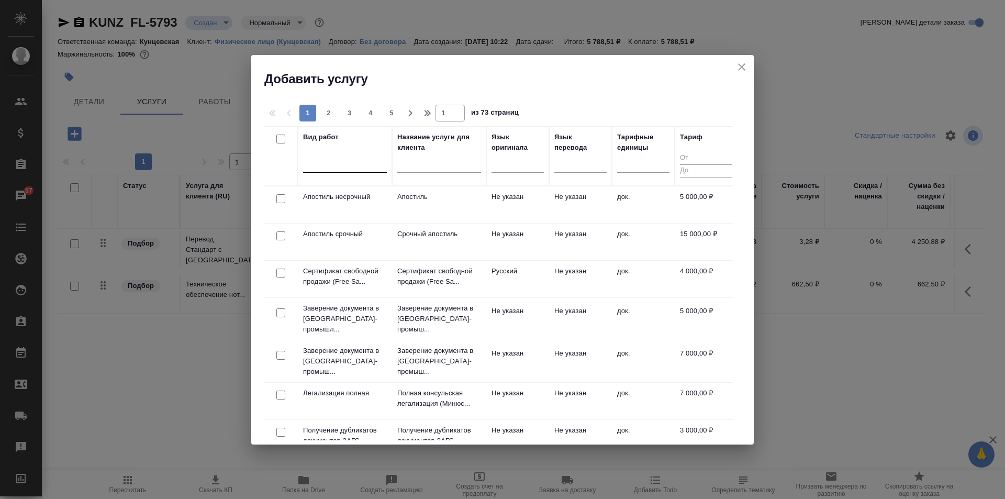
click at [340, 167] on div at bounding box center [345, 161] width 84 height 15
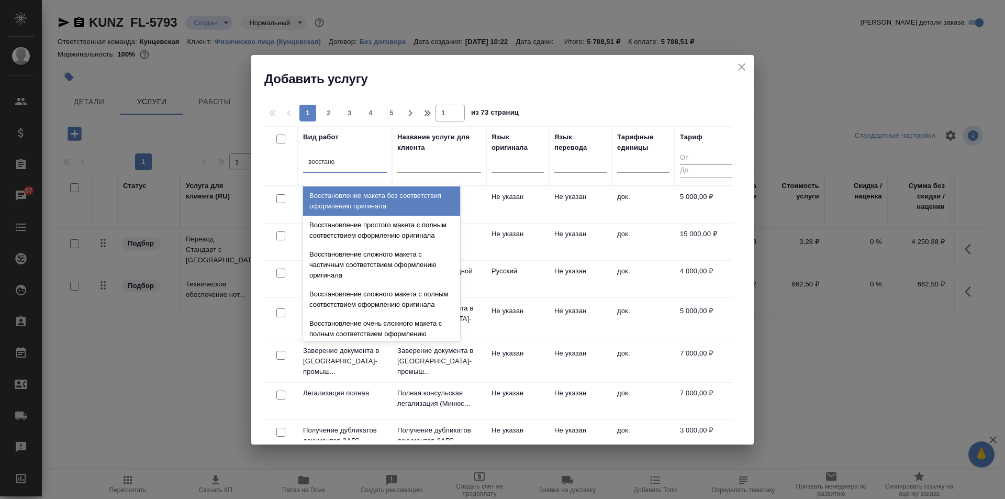
type input "восстанов"
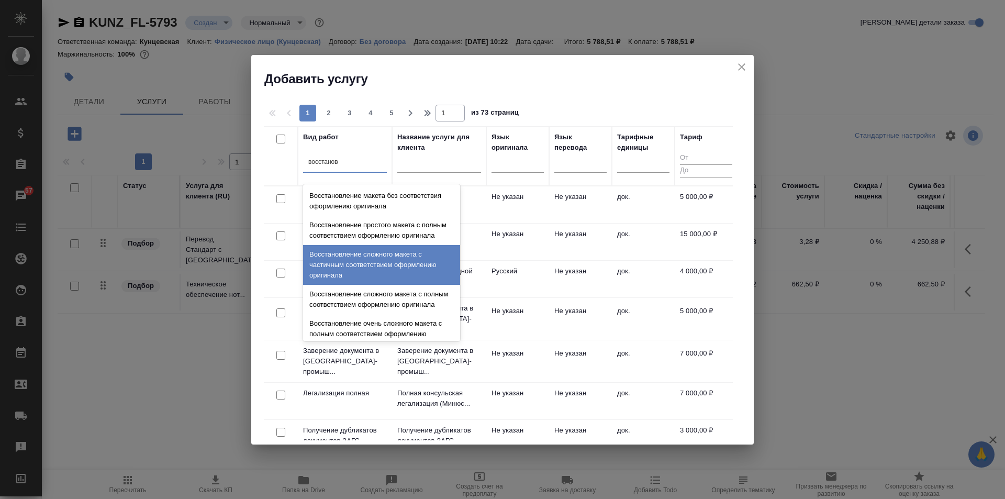
click at [389, 285] on div "Восстановление сложного макета с частичным соответствием оформлению оригинала" at bounding box center [381, 265] width 157 height 40
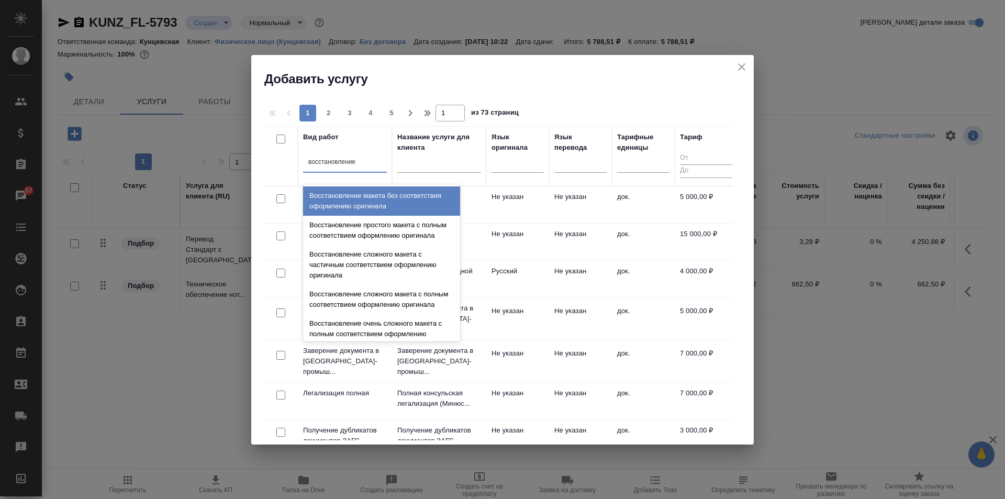
type input "восстановление"
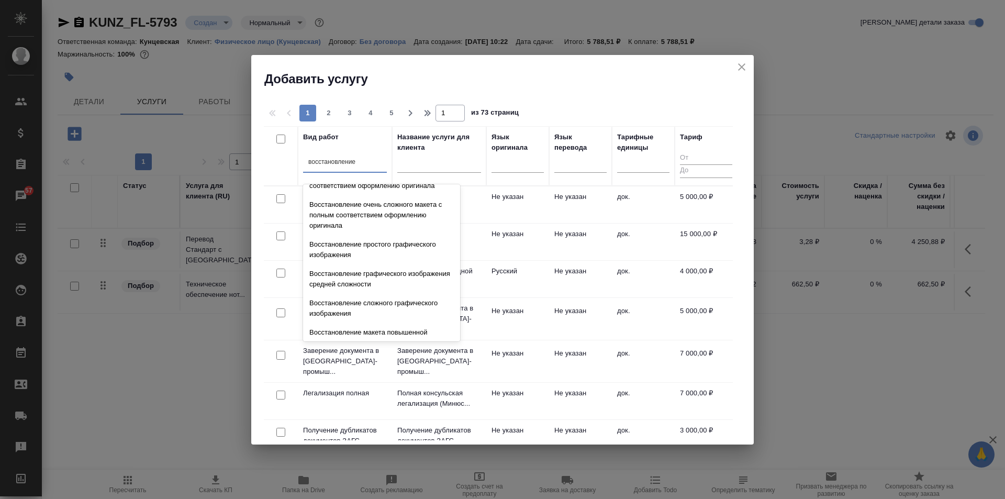
scroll to position [36, 0]
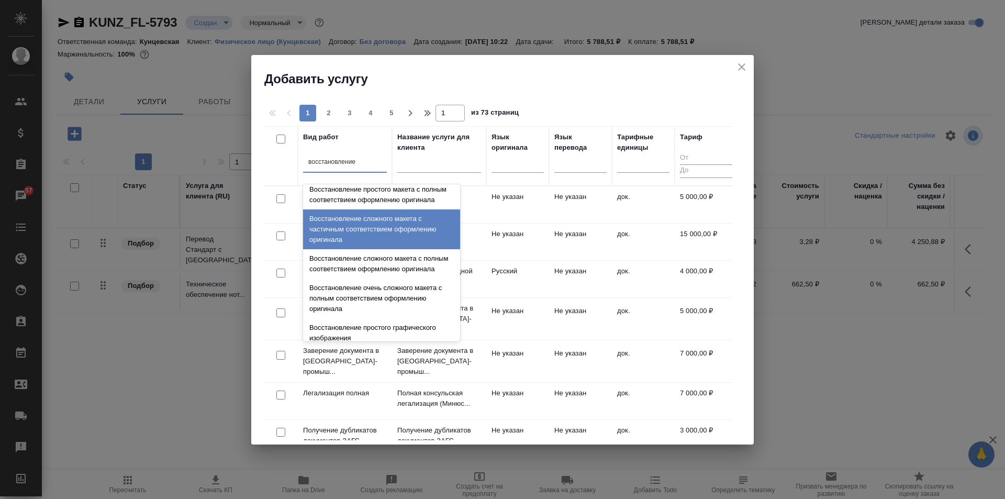
click at [386, 241] on div "Восстановление сложного макета с частичным соответствием оформлению оригинала" at bounding box center [381, 229] width 157 height 40
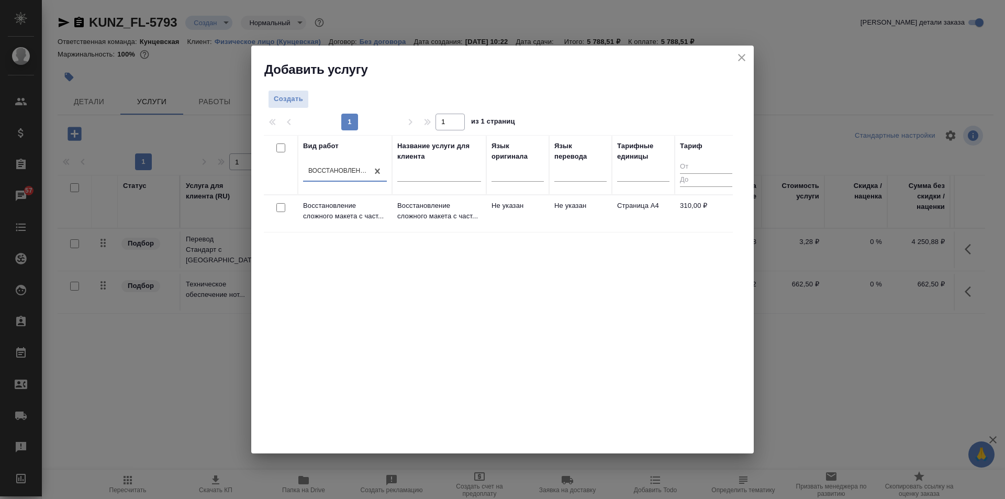
click at [277, 211] on input "checkbox" at bounding box center [280, 207] width 9 height 9
checkbox input "true"
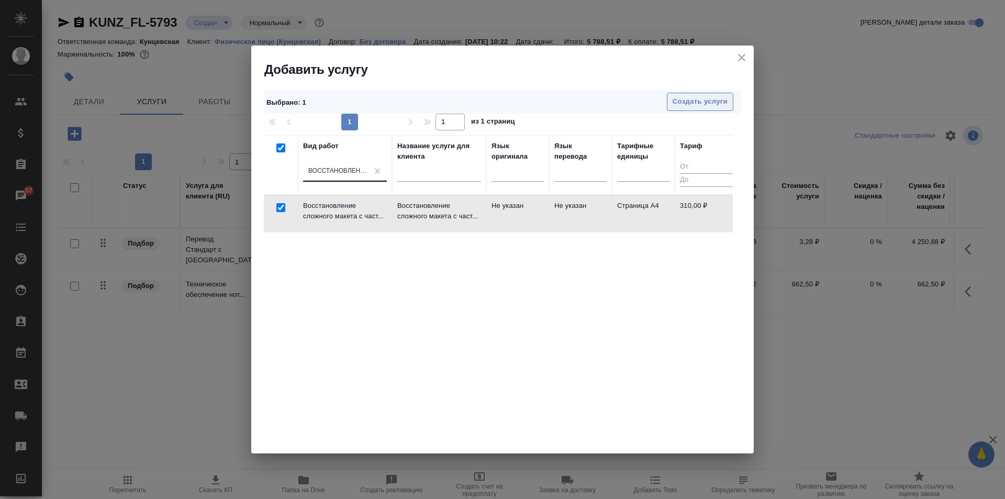
click at [702, 100] on span "Создать услуги" at bounding box center [700, 102] width 55 height 12
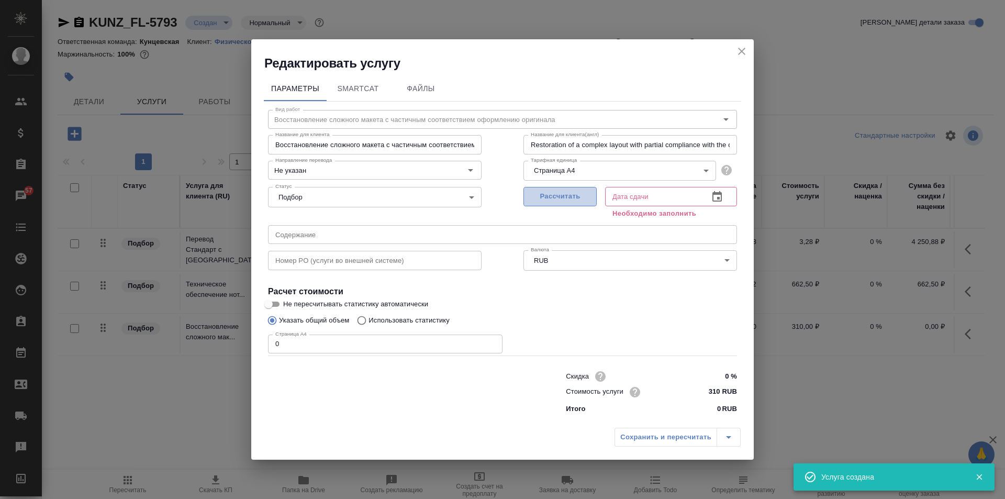
click at [584, 197] on span "Рассчитать" at bounding box center [560, 197] width 62 height 12
type input "[DATE] 14:01"
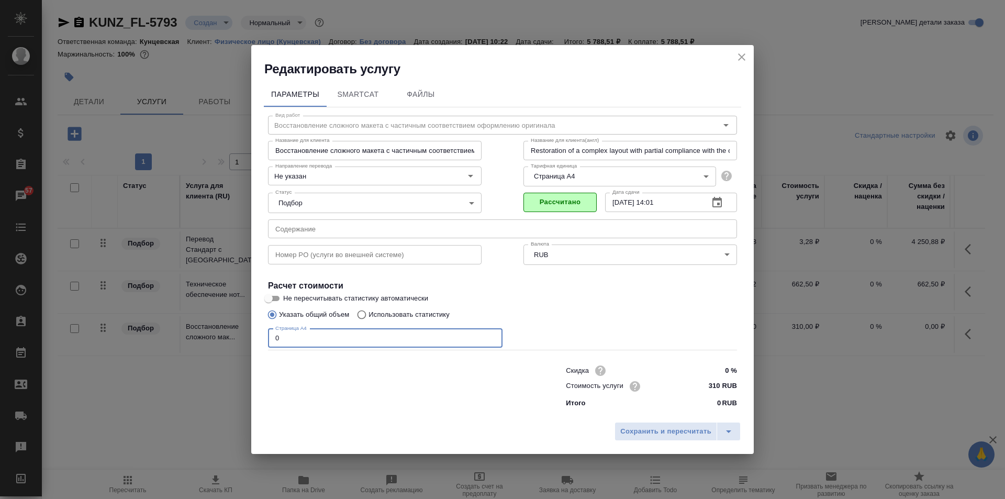
click at [286, 339] on input "0" at bounding box center [385, 338] width 234 height 19
type input "4"
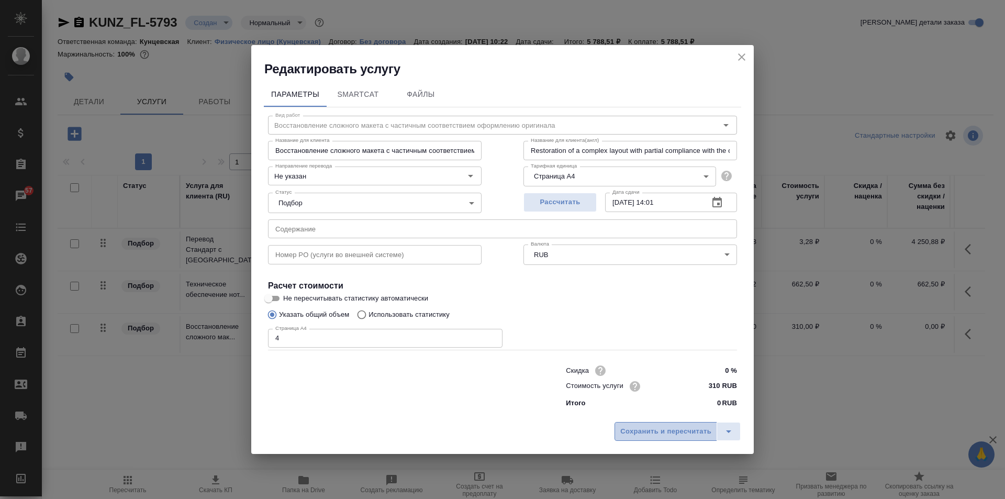
click at [677, 432] on span "Сохранить и пересчитать" at bounding box center [665, 432] width 91 height 12
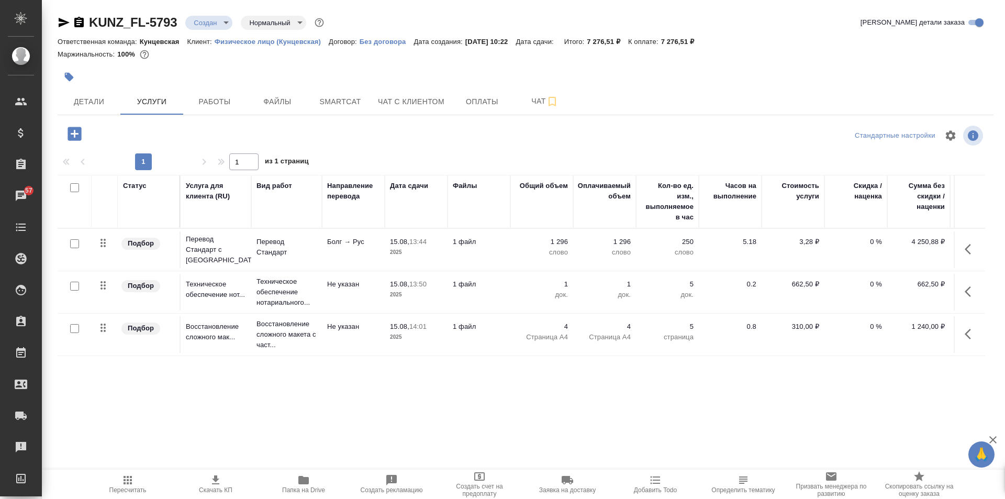
drag, startPoint x: 652, startPoint y: 390, endPoint x: 657, endPoint y: 394, distance: 6.6
click at [656, 393] on div "Статус Услуга для клиента (RU) Вид работ Направление перевода Дата сдачи Файлы …" at bounding box center [521, 287] width 927 height 225
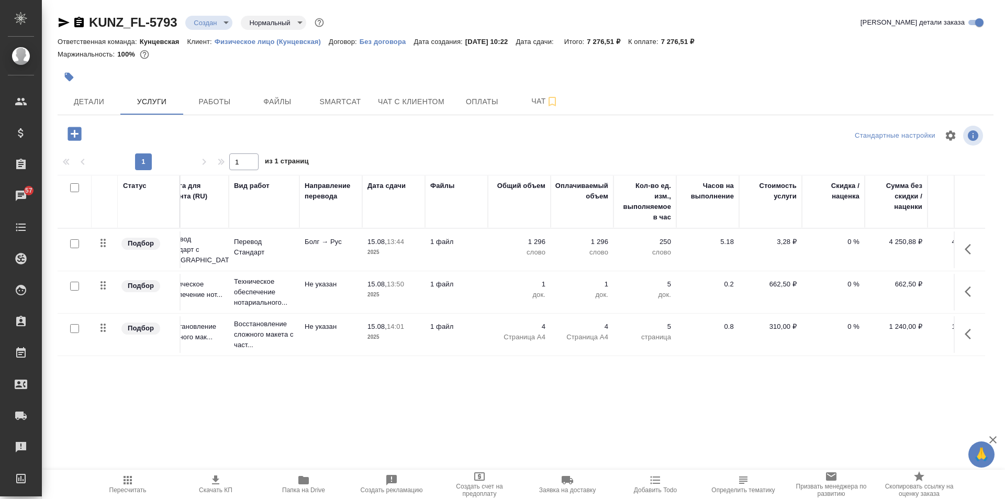
scroll to position [0, 59]
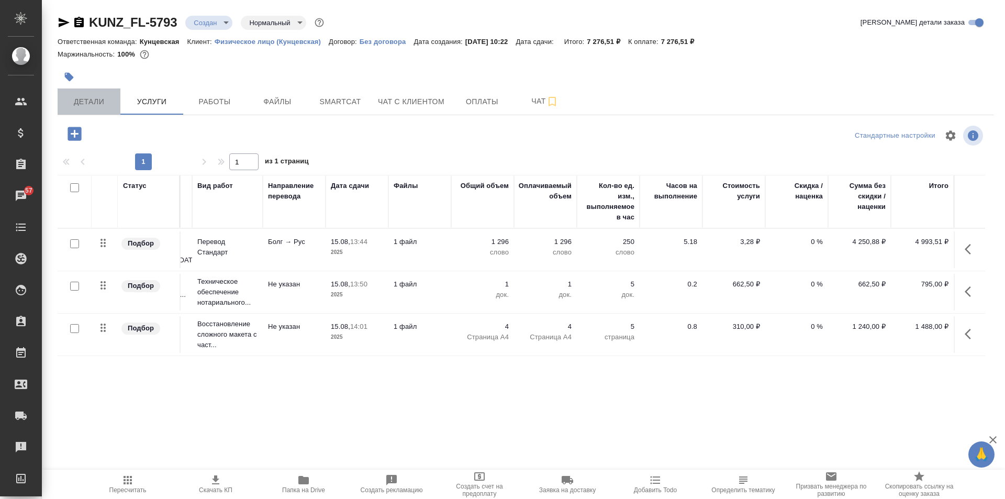
click at [99, 105] on span "Детали" at bounding box center [89, 101] width 50 height 13
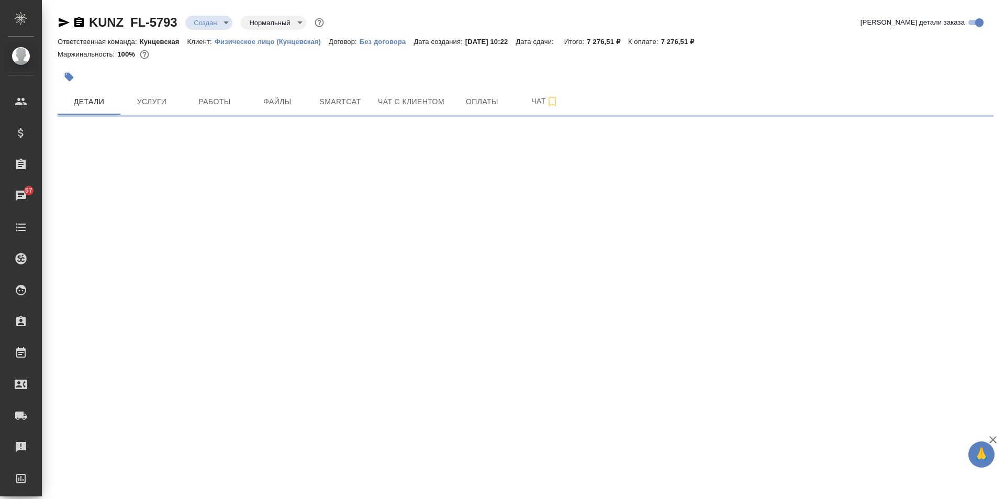
select select "RU"
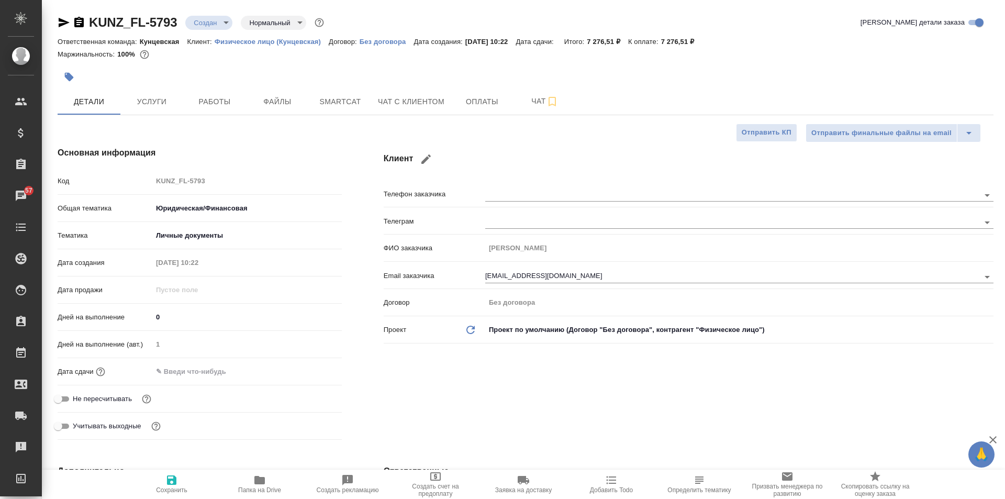
type textarea "x"
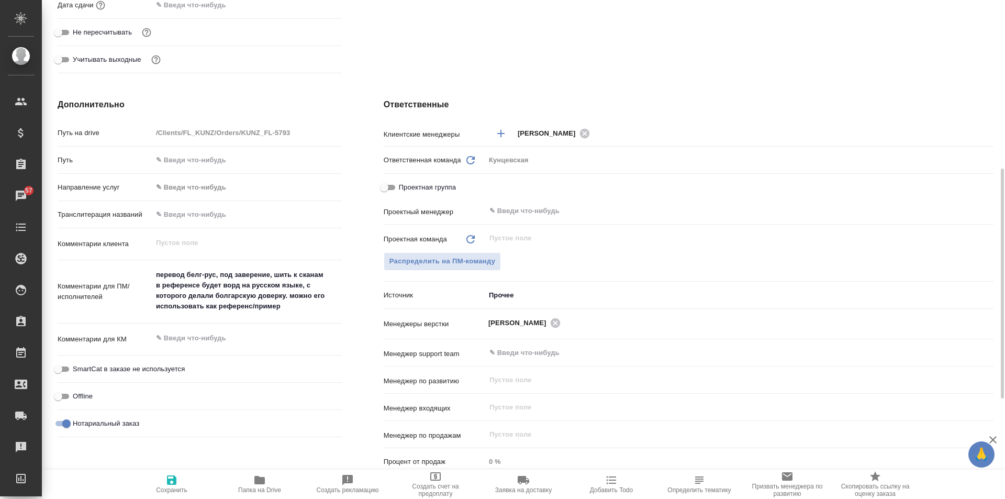
scroll to position [262, 0]
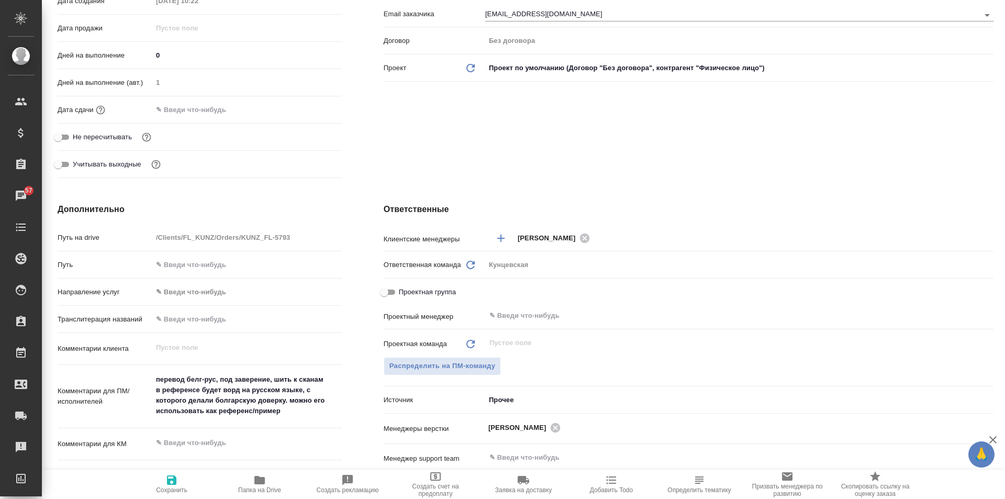
click at [157, 53] on input "0" at bounding box center [246, 55] width 189 height 15
type textarea "x"
type input "2"
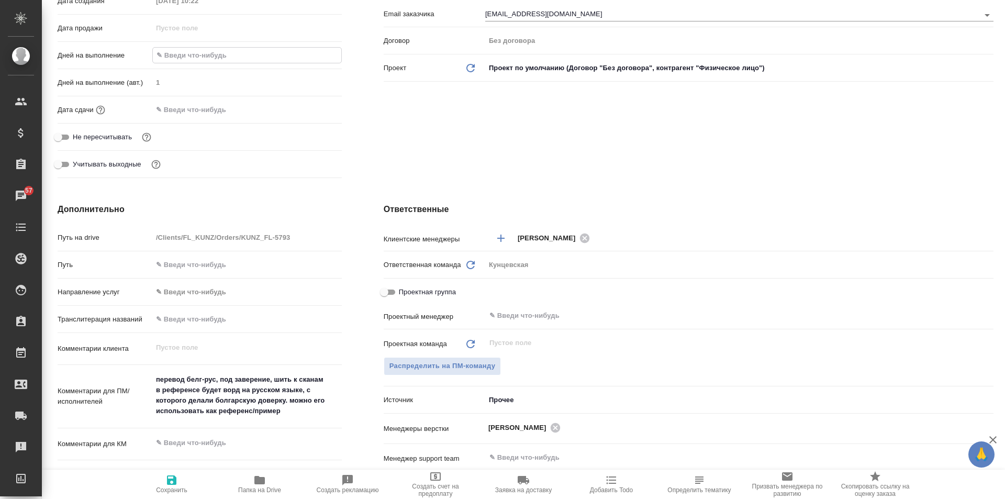
type textarea "x"
type input "2"
click at [367, 203] on div "Ответственные Клиентские менеджеры Веселова Юлия ​ Ответственная команда Обнови…" at bounding box center [689, 393] width 652 height 423
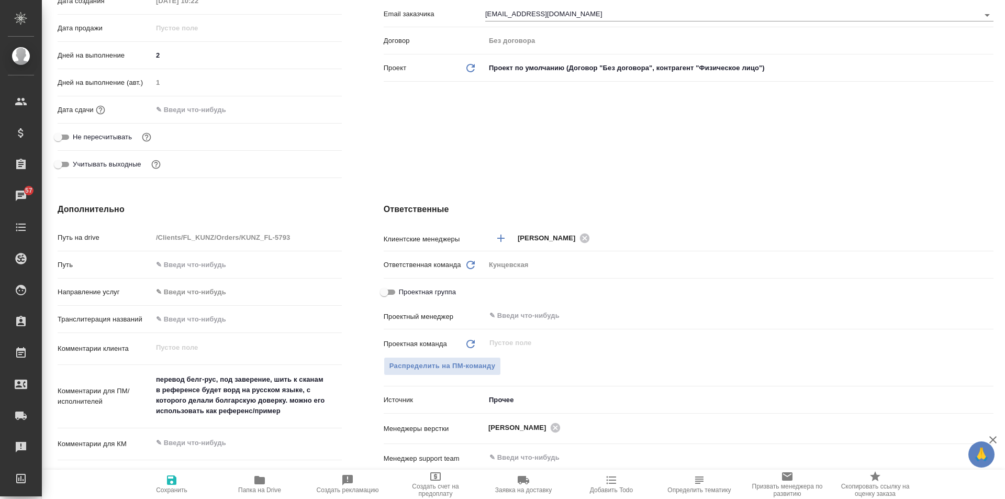
click at [172, 485] on icon "button" at bounding box center [171, 480] width 13 height 13
type textarea "x"
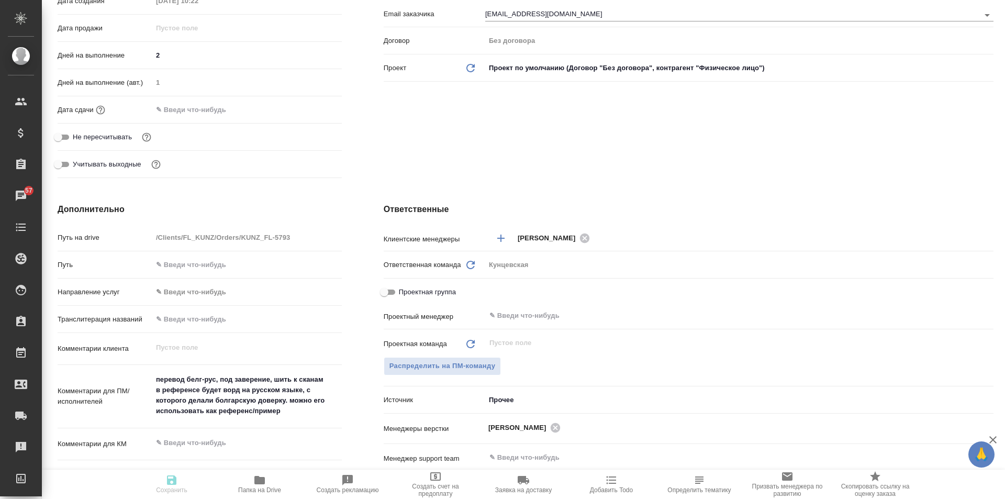
type textarea "x"
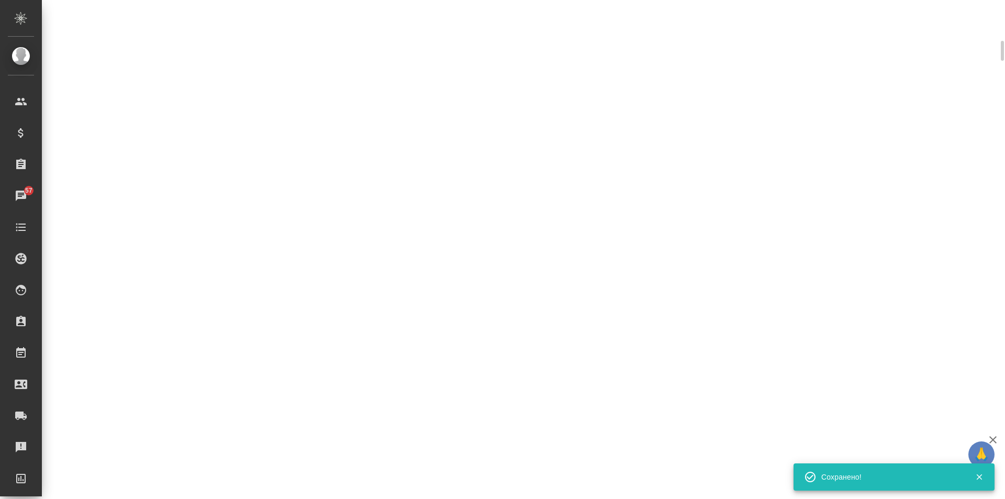
scroll to position [253, 0]
select select "RU"
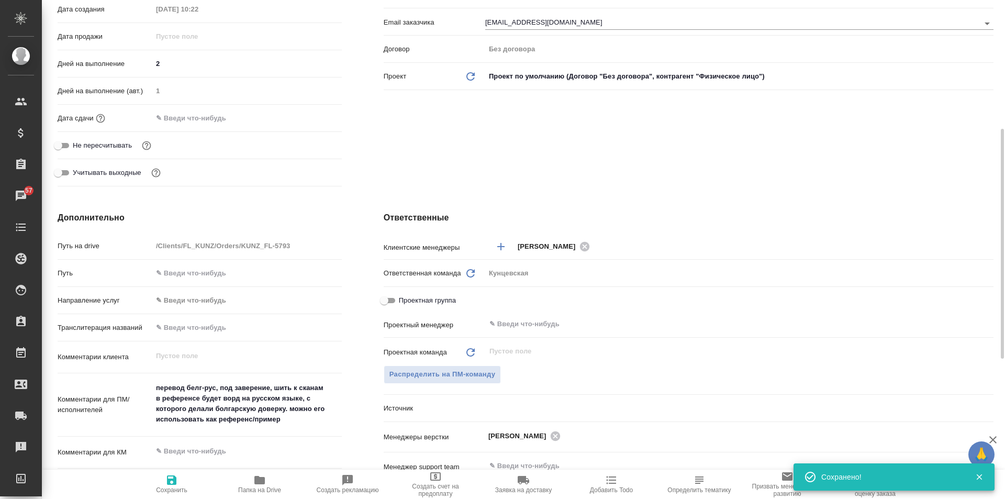
scroll to position [262, 0]
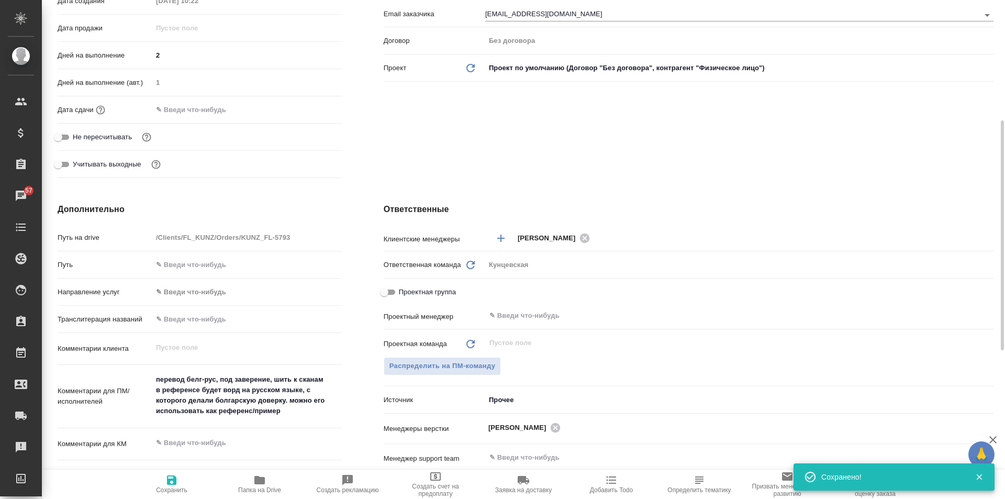
type textarea "x"
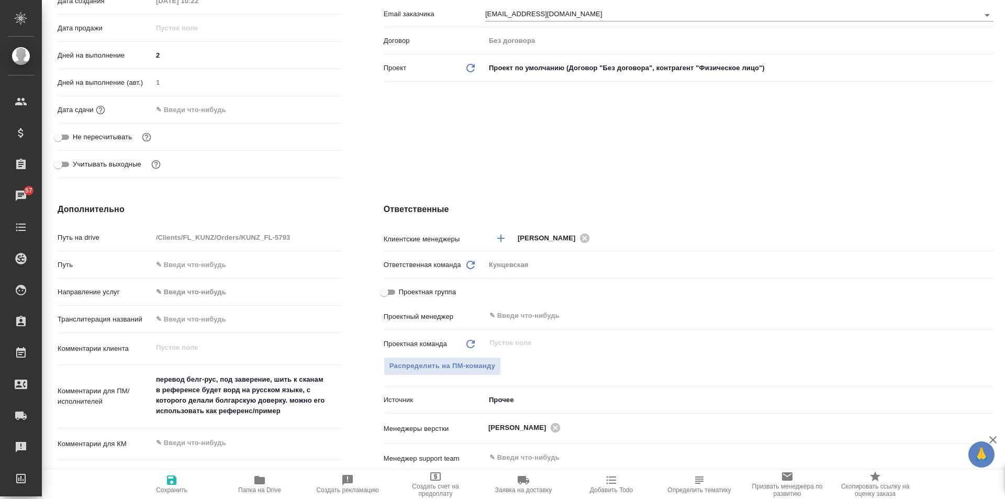
click at [202, 110] on input "text" at bounding box center [198, 109] width 92 height 15
click at [307, 105] on icon "button" at bounding box center [311, 108] width 9 height 10
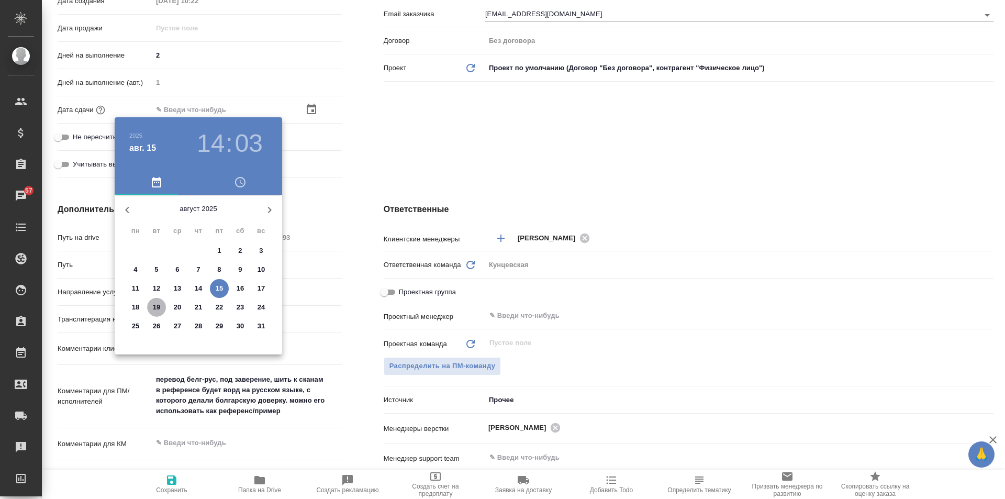
click at [156, 309] on p "19" at bounding box center [157, 307] width 8 height 10
type input "19.08.2025 14:03"
type textarea "x"
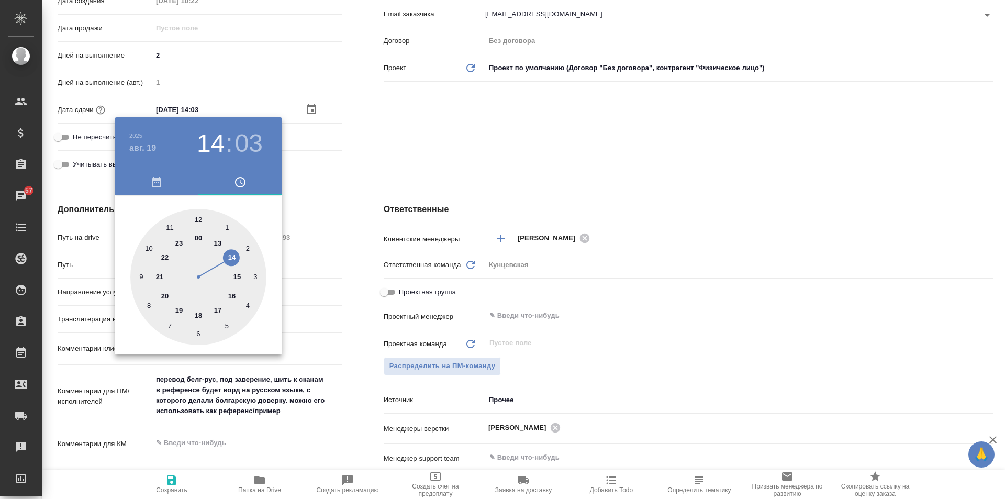
click at [230, 255] on div at bounding box center [198, 277] width 136 height 136
type textarea "x"
click at [200, 219] on div at bounding box center [198, 277] width 136 height 136
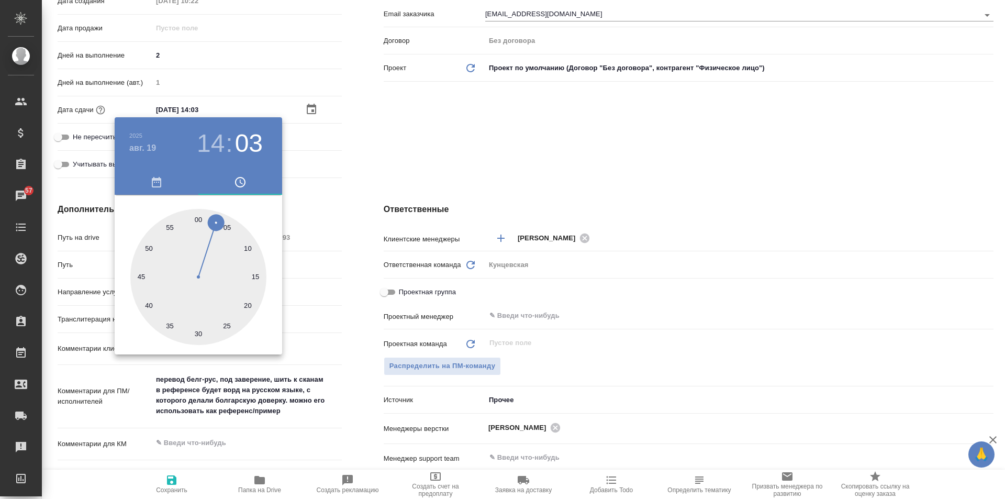
type input "19.08.2025 14:00"
type textarea "x"
click at [197, 222] on div at bounding box center [198, 277] width 136 height 136
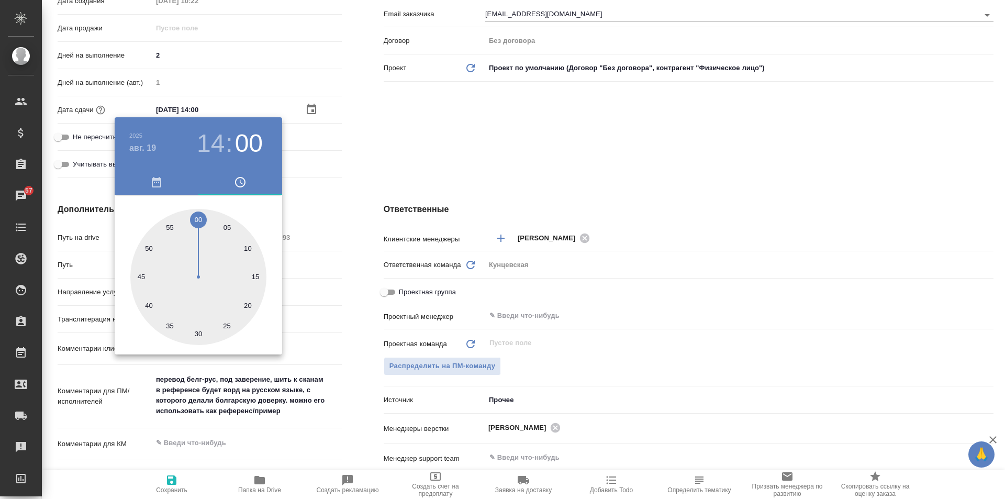
type textarea "x"
click at [366, 181] on div at bounding box center [502, 249] width 1005 height 499
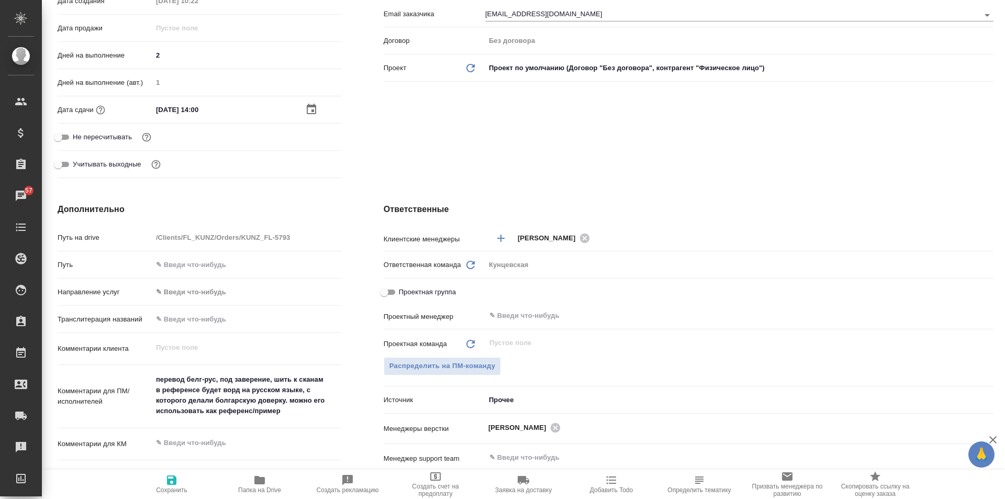
click at [177, 485] on icon "button" at bounding box center [171, 480] width 13 height 13
type textarea "x"
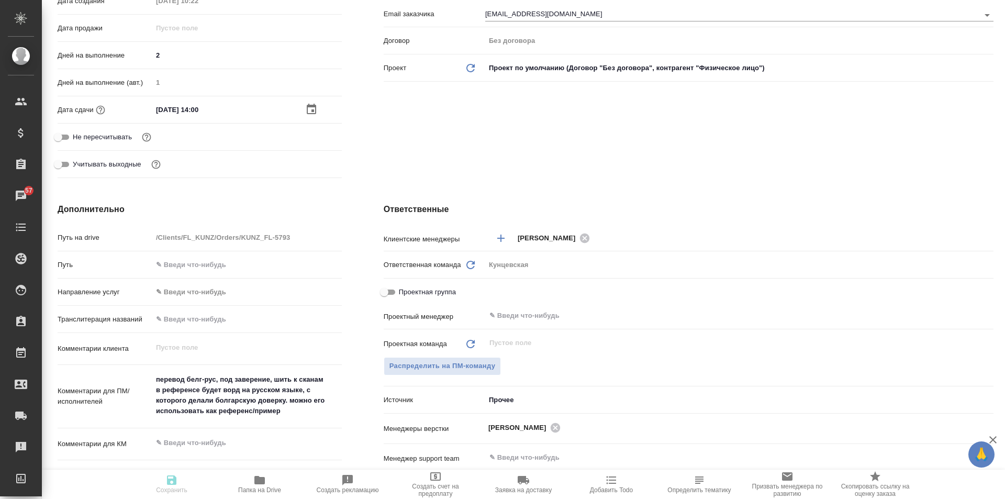
type textarea "x"
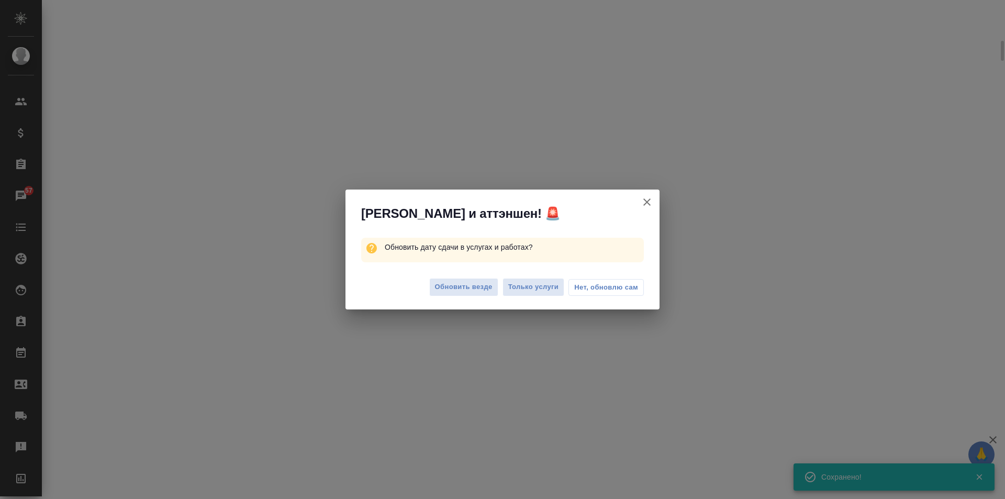
scroll to position [253, 0]
select select "RU"
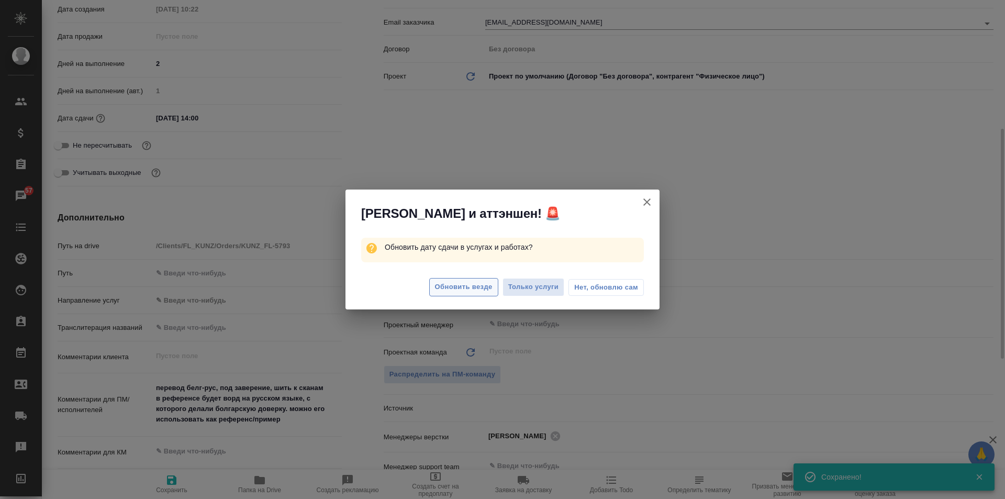
click at [467, 280] on button "Обновить везде" at bounding box center [463, 287] width 69 height 18
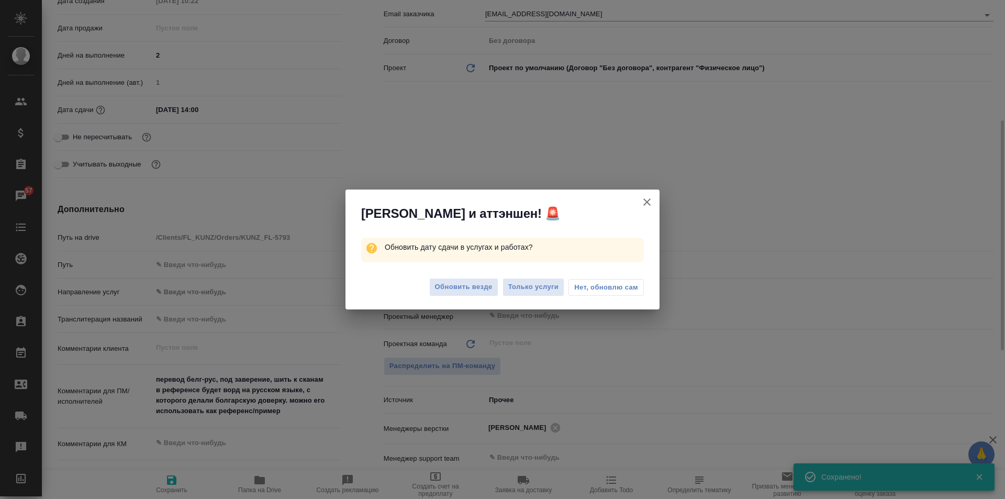
type textarea "x"
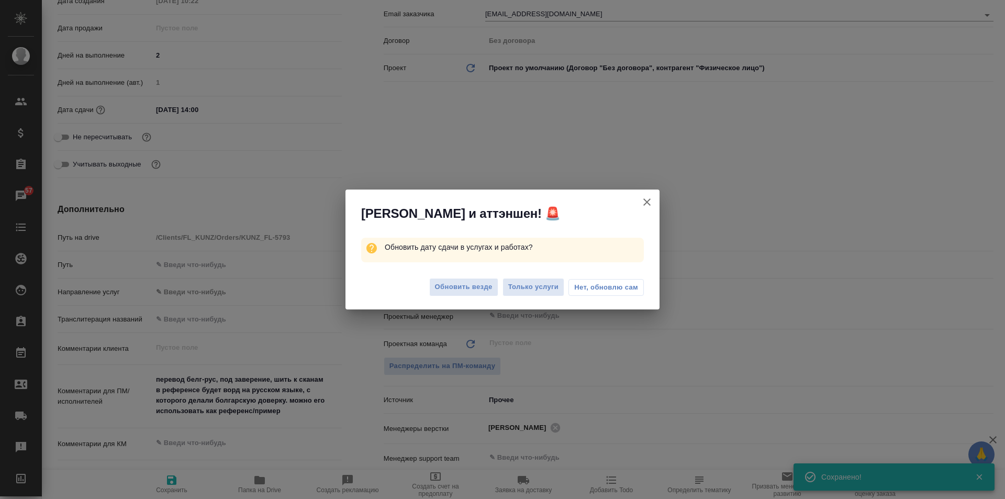
type textarea "x"
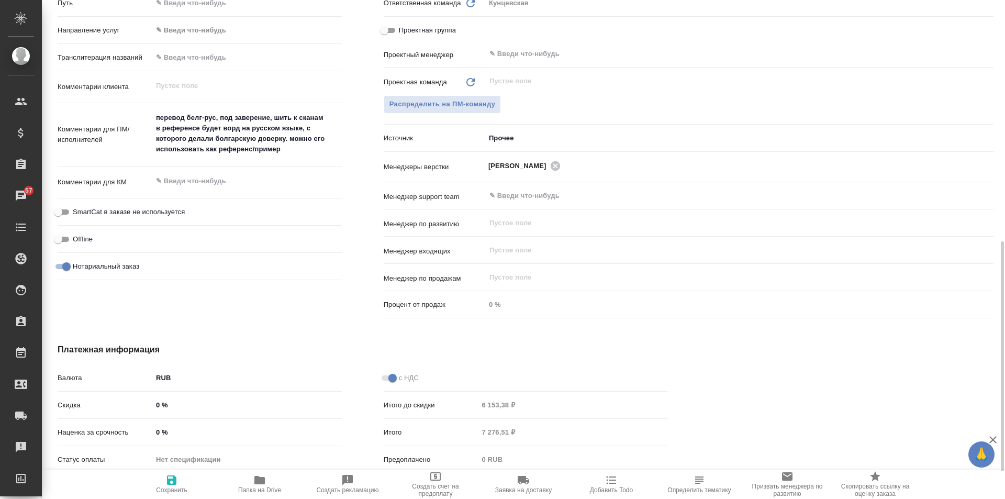
scroll to position [419, 0]
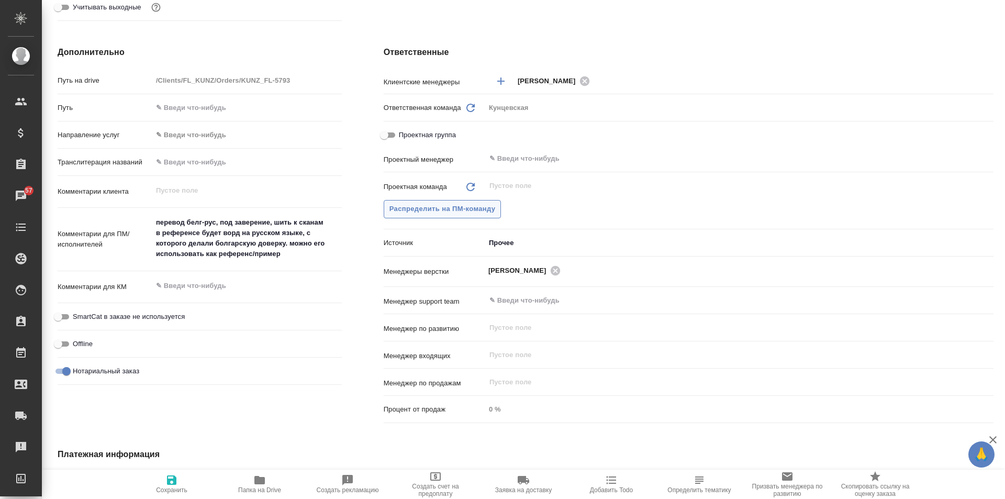
click at [482, 208] on span "Распределить на ПМ-команду" at bounding box center [442, 209] width 106 height 12
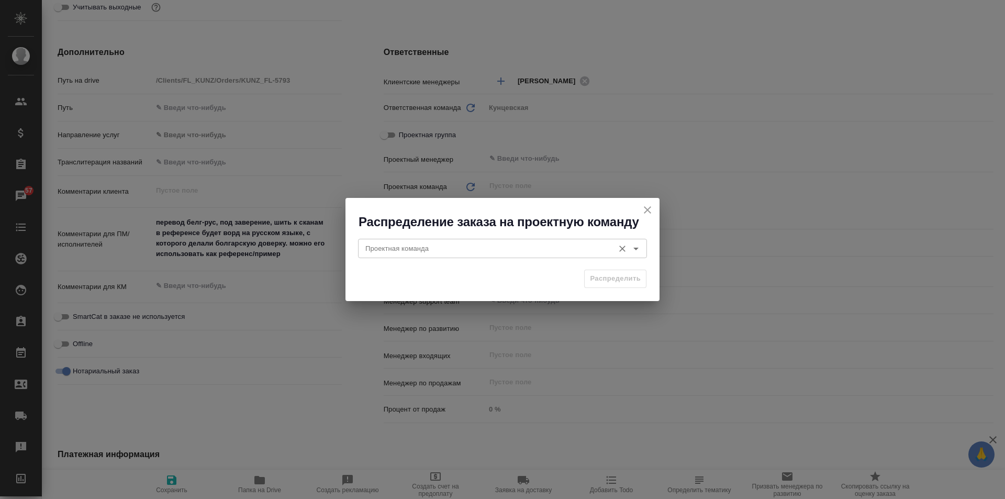
click at [461, 255] on div "Проектная команда" at bounding box center [502, 248] width 289 height 19
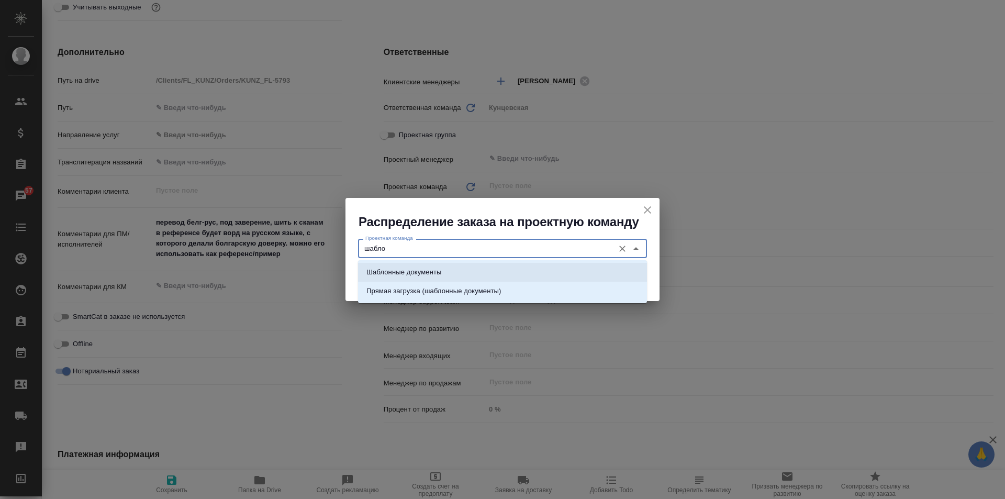
click at [457, 275] on li "Шаблонные документы" at bounding box center [502, 272] width 289 height 19
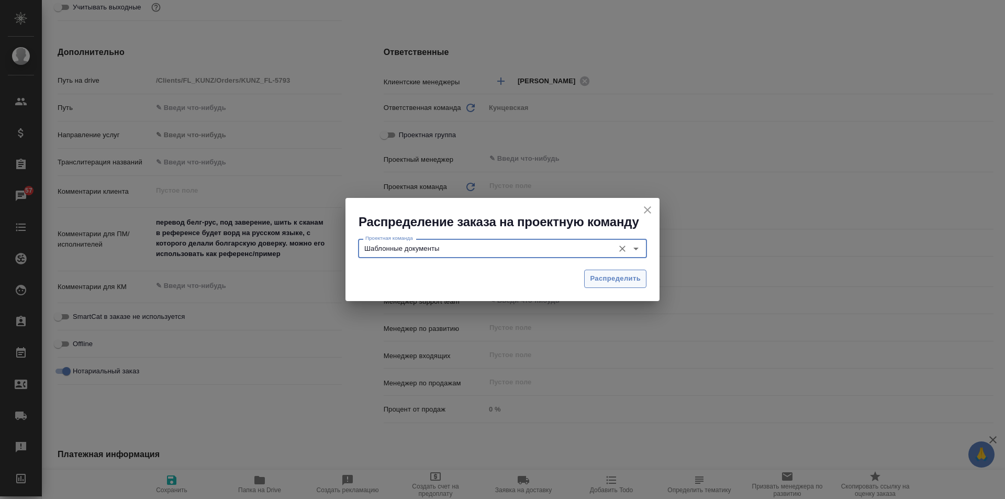
type input "Шаблонные документы"
click at [599, 283] on span "Распределить" at bounding box center [615, 279] width 51 height 12
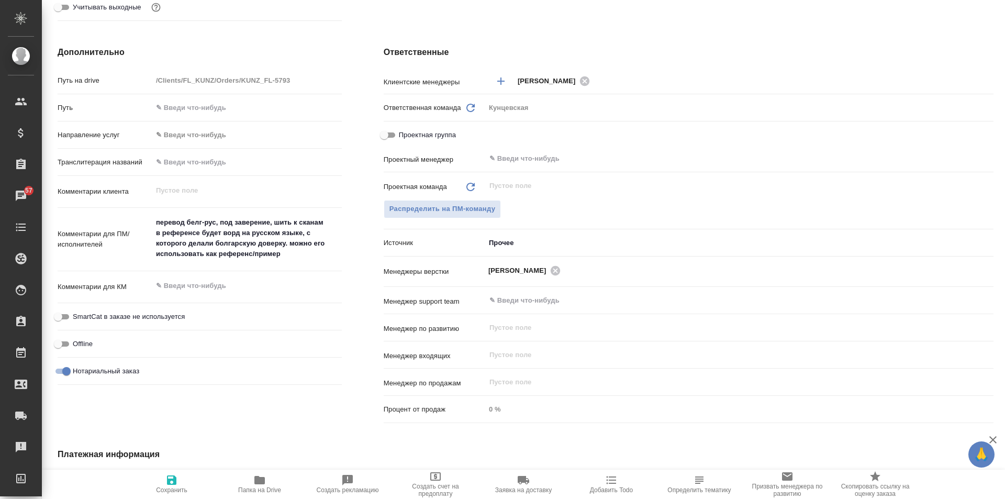
type textarea "x"
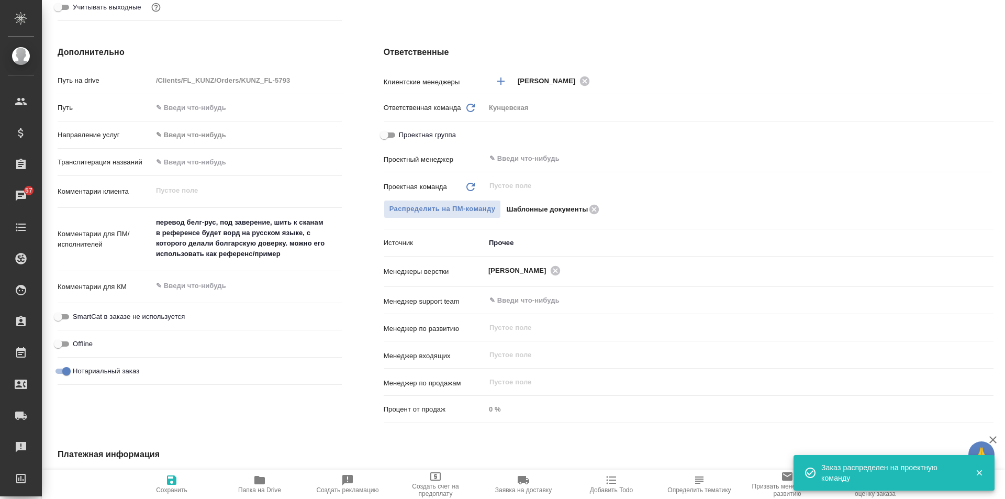
click at [168, 483] on icon "button" at bounding box center [171, 479] width 9 height 9
type textarea "x"
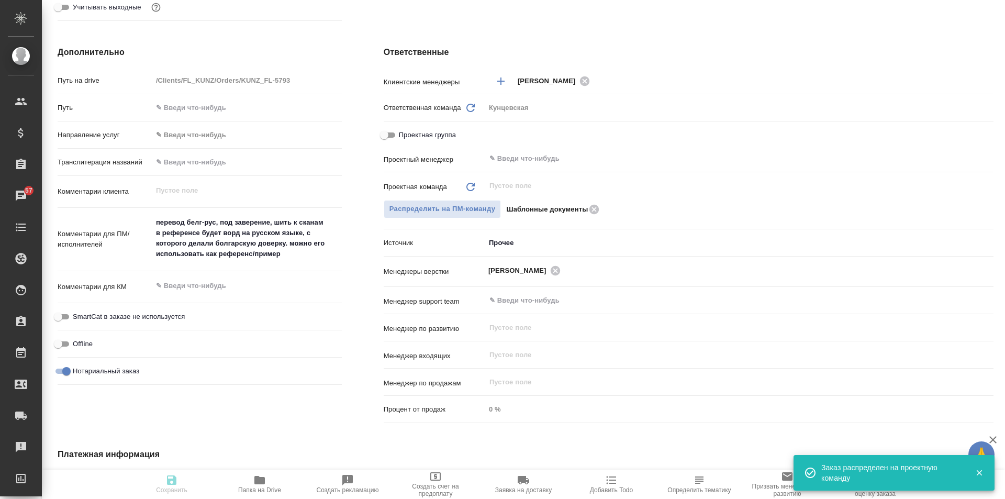
type textarea "x"
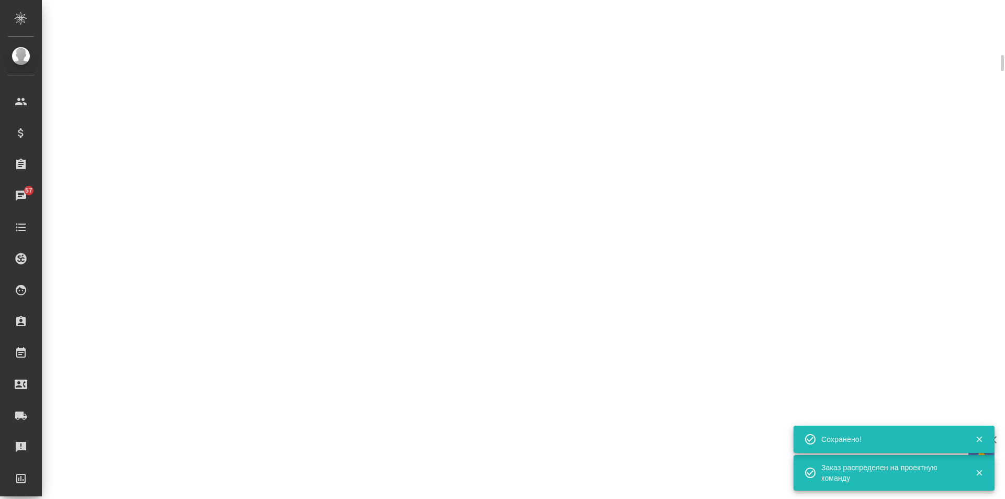
scroll to position [410, 0]
select select "RU"
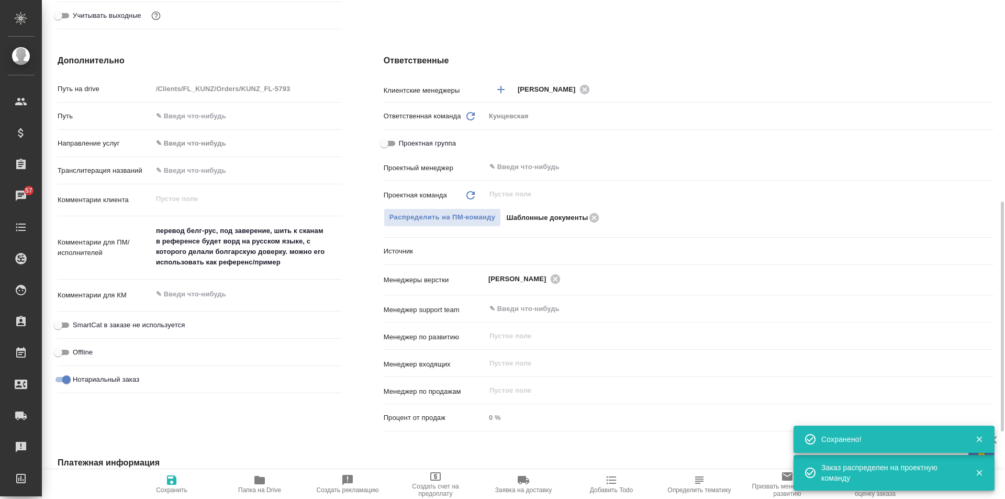
scroll to position [419, 0]
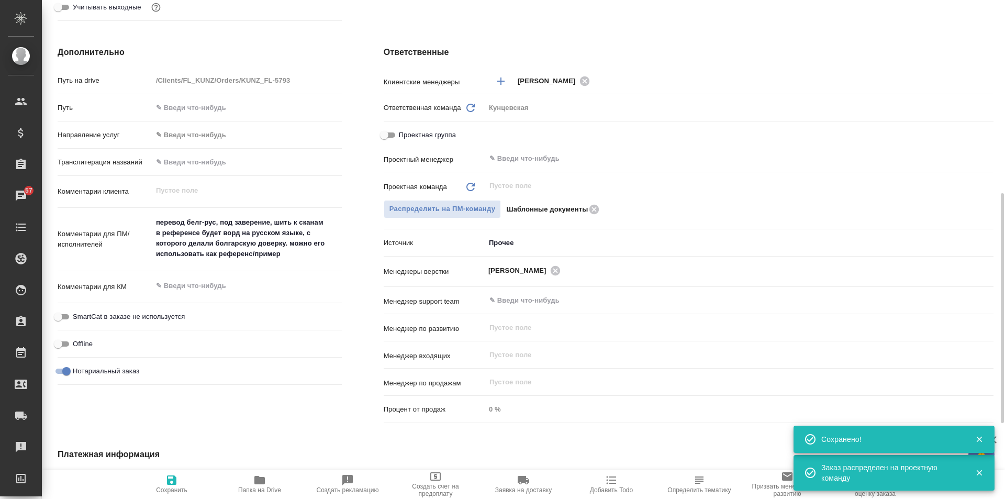
type textarea "x"
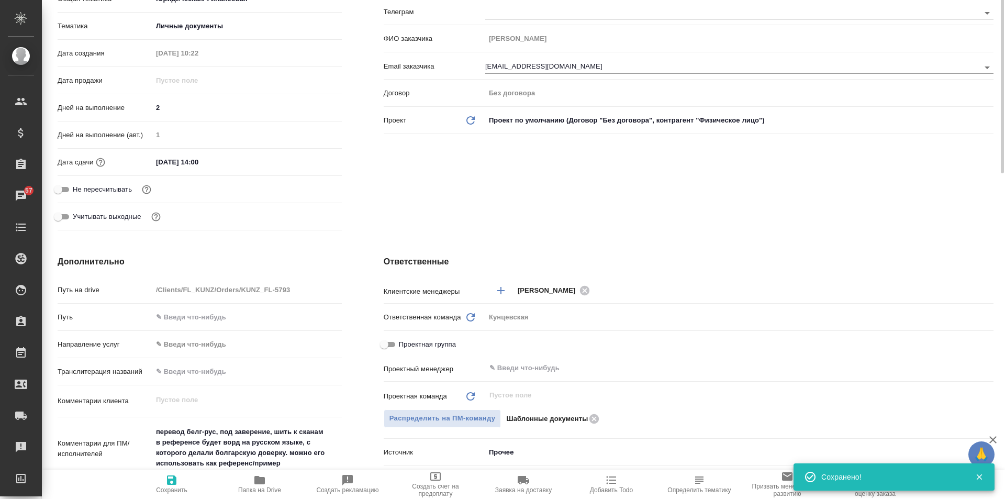
scroll to position [0, 0]
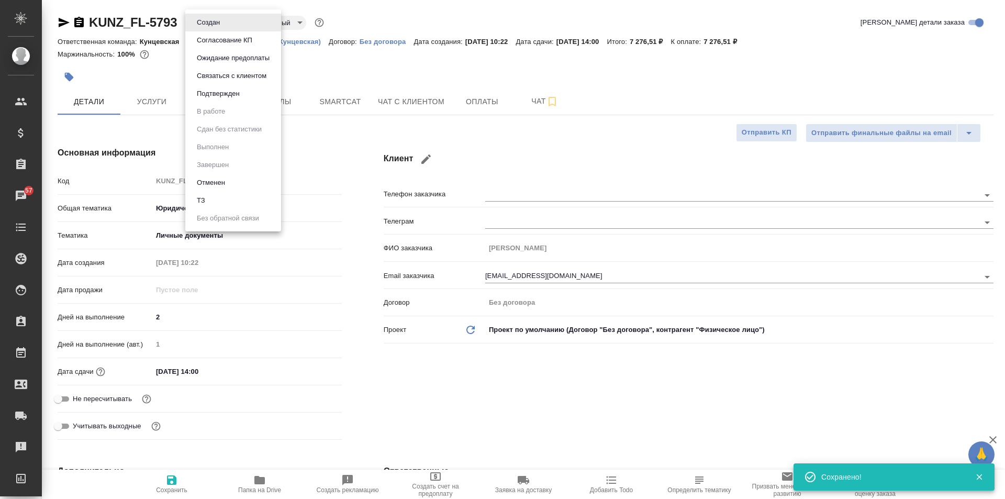
click at [227, 23] on body "🙏 .cls-1 fill:#fff; AWATERA Moskalets Alina Клиенты Спецификации Заказы 57 Чаты…" at bounding box center [502, 249] width 1005 height 499
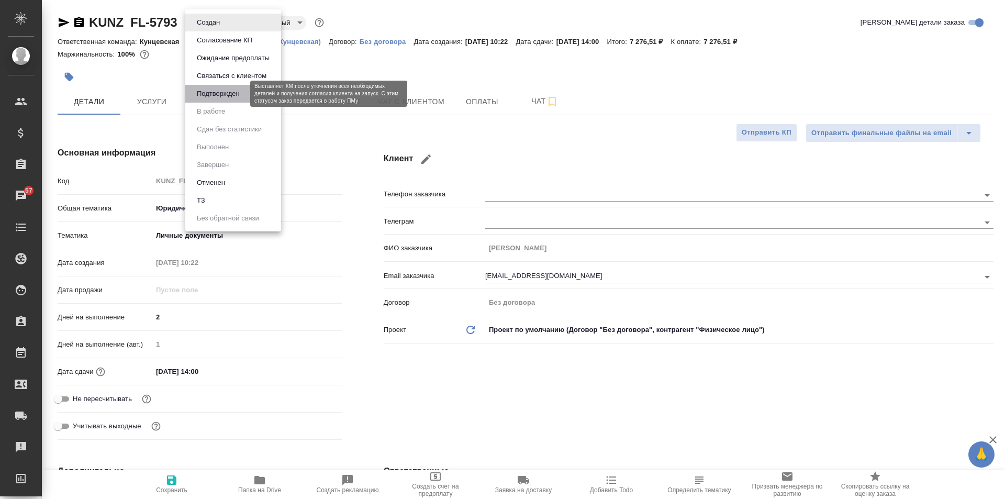
click at [229, 92] on button "Подтвержден" at bounding box center [218, 94] width 49 height 12
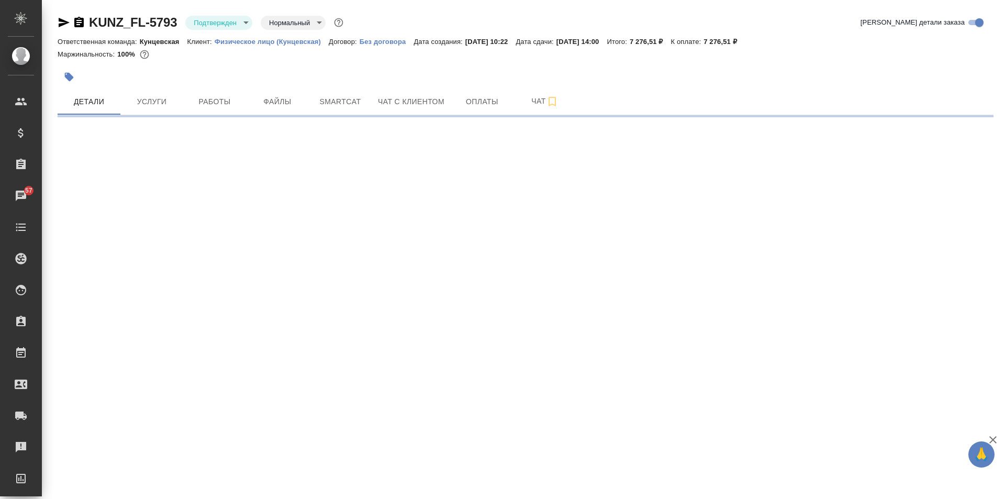
select select "RU"
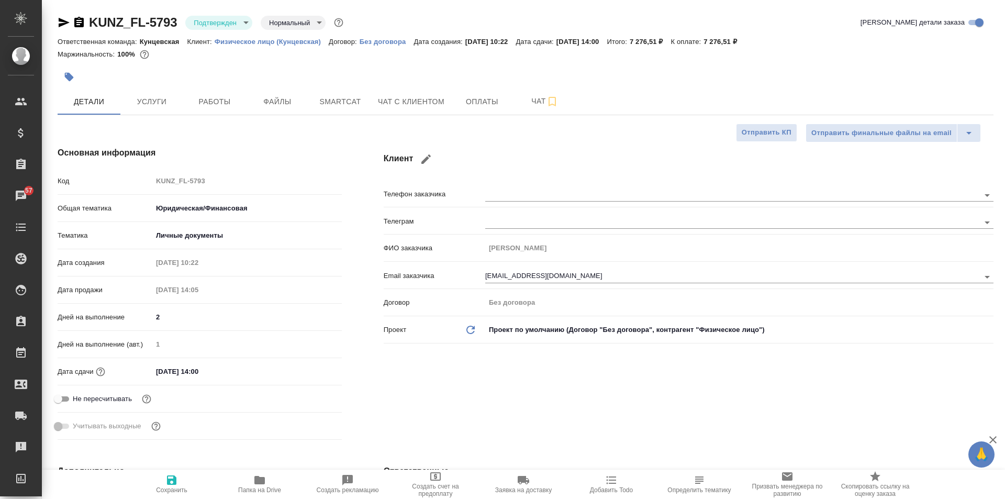
type textarea "x"
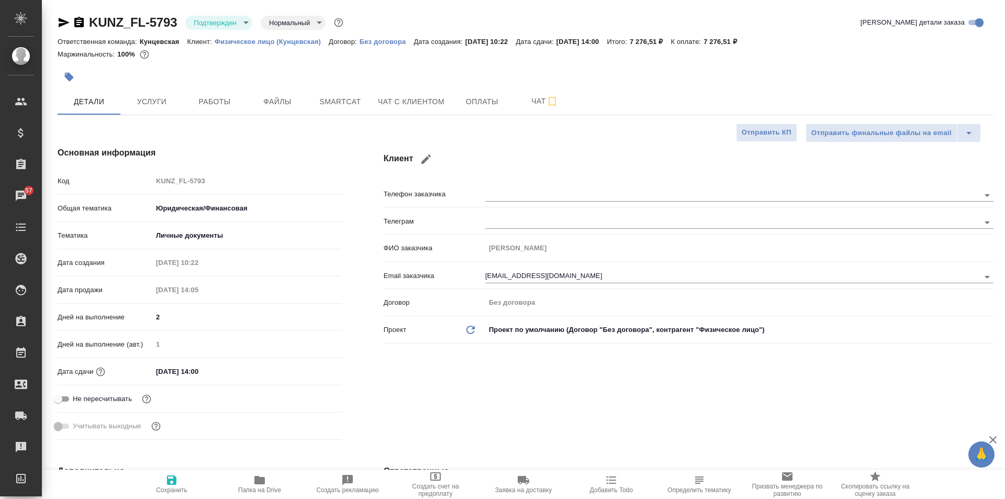
type textarea "x"
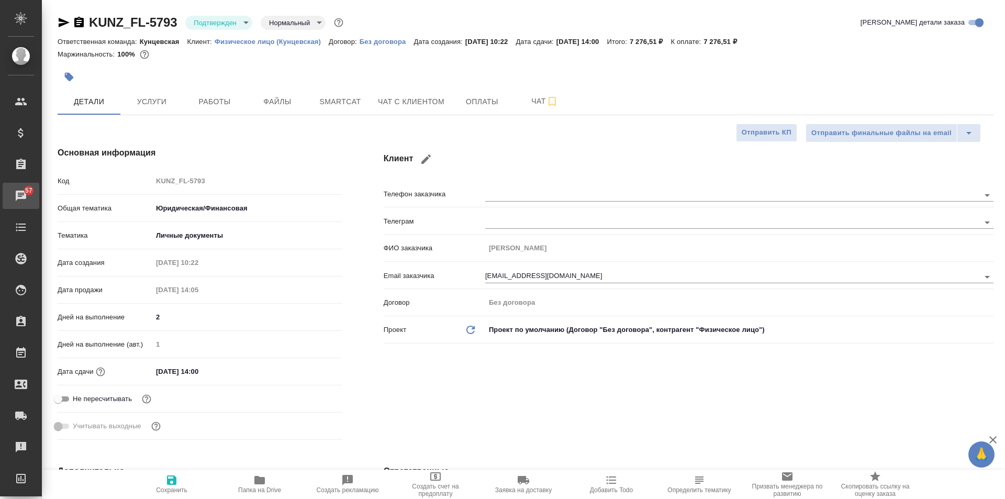
type textarea "x"
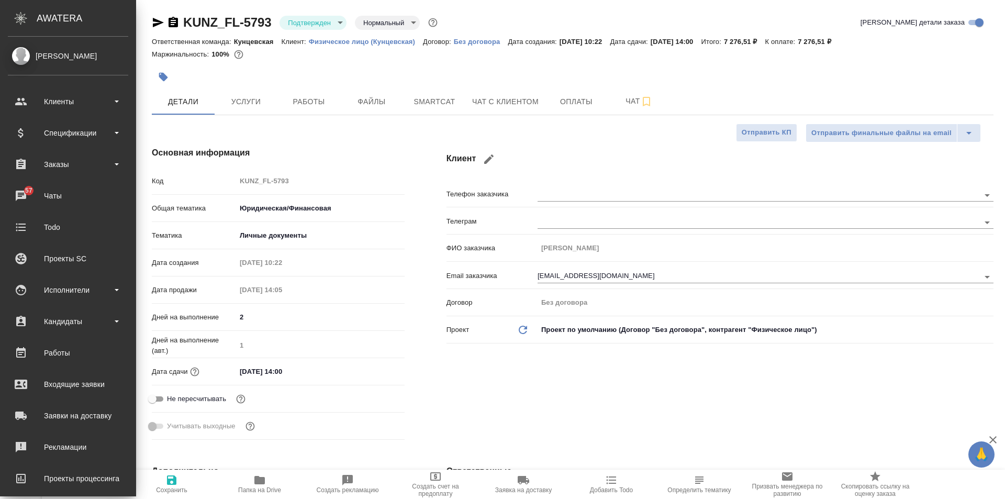
type textarea "x"
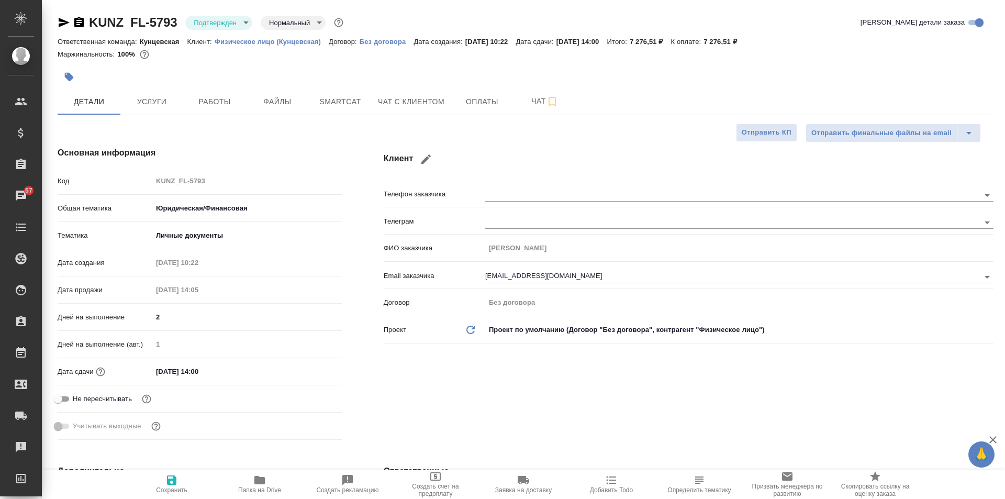
type textarea "x"
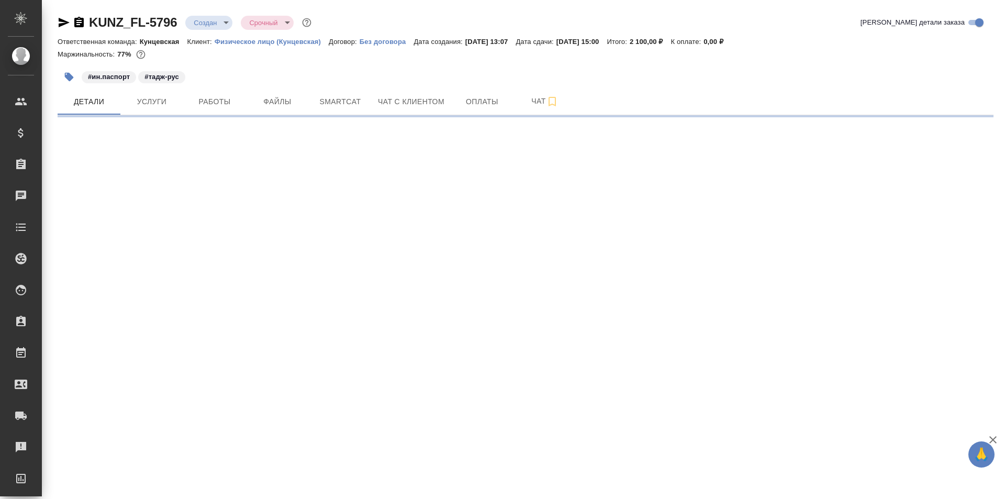
click at [79, 24] on icon "button" at bounding box center [78, 22] width 9 height 10
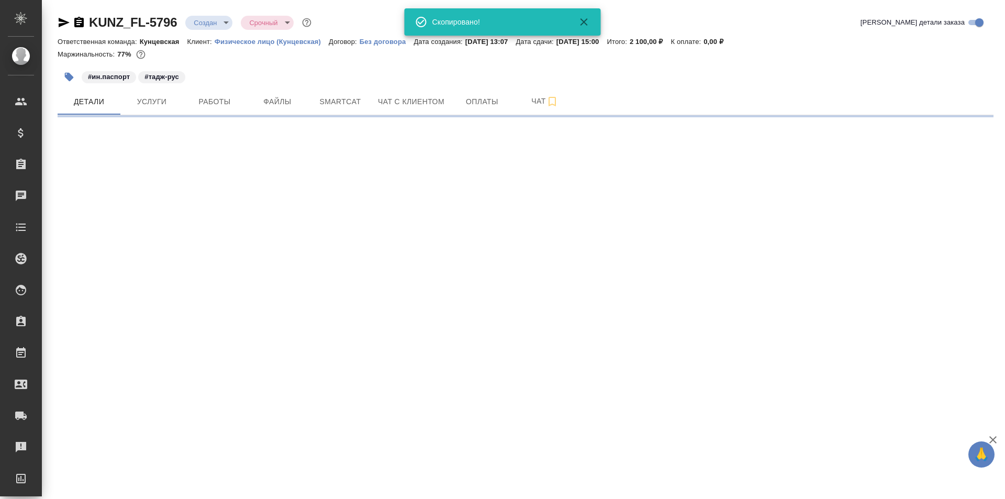
select select "RU"
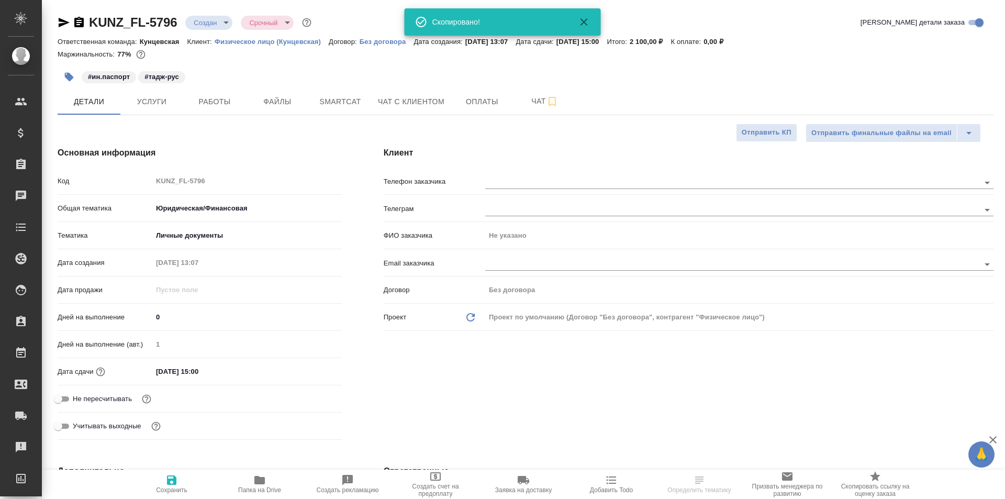
type textarea "x"
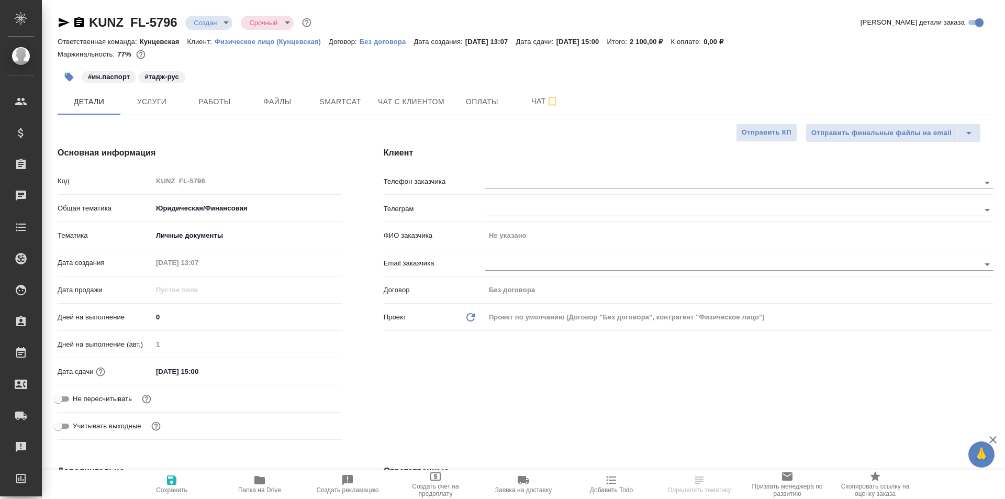
type textarea "x"
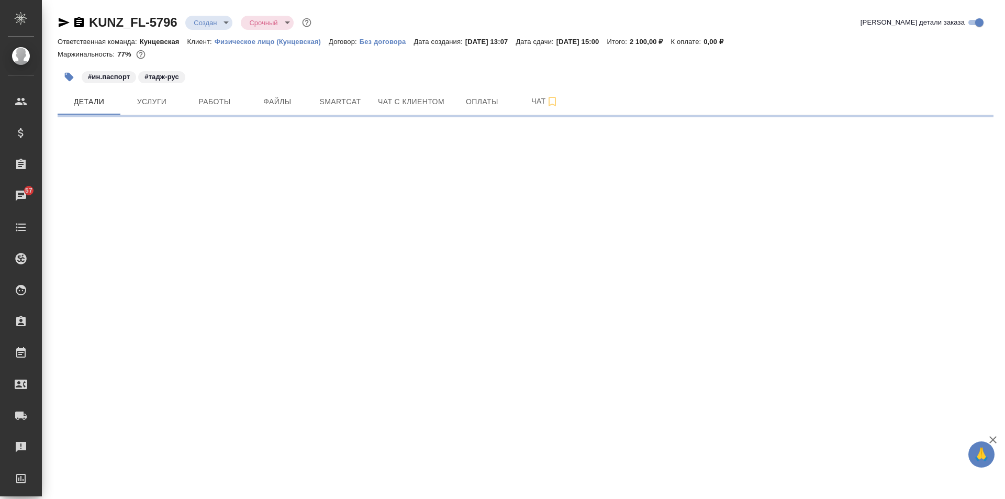
select select "RU"
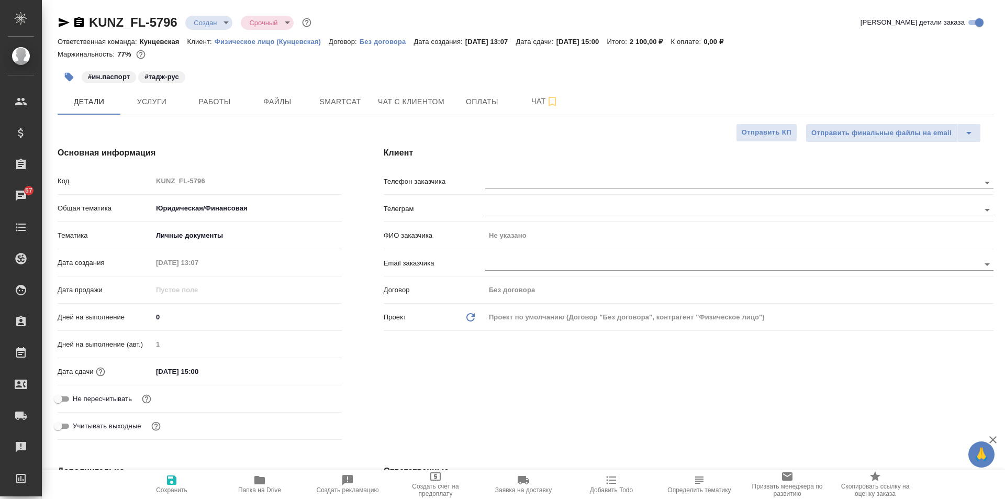
type textarea "x"
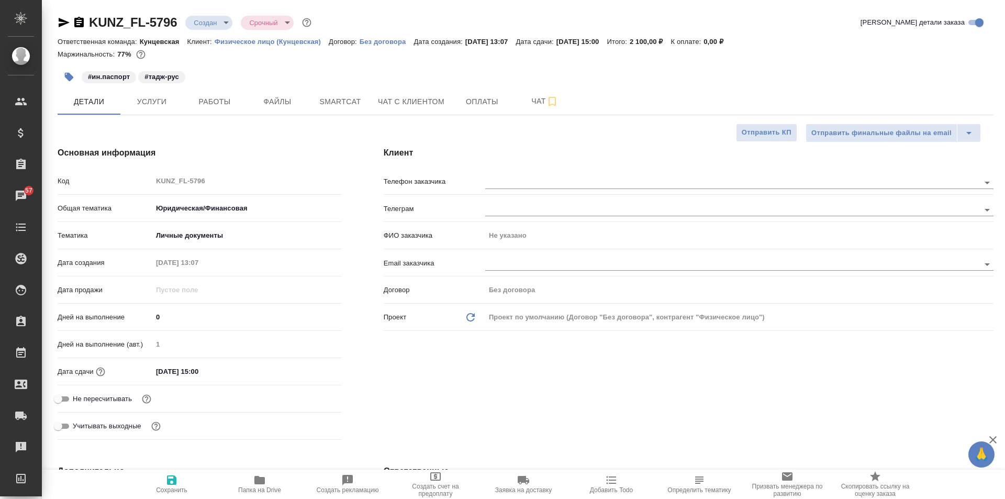
type textarea "x"
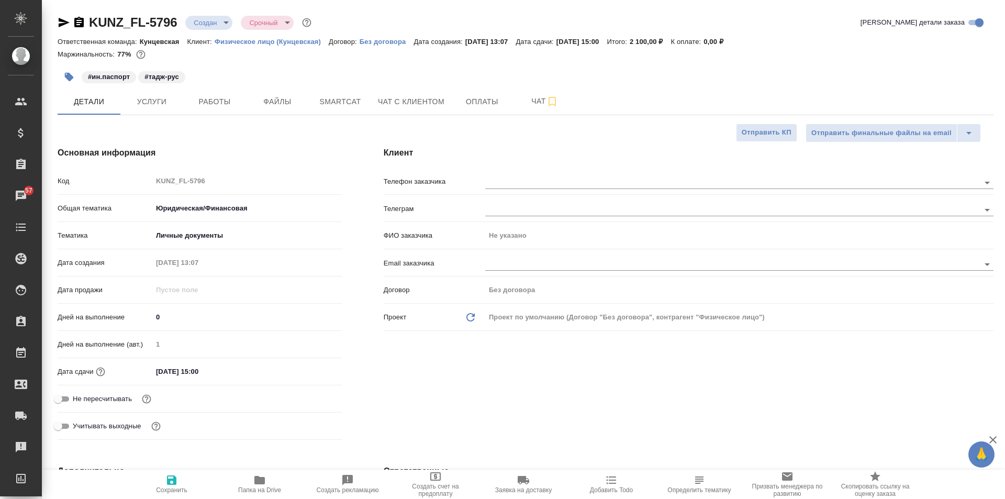
type textarea "x"
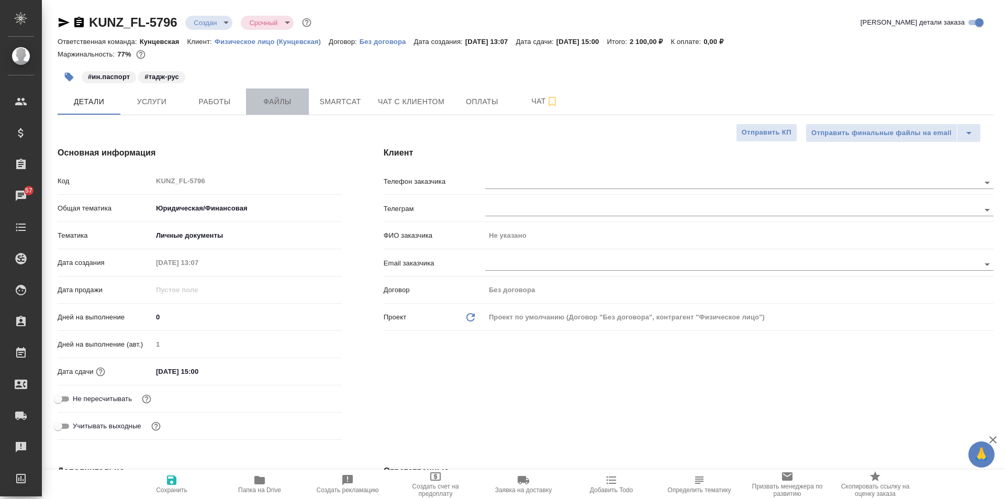
click at [295, 103] on span "Файлы" at bounding box center [277, 101] width 50 height 13
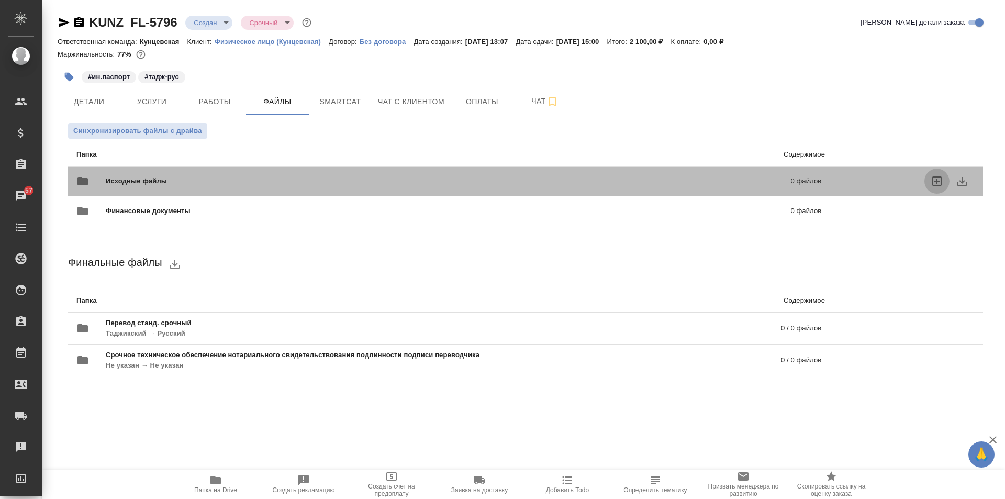
click at [941, 179] on icon "uploadFiles" at bounding box center [936, 180] width 9 height 9
click at [0, 0] on input "uploadFiles" at bounding box center [0, 0] width 0 height 0
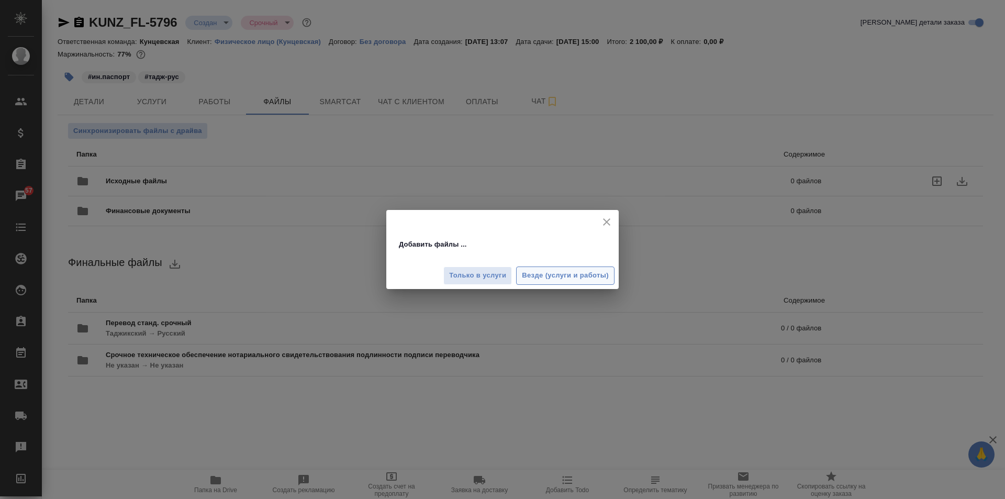
click at [526, 274] on span "Везде (услуги и работы)" at bounding box center [565, 276] width 87 height 12
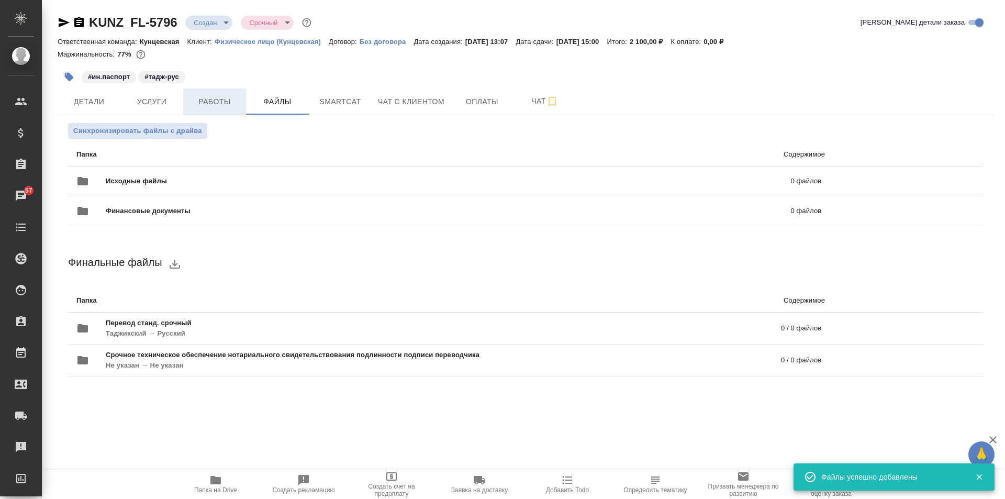
click at [220, 100] on span "Работы" at bounding box center [214, 101] width 50 height 13
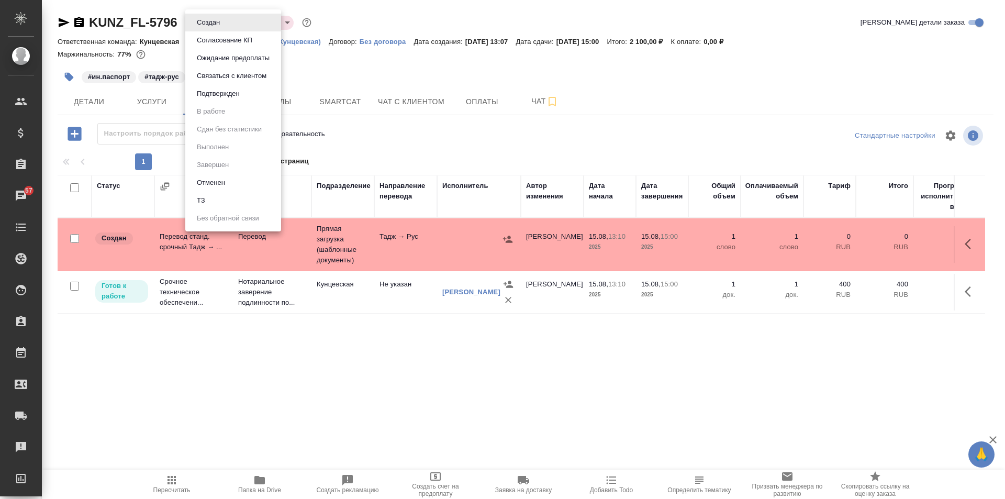
click at [218, 27] on body "🙏 .cls-1 fill:#fff; AWATERA [PERSON_NAME] Спецификации Заказы 57 Чаты Todo Прое…" at bounding box center [502, 249] width 1005 height 499
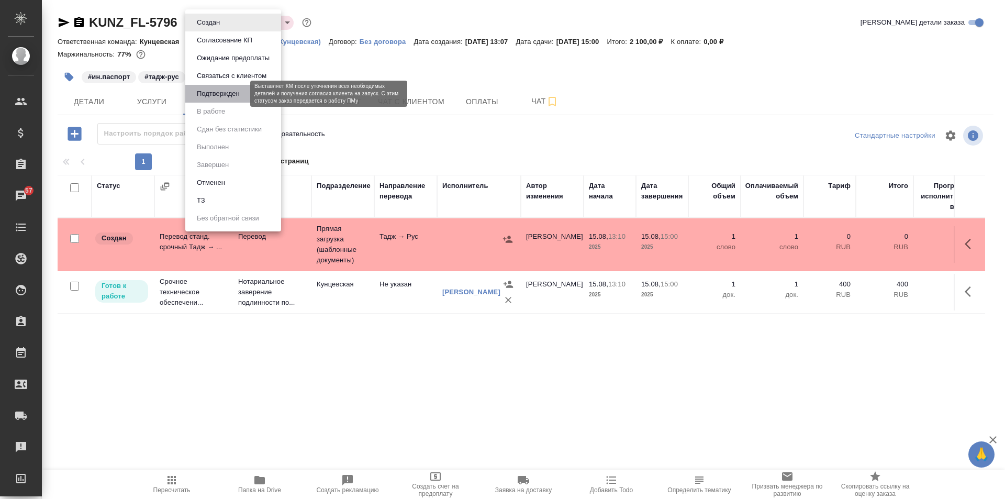
click at [241, 94] on button "Подтвержден" at bounding box center [218, 94] width 49 height 12
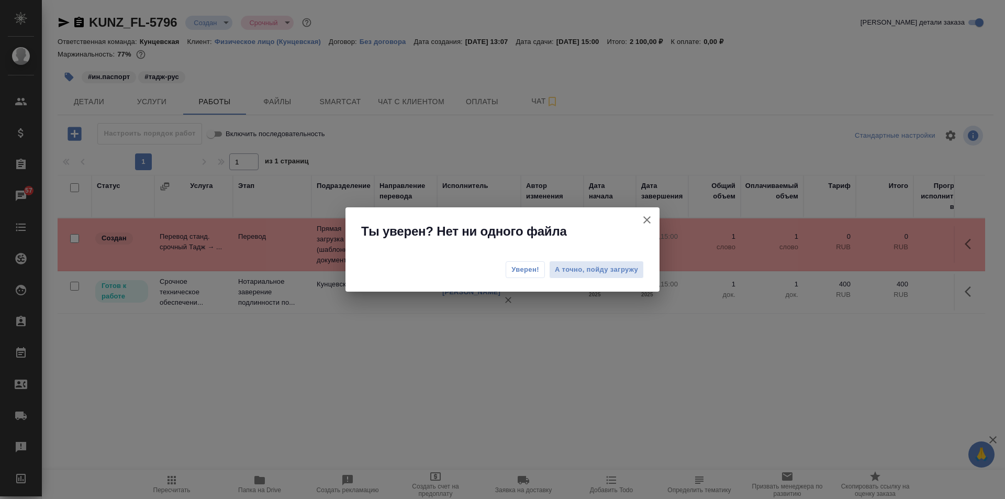
drag, startPoint x: 580, startPoint y: 272, endPoint x: 514, endPoint y: 269, distance: 66.0
click at [514, 269] on div "Уверен! А точно, пойду загружу" at bounding box center [502, 271] width 314 height 42
click at [525, 271] on span "Уверен!" at bounding box center [525, 269] width 28 height 10
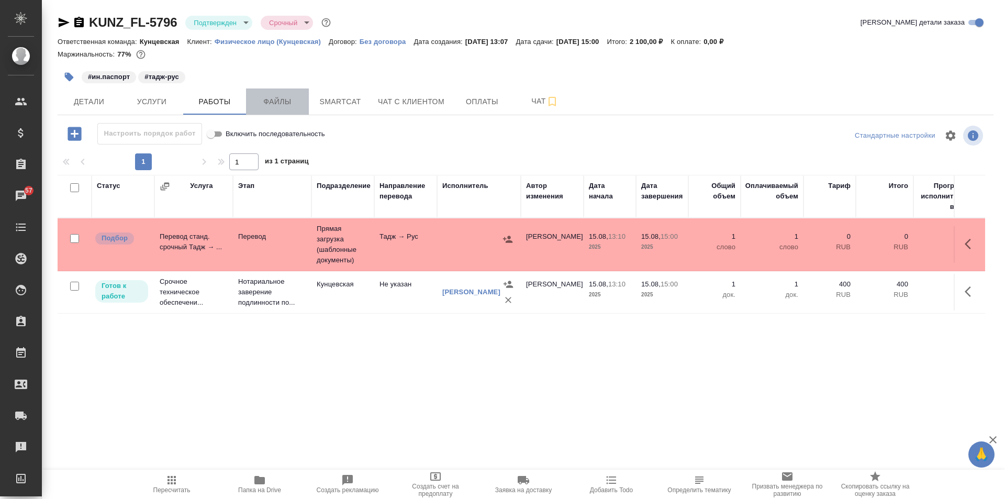
click at [275, 101] on span "Файлы" at bounding box center [277, 101] width 50 height 13
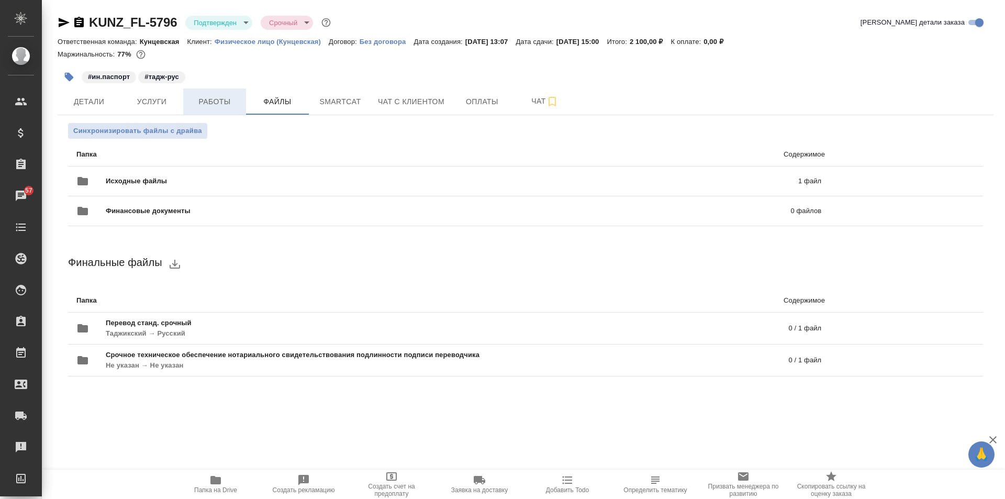
click at [215, 101] on span "Работы" at bounding box center [214, 101] width 50 height 13
